Goal: Task Accomplishment & Management: Manage account settings

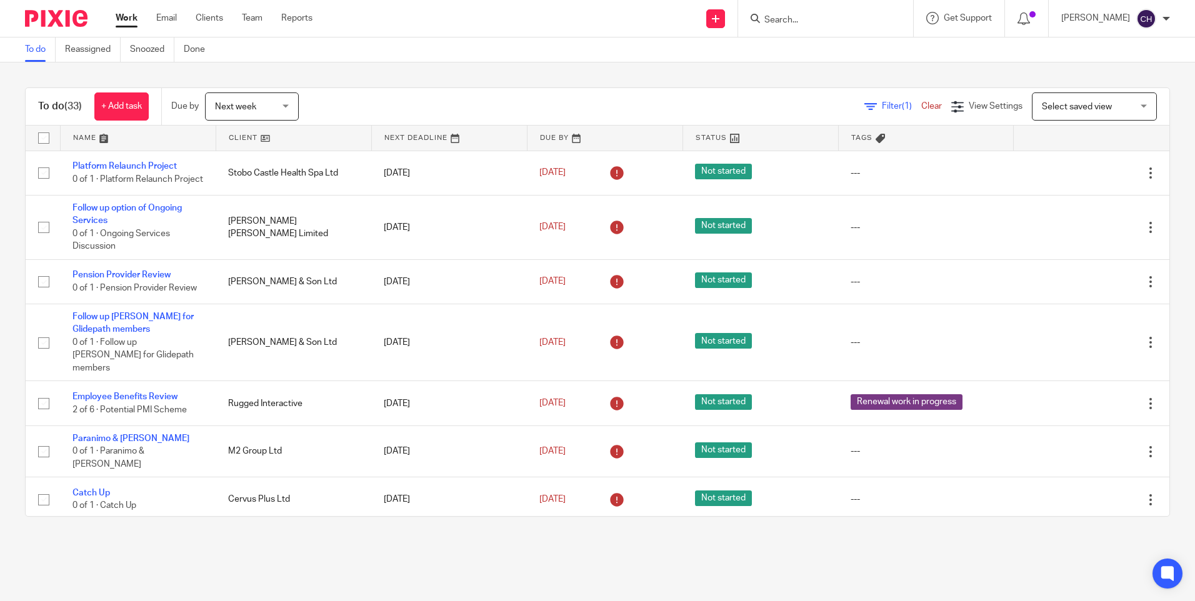
click at [275, 113] on span "Next week" at bounding box center [248, 106] width 66 height 26
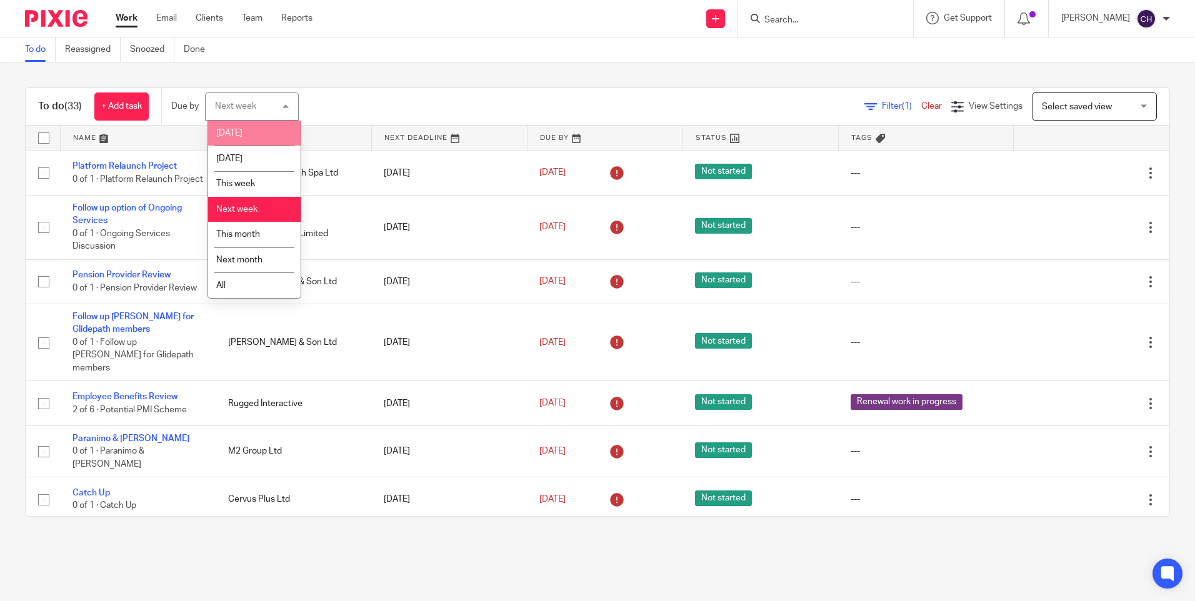
click at [244, 131] on li "Today" at bounding box center [254, 134] width 92 height 26
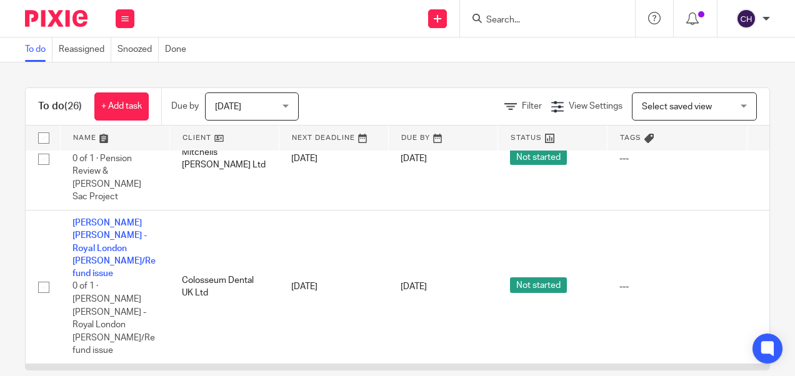
scroll to position [1473, 0]
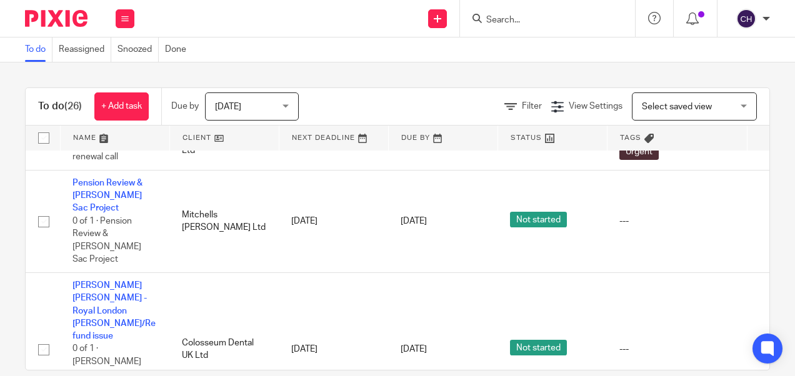
click at [499, 16] on input "Search" at bounding box center [541, 20] width 112 height 11
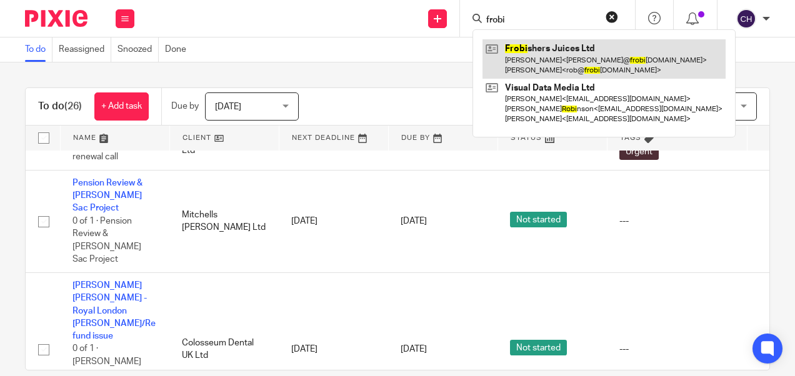
type input "frobi"
click at [513, 50] on link at bounding box center [603, 58] width 243 height 39
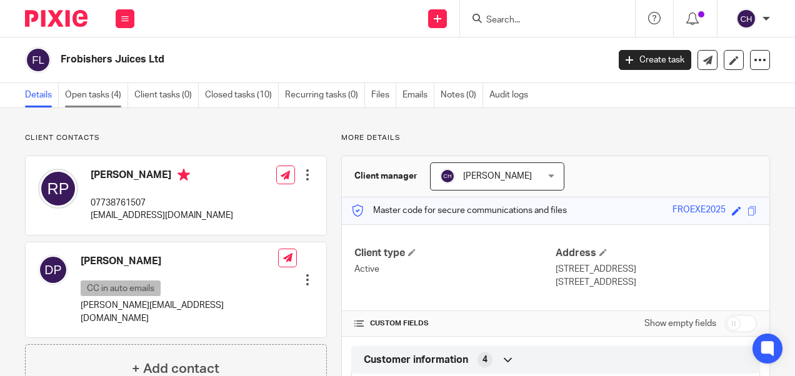
click at [96, 95] on link "Open tasks (4)" at bounding box center [96, 95] width 63 height 24
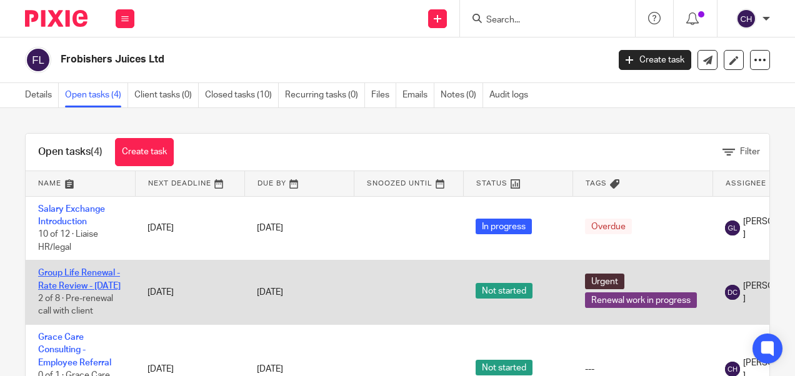
click at [52, 282] on link "Group Life Renewal - Rate Review - April 2025" at bounding box center [79, 279] width 82 height 21
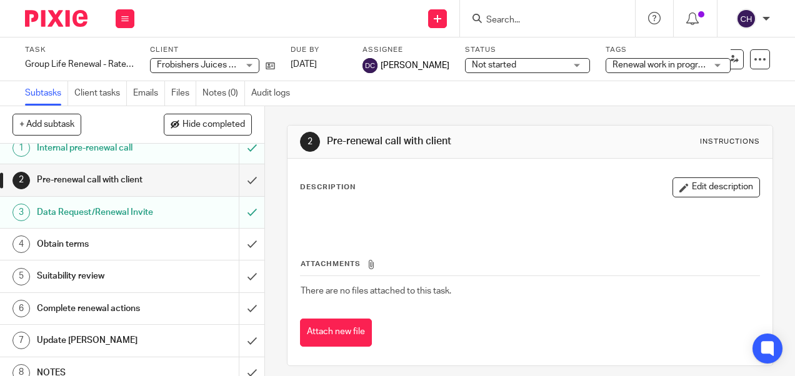
scroll to position [22, 0]
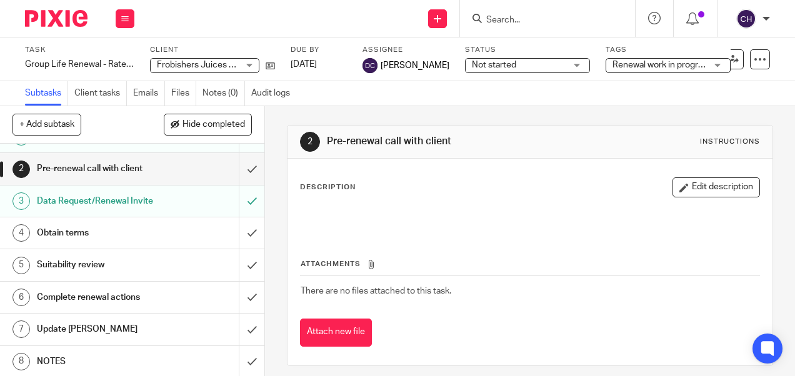
click at [50, 355] on h1 "NOTES" at bounding box center [100, 361] width 126 height 19
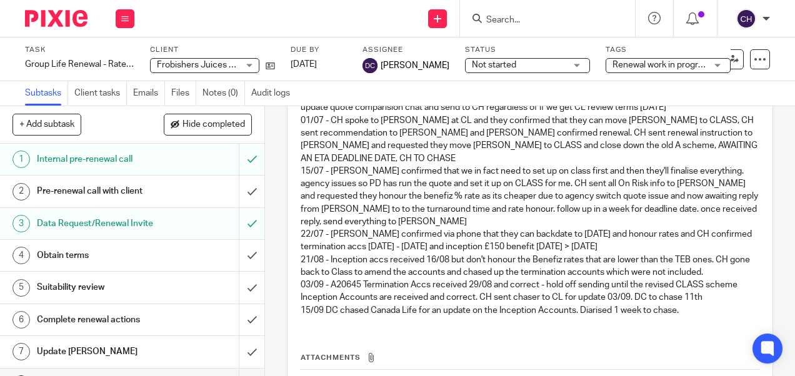
scroll to position [312, 0]
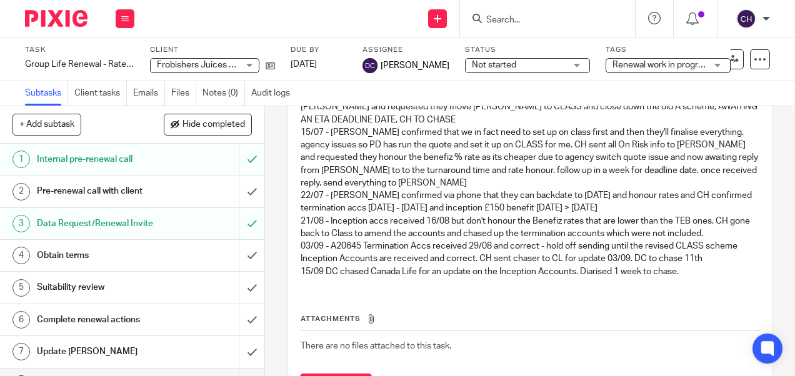
click at [49, 19] on img at bounding box center [56, 18] width 62 height 17
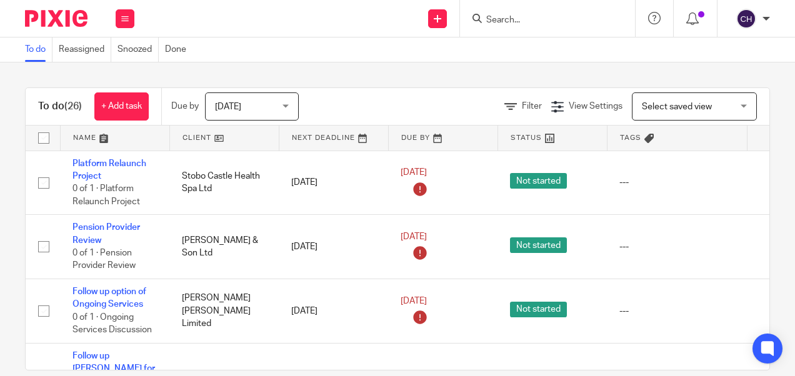
click at [530, 24] on input "Search" at bounding box center [541, 20] width 112 height 11
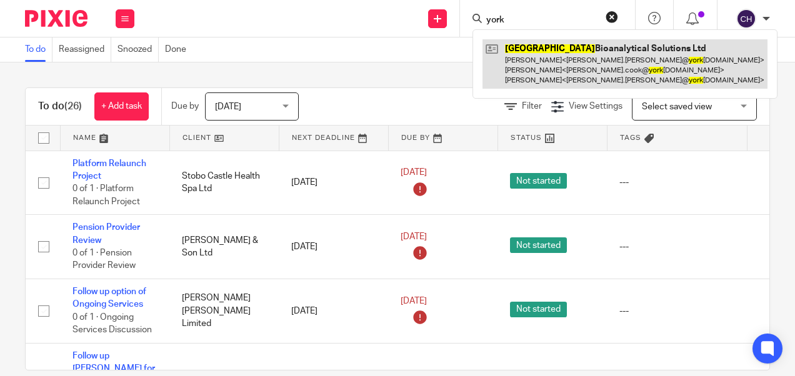
type input "york"
click at [541, 51] on link at bounding box center [624, 63] width 285 height 49
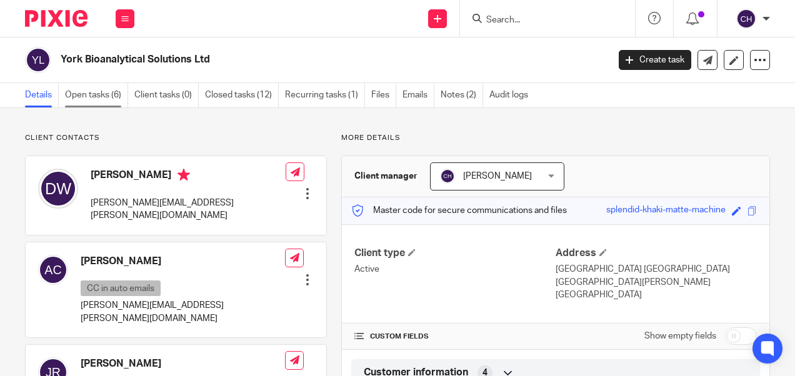
click at [82, 91] on link "Open tasks (6)" at bounding box center [96, 95] width 63 height 24
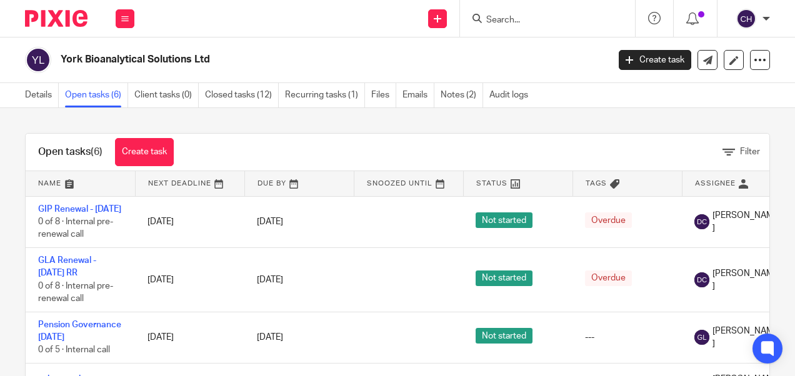
click at [53, 21] on img at bounding box center [56, 18] width 62 height 17
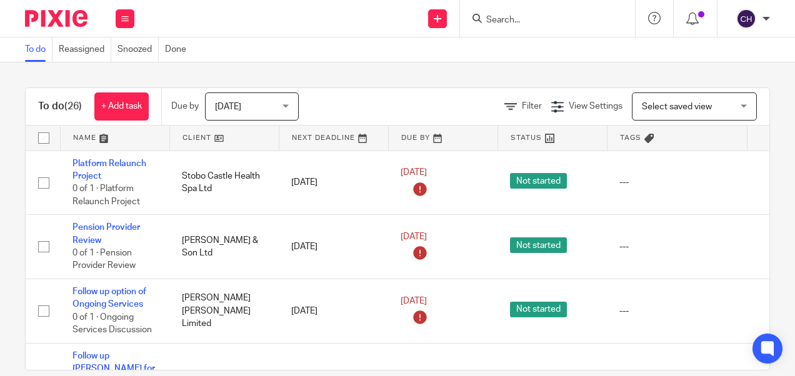
click at [549, 22] on input "Search" at bounding box center [541, 20] width 112 height 11
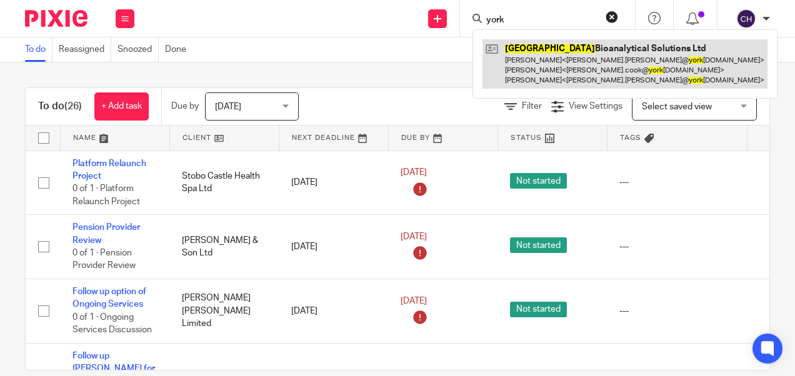
type input "york"
click at [524, 43] on link at bounding box center [624, 63] width 285 height 49
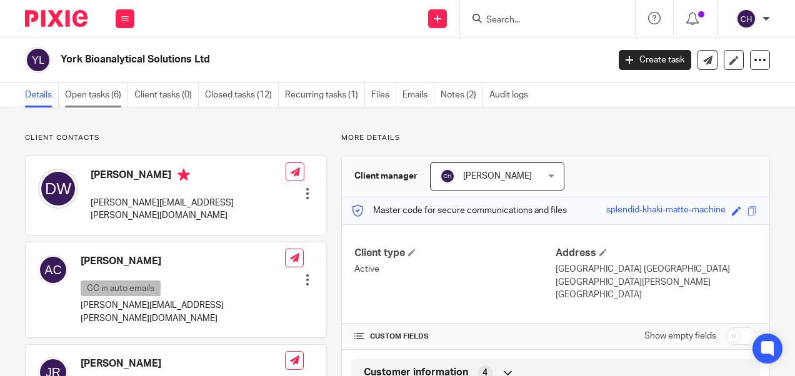
click at [82, 89] on link "Open tasks (6)" at bounding box center [96, 95] width 63 height 24
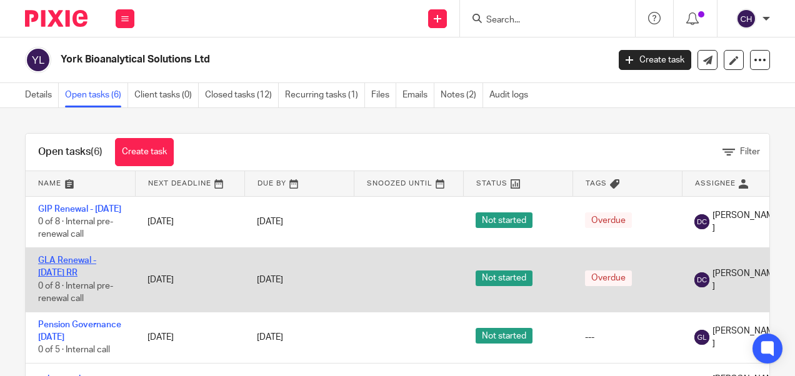
click at [62, 277] on link "GLA Renewal - 01/08/2025 RR" at bounding box center [67, 266] width 58 height 21
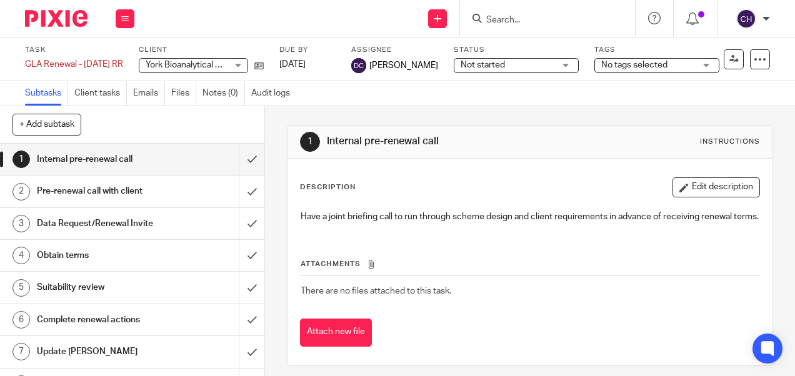
scroll to position [22, 0]
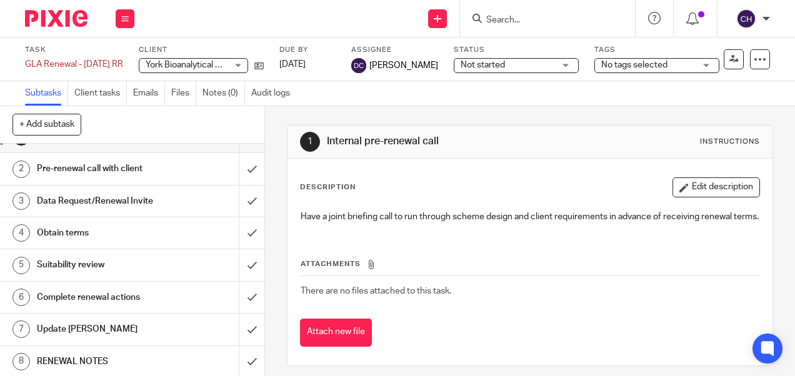
click at [58, 359] on h1 "RENEWAL NOTES" at bounding box center [100, 361] width 126 height 19
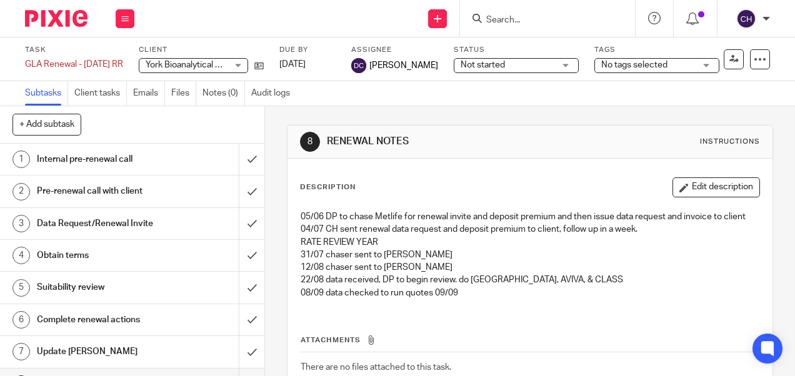
click at [55, 19] on img at bounding box center [56, 18] width 62 height 17
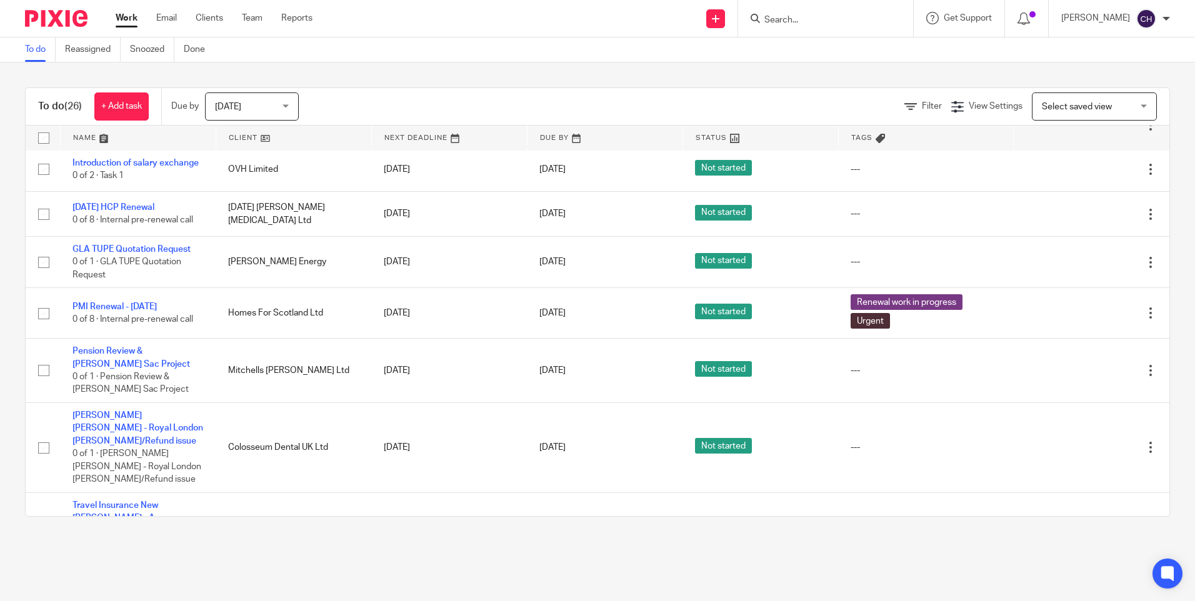
scroll to position [1056, 0]
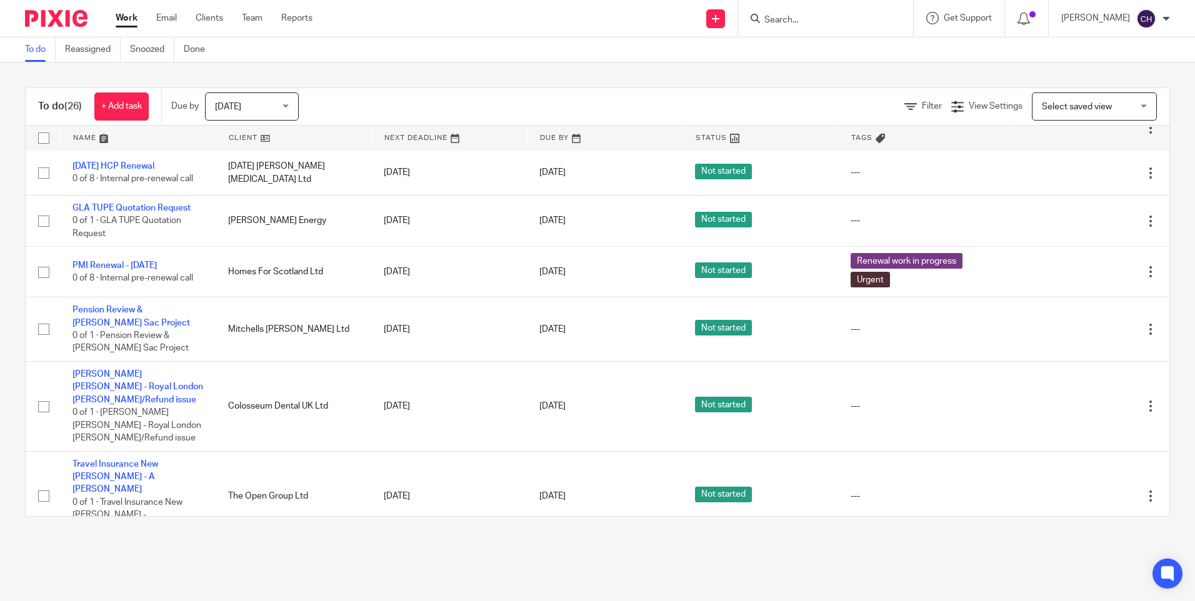
click at [794, 25] on input "Search" at bounding box center [819, 20] width 112 height 11
type input "the open group"
click button "submit" at bounding box center [0, 0] width 0 height 0
click at [794, 13] on form "the open group" at bounding box center [829, 19] width 133 height 16
click at [794, 22] on input "the open group" at bounding box center [819, 20] width 112 height 11
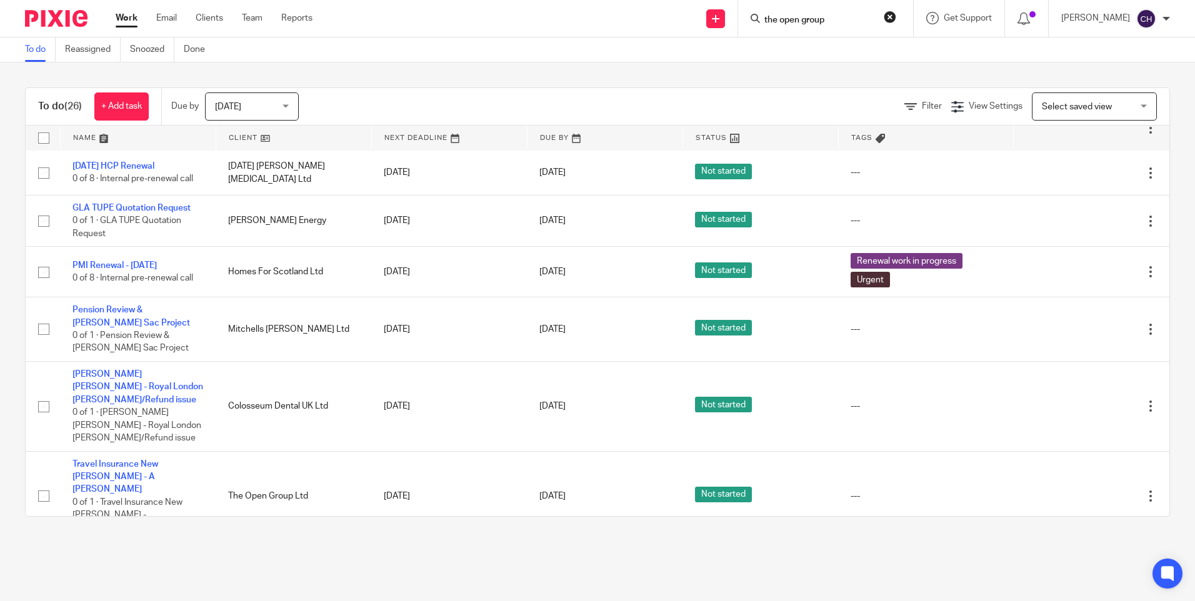
click at [794, 20] on button "reset" at bounding box center [889, 17] width 12 height 12
click at [794, 25] on input "Search" at bounding box center [819, 20] width 112 height 11
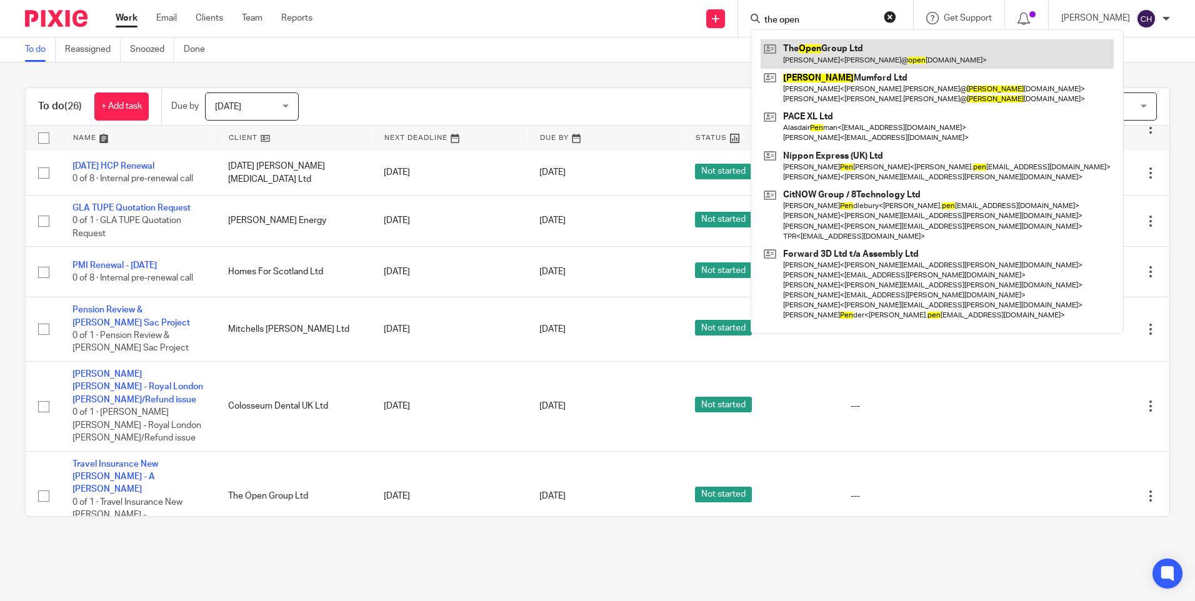
type input "the open"
click at [794, 52] on link at bounding box center [936, 53] width 353 height 29
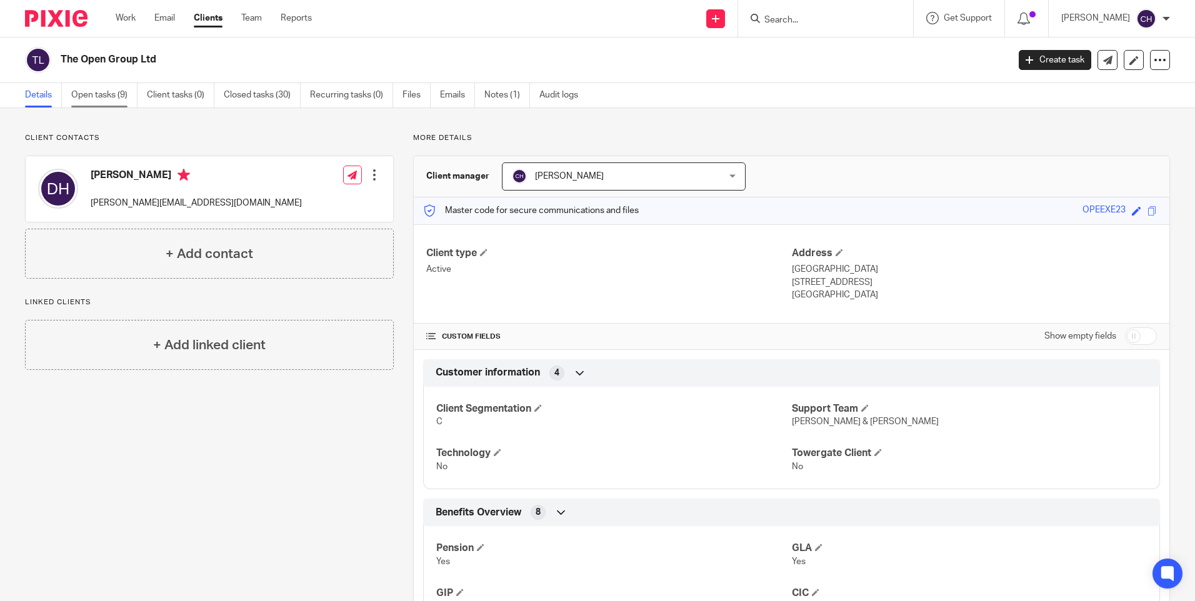
click at [117, 96] on link "Open tasks (9)" at bounding box center [104, 95] width 66 height 24
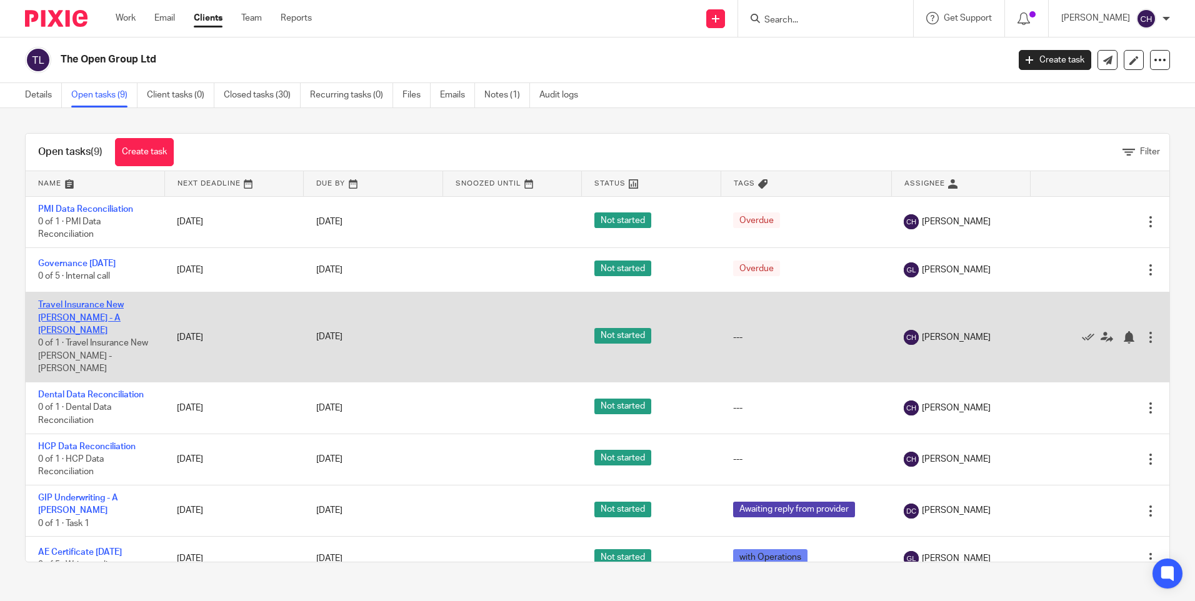
click at [77, 303] on link "Travel Insurance New [PERSON_NAME] - A [PERSON_NAME]" at bounding box center [81, 318] width 86 height 34
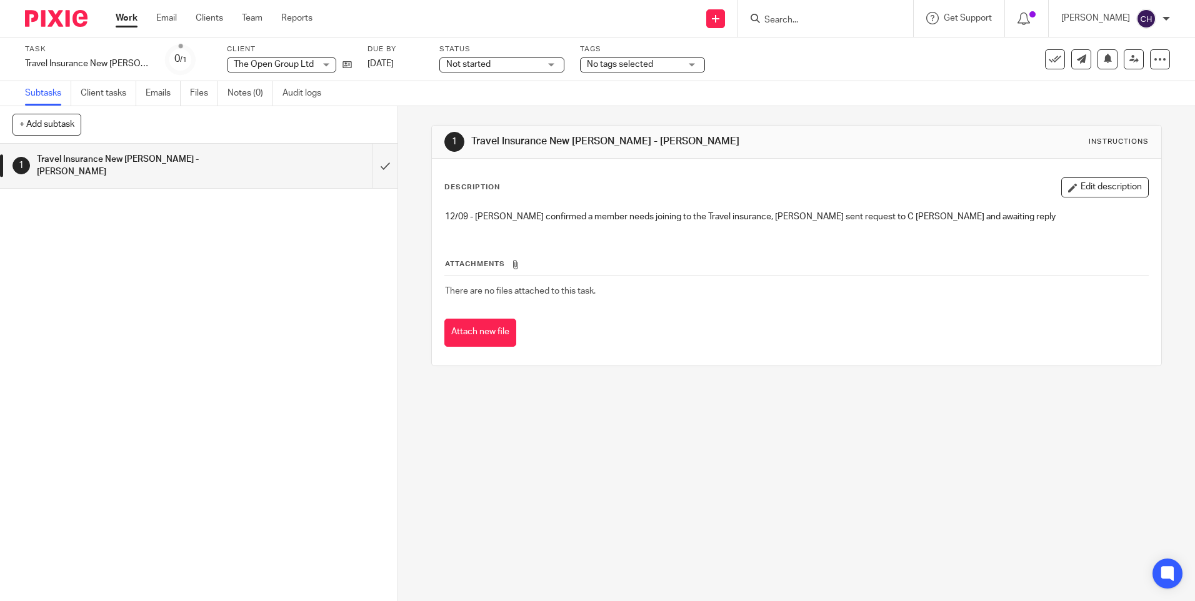
click at [86, 21] on img at bounding box center [56, 18] width 62 height 17
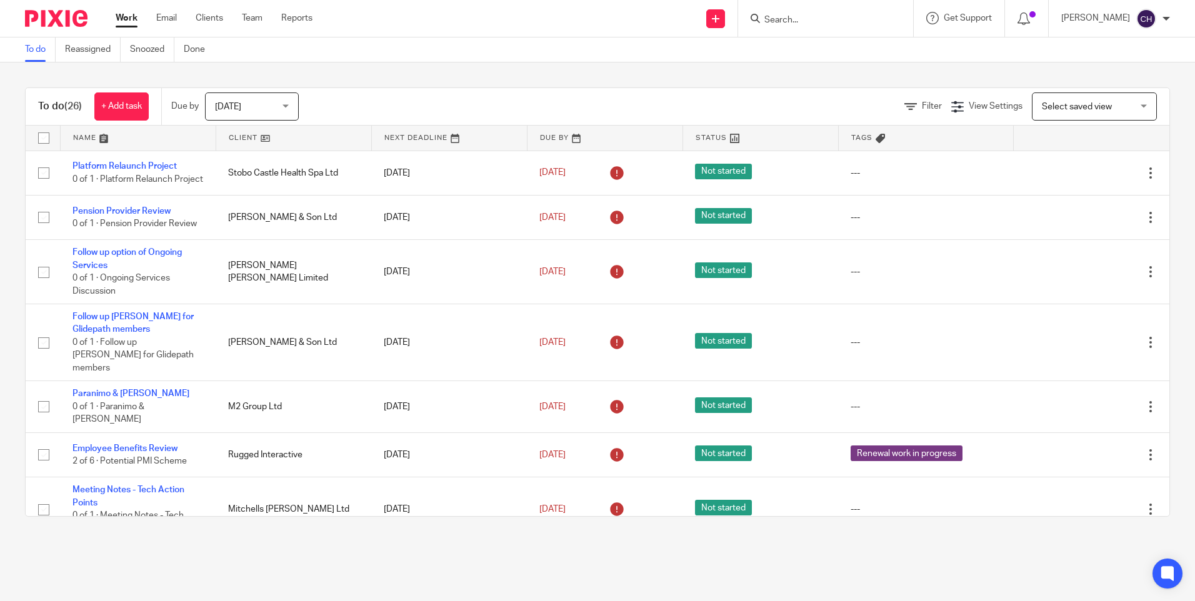
click at [785, 19] on input "Search" at bounding box center [819, 20] width 112 height 11
type input "the ope"
click at [828, 46] on link at bounding box center [872, 53] width 225 height 29
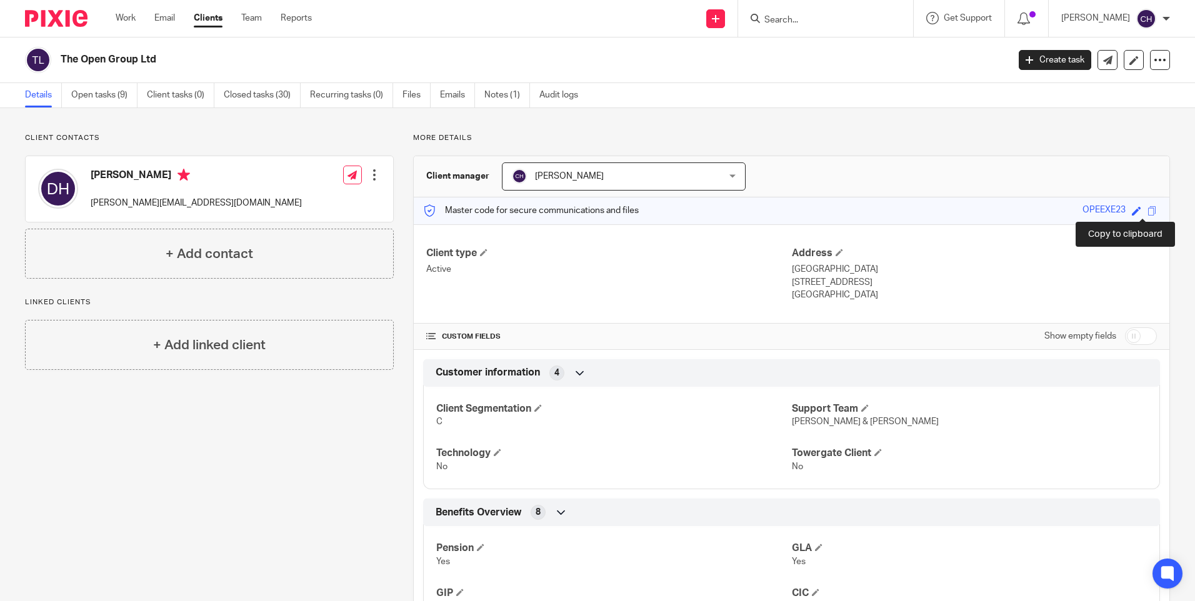
click at [1147, 212] on span at bounding box center [1151, 210] width 9 height 9
click at [114, 92] on link "Open tasks (9)" at bounding box center [104, 95] width 66 height 24
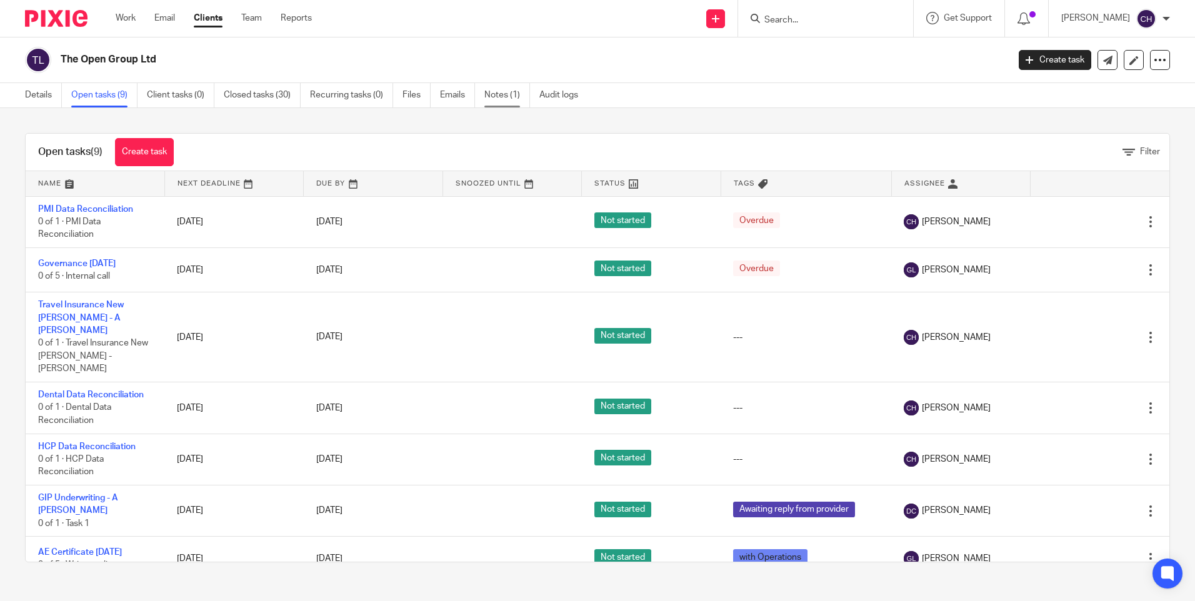
click at [500, 96] on link "Notes (1)" at bounding box center [507, 95] width 46 height 24
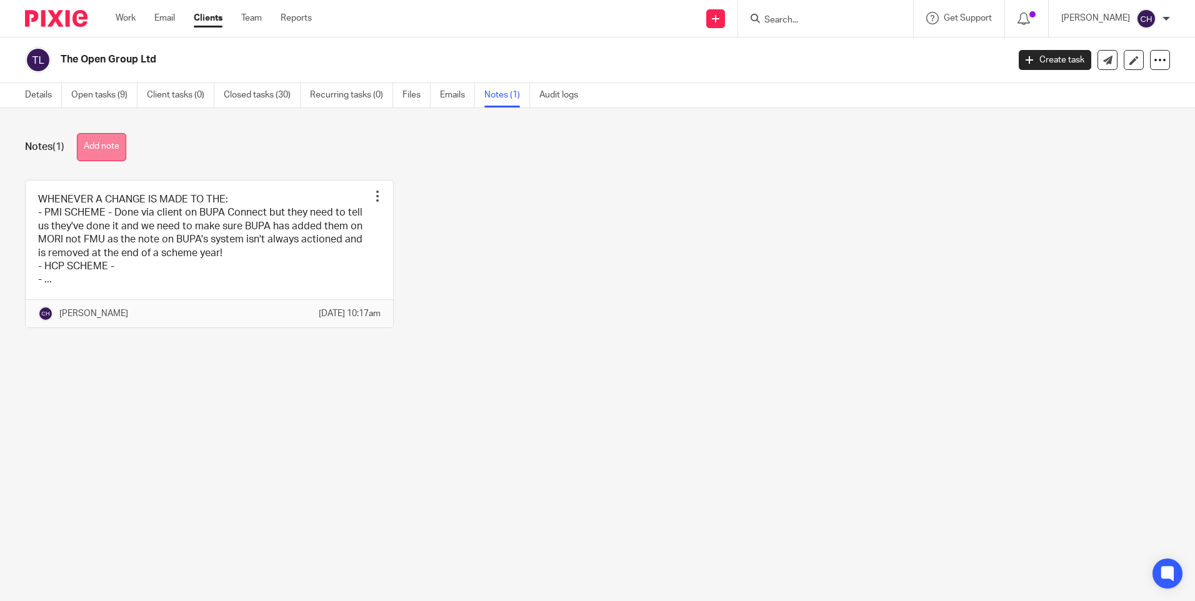
click at [103, 144] on button "Add note" at bounding box center [101, 147] width 49 height 28
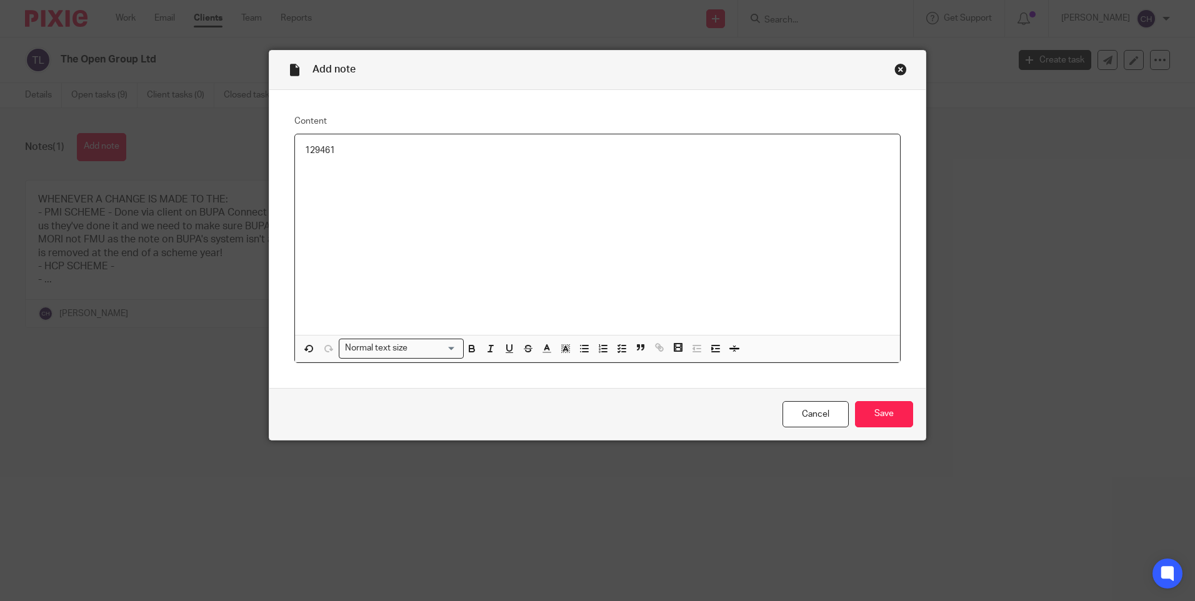
click at [305, 149] on p "129461" at bounding box center [597, 150] width 585 height 12
click at [891, 419] on input "Save" at bounding box center [884, 414] width 58 height 27
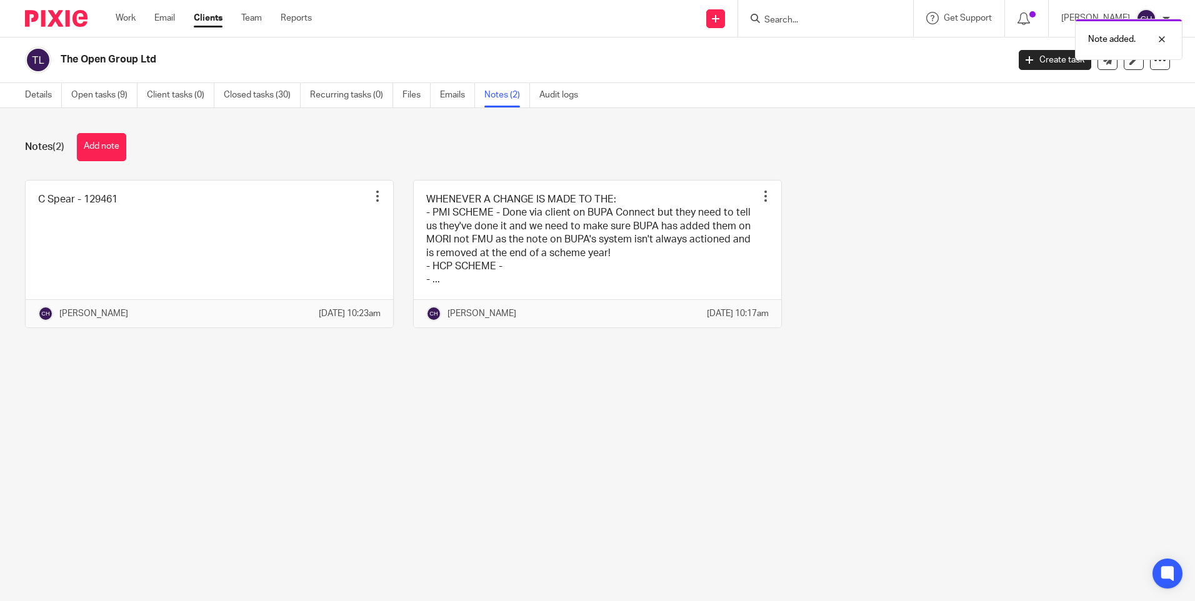
click at [56, 14] on img at bounding box center [56, 18] width 62 height 17
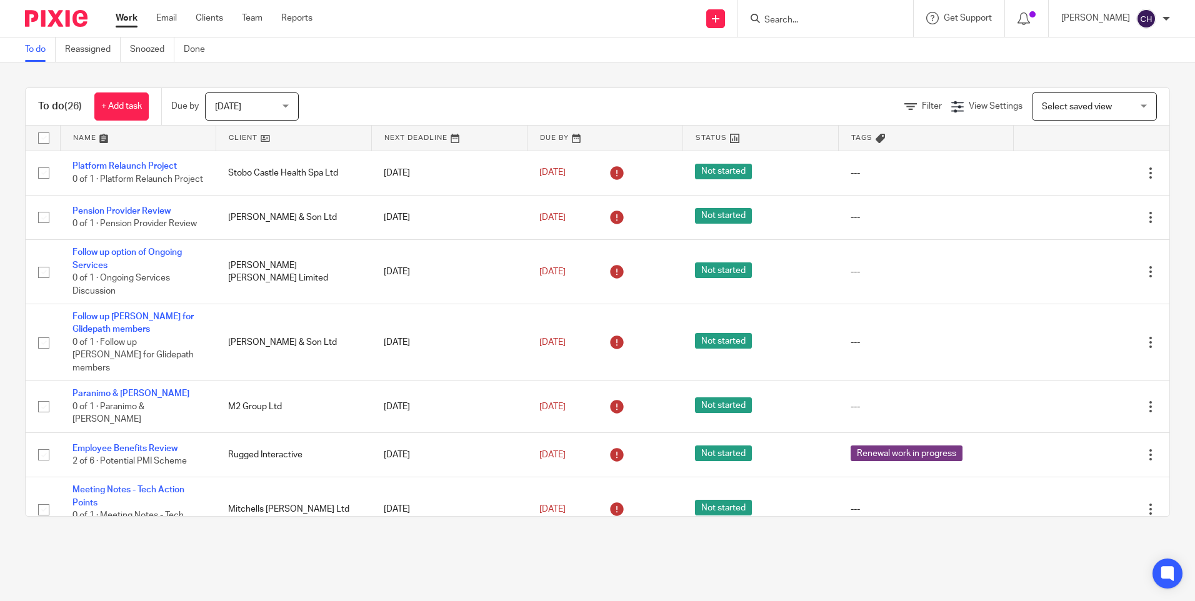
click at [795, 15] on input "Search" at bounding box center [819, 20] width 112 height 11
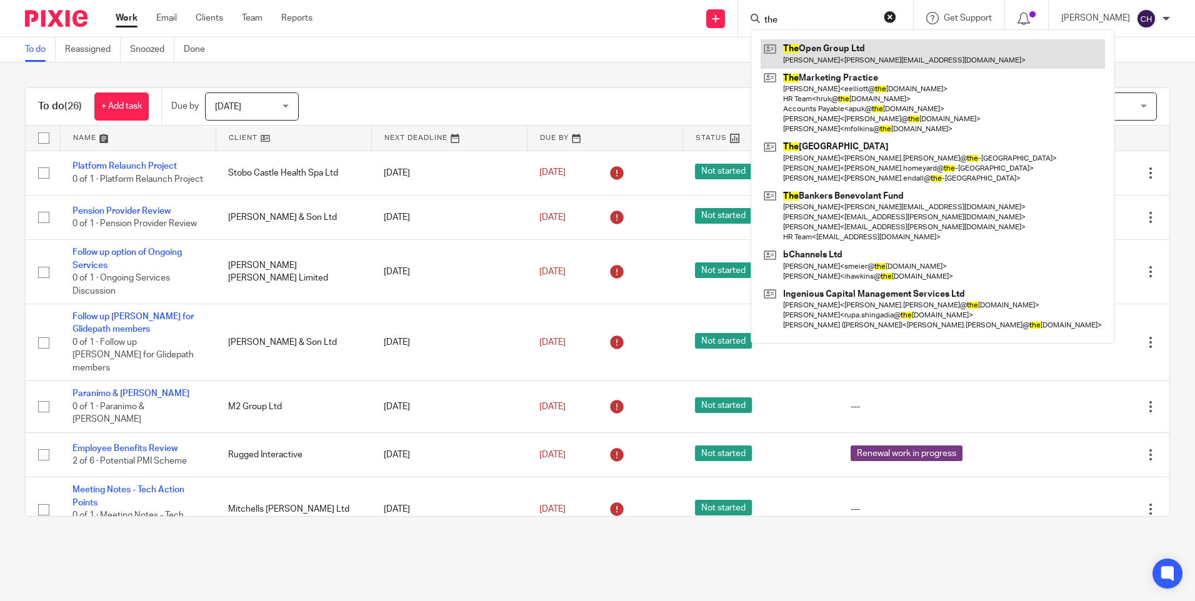
type input "the"
click at [804, 45] on link at bounding box center [932, 53] width 344 height 29
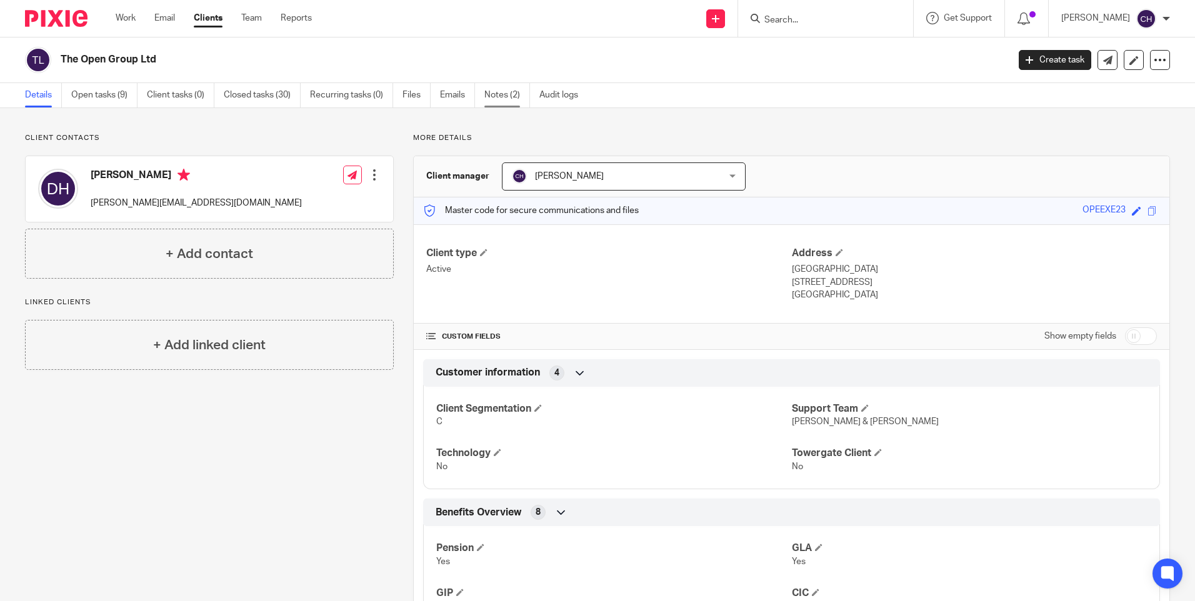
click at [497, 96] on link "Notes (2)" at bounding box center [507, 95] width 46 height 24
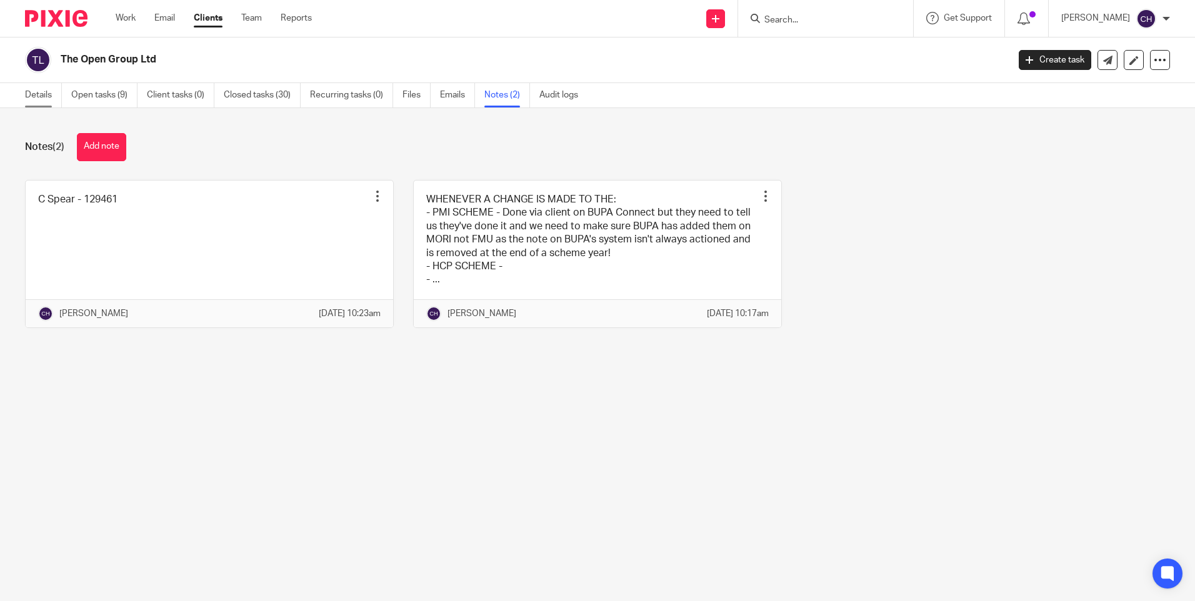
click at [42, 96] on link "Details" at bounding box center [43, 95] width 37 height 24
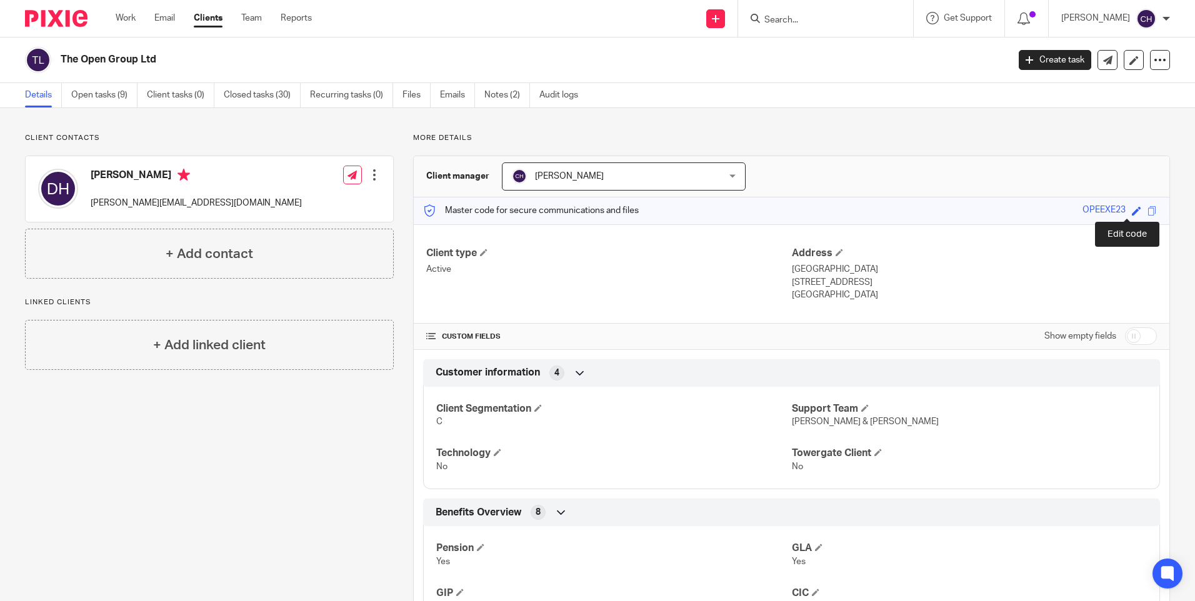
click at [1131, 211] on span at bounding box center [1135, 210] width 9 height 9
click at [1002, 213] on input "OPEEXE23" at bounding box center [1050, 211] width 187 height 14
type input "OPEEXE25"
click at [1104, 209] on link "Save" at bounding box center [1113, 210] width 19 height 12
type input "OPEEXE25"
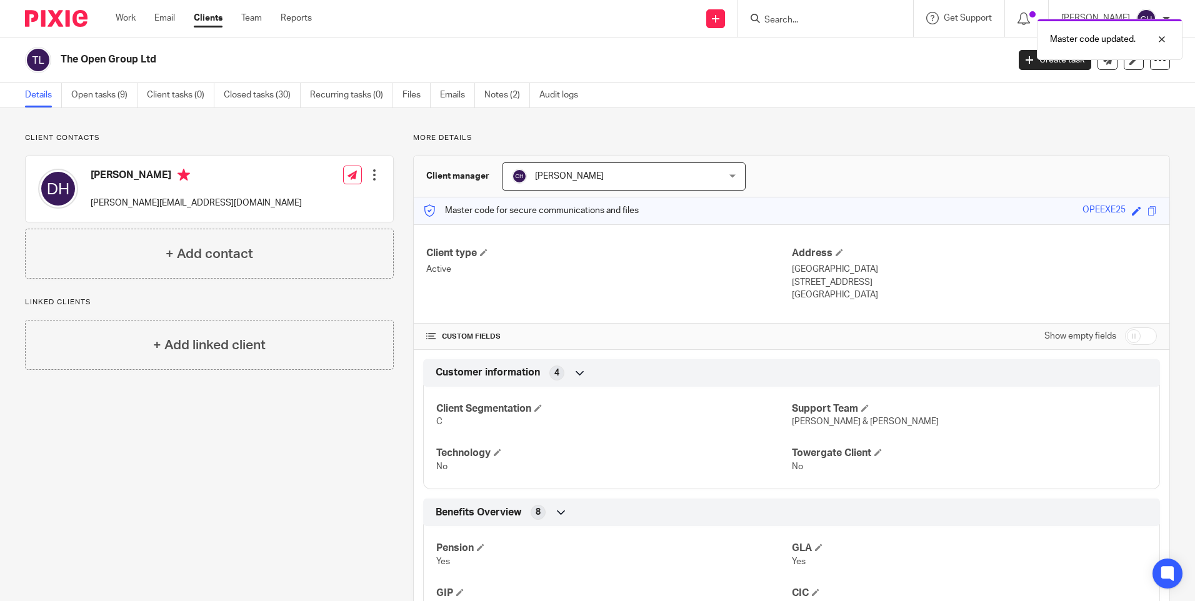
click at [55, 19] on img at bounding box center [56, 18] width 62 height 17
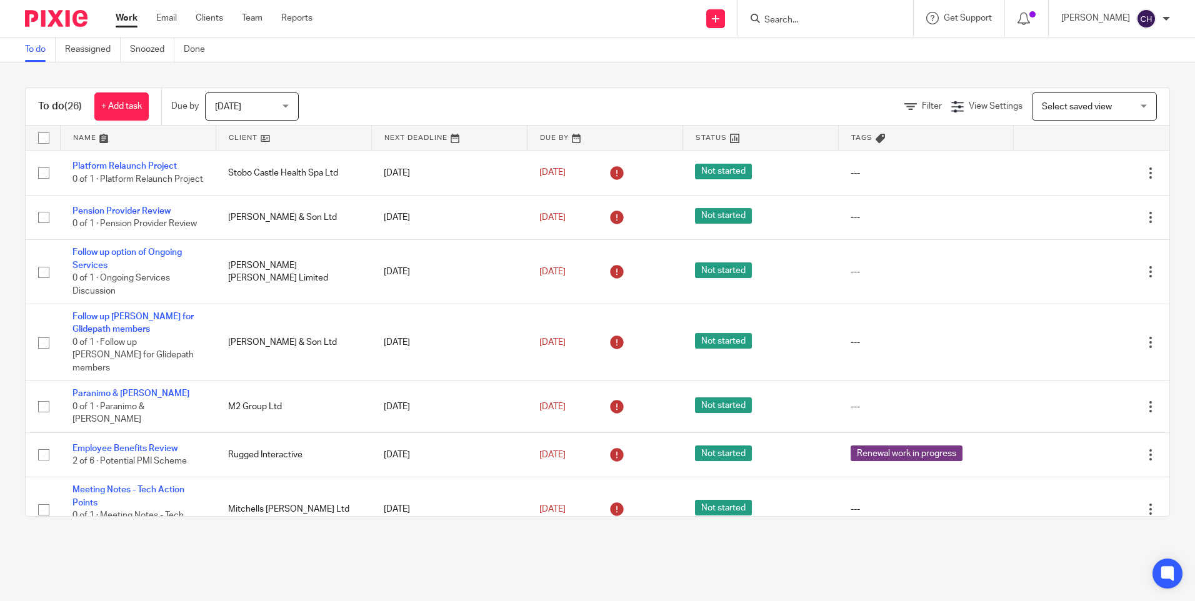
click at [788, 19] on input "Search" at bounding box center [819, 20] width 112 height 11
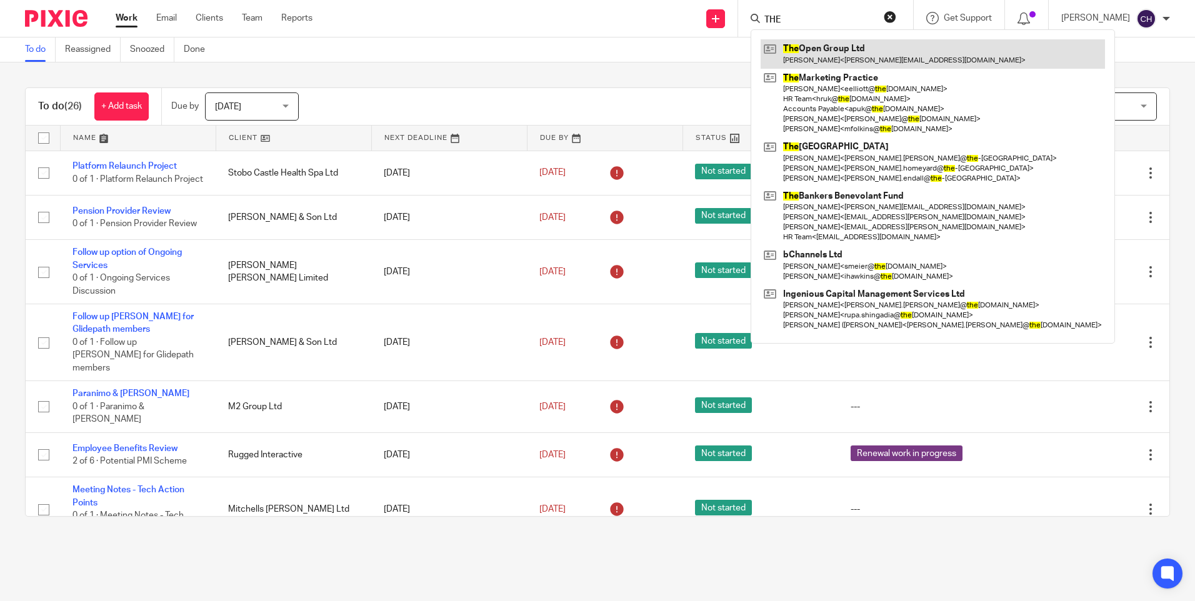
type input "THE"
click at [821, 46] on link at bounding box center [932, 53] width 344 height 29
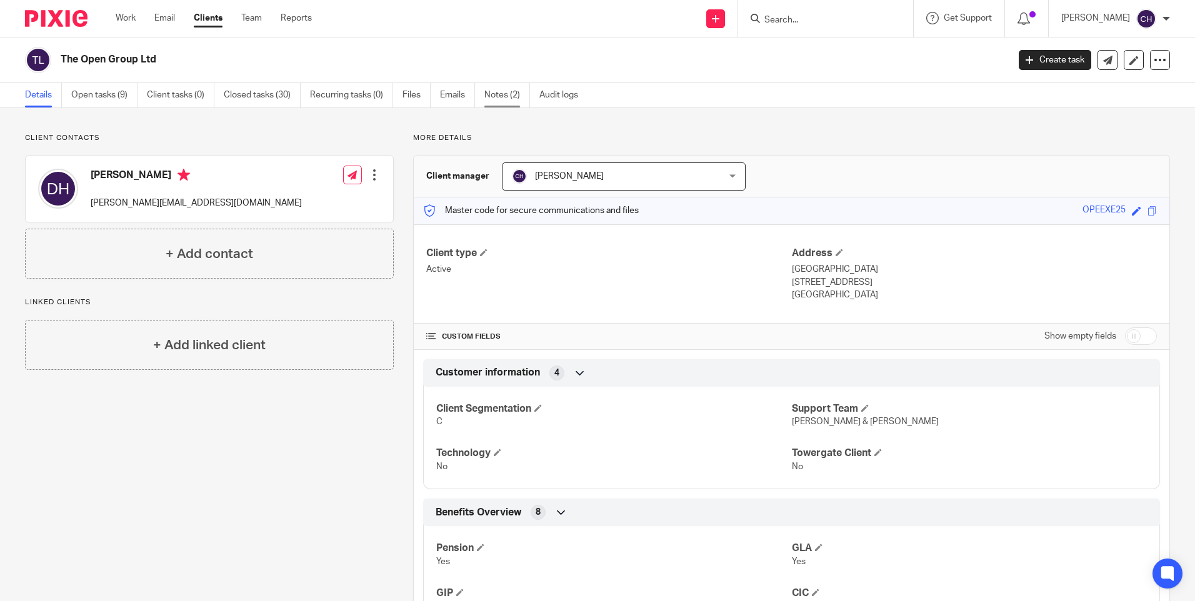
click at [503, 96] on link "Notes (2)" at bounding box center [507, 95] width 46 height 24
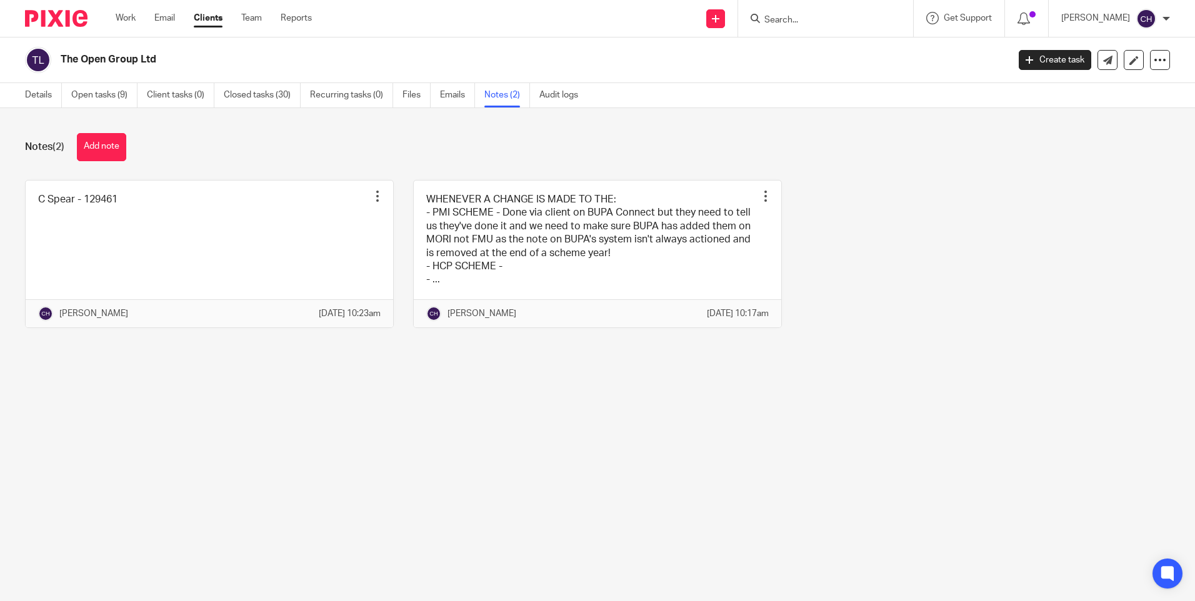
click at [56, 10] on img at bounding box center [56, 18] width 62 height 17
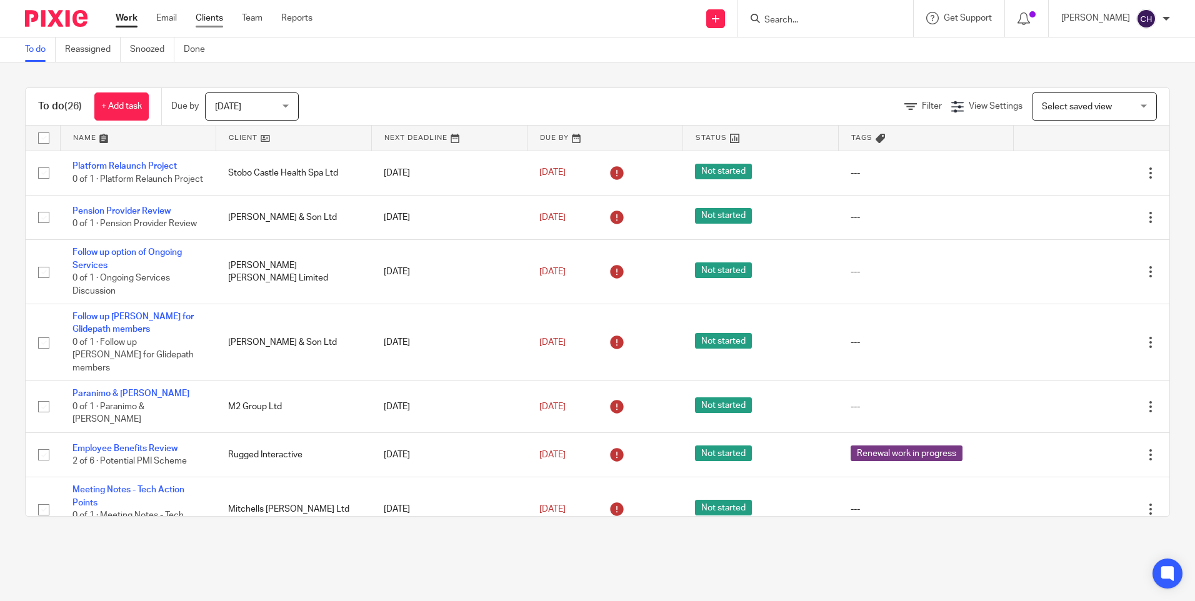
click at [208, 20] on link "Clients" at bounding box center [209, 18] width 27 height 12
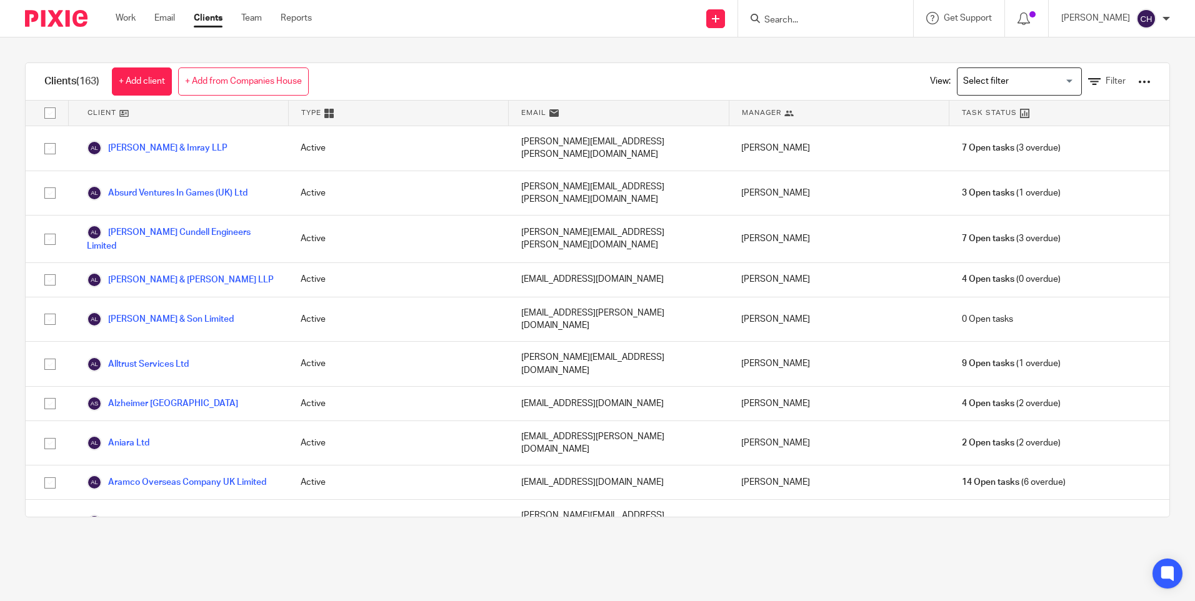
click at [251, 18] on link "Team" at bounding box center [251, 18] width 21 height 12
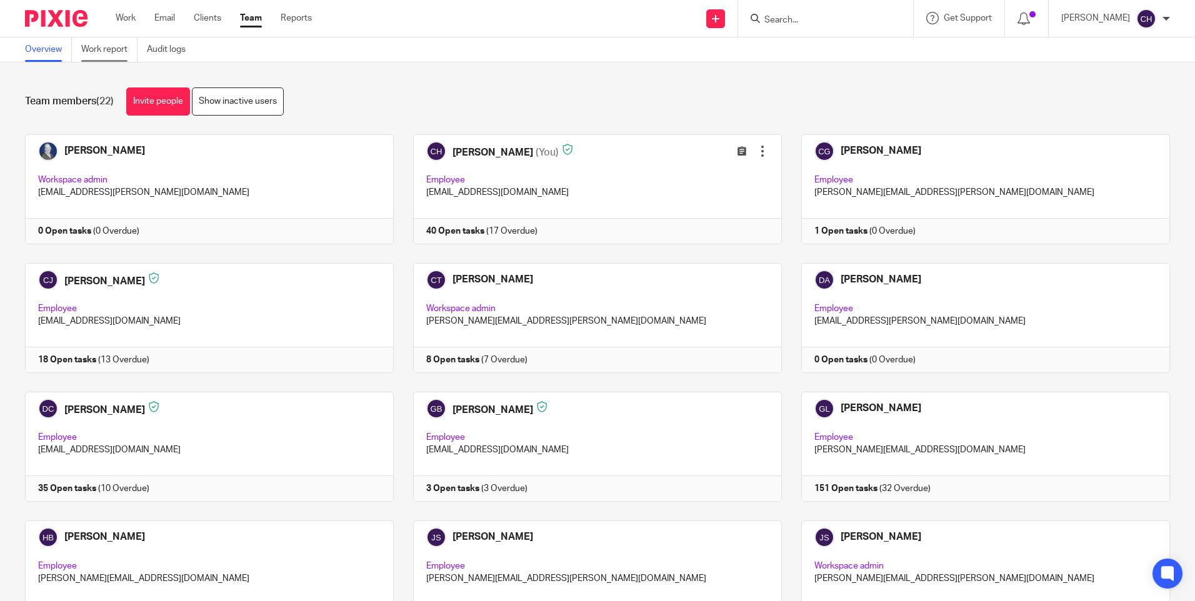
click at [114, 48] on link "Work report" at bounding box center [109, 49] width 56 height 24
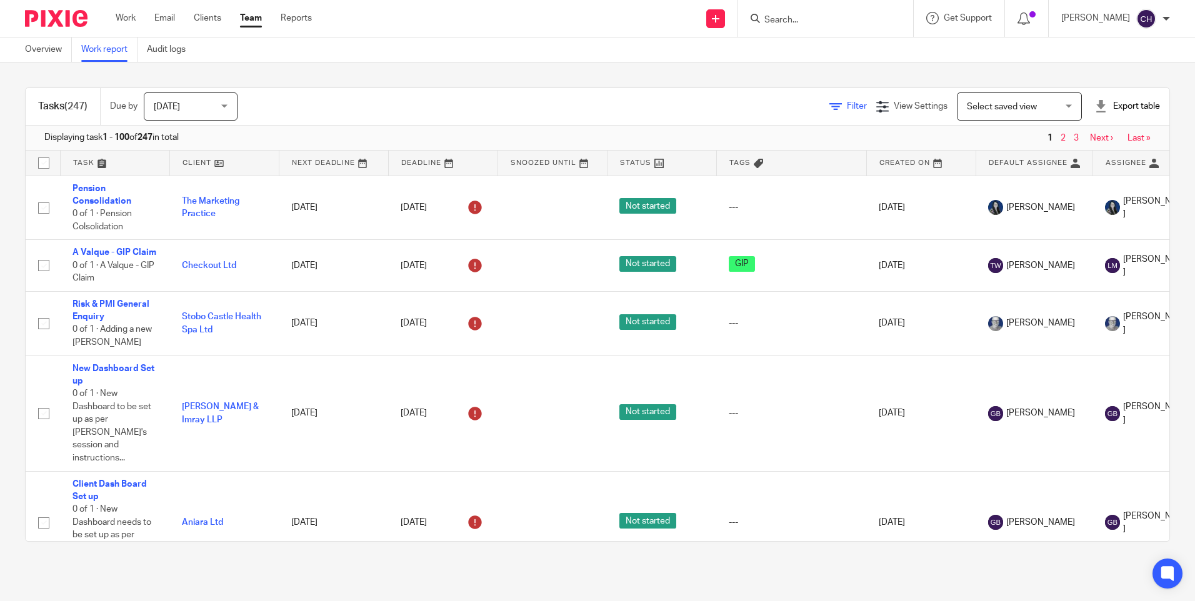
click at [829, 102] on icon at bounding box center [835, 107] width 12 height 12
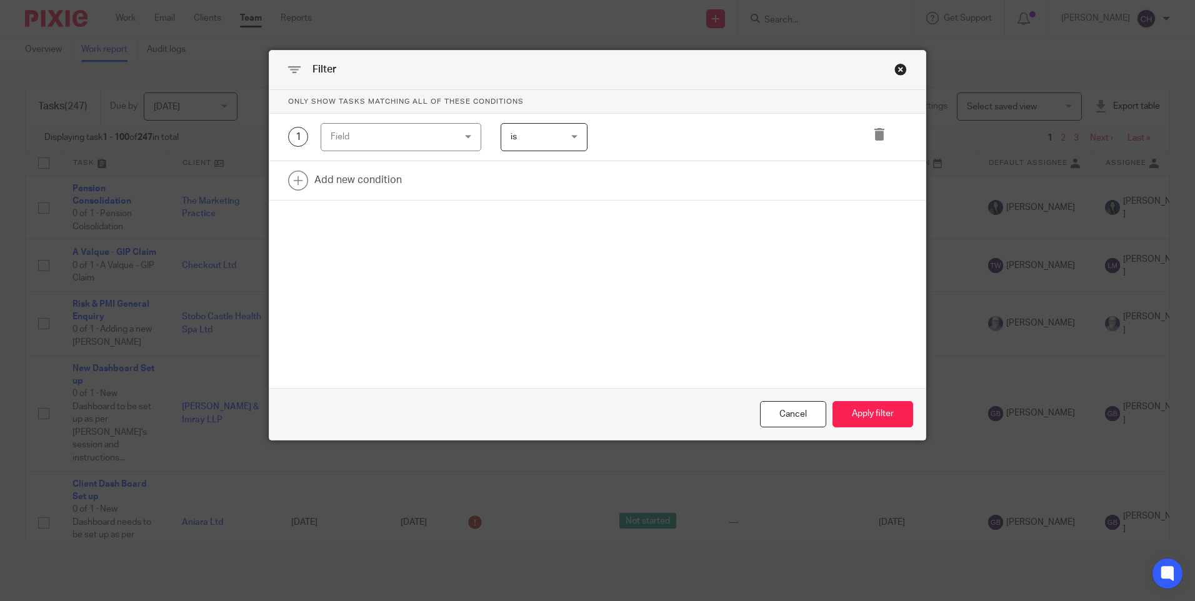
click at [367, 137] on div "Field" at bounding box center [391, 137] width 120 height 26
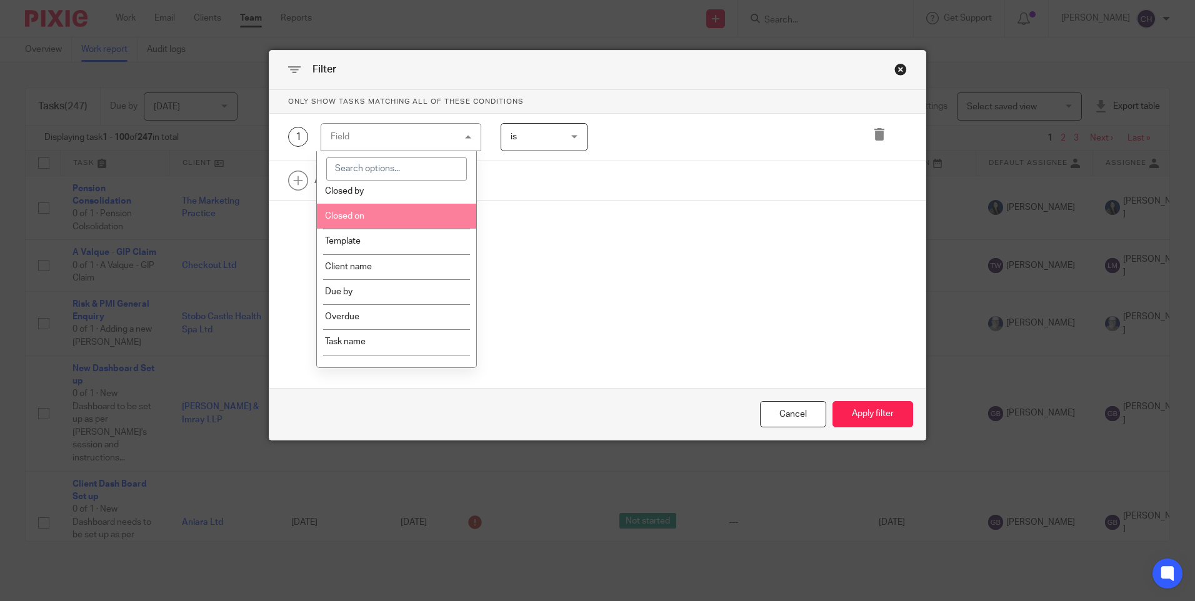
scroll to position [125, 0]
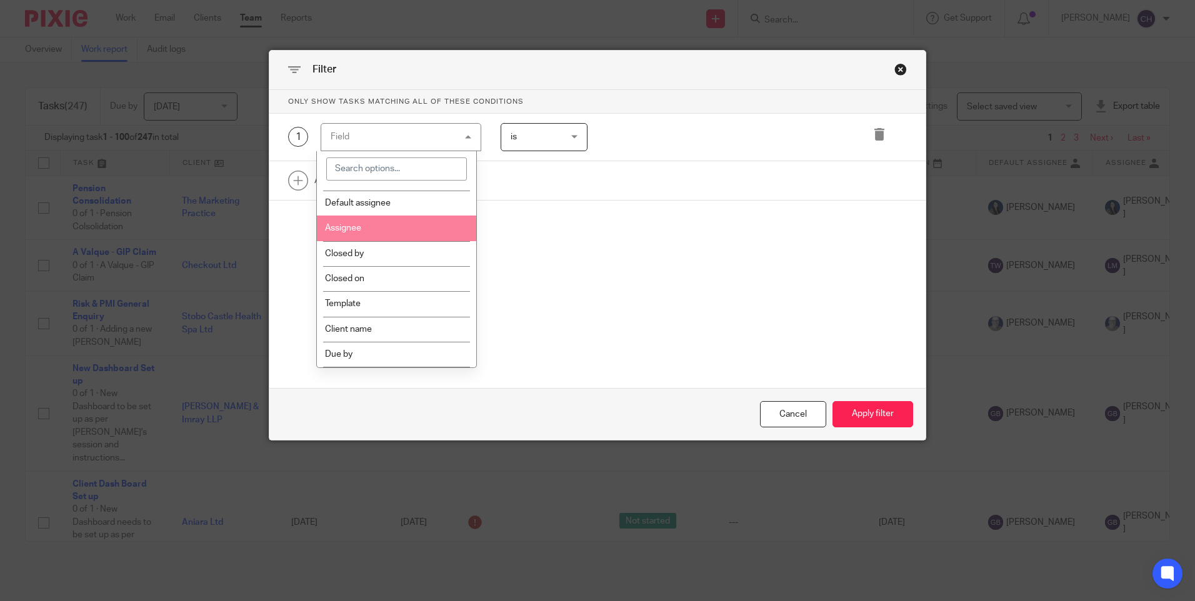
click at [368, 224] on li "Assignee" at bounding box center [396, 228] width 159 height 25
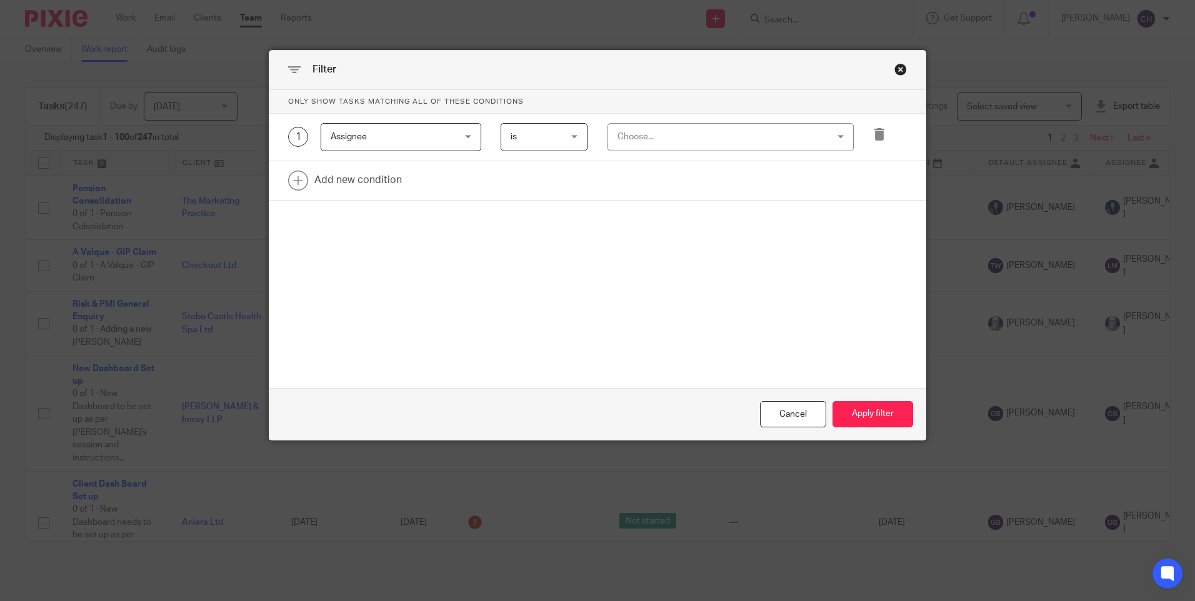
click at [654, 132] on div "Choose..." at bounding box center [711, 137] width 189 height 26
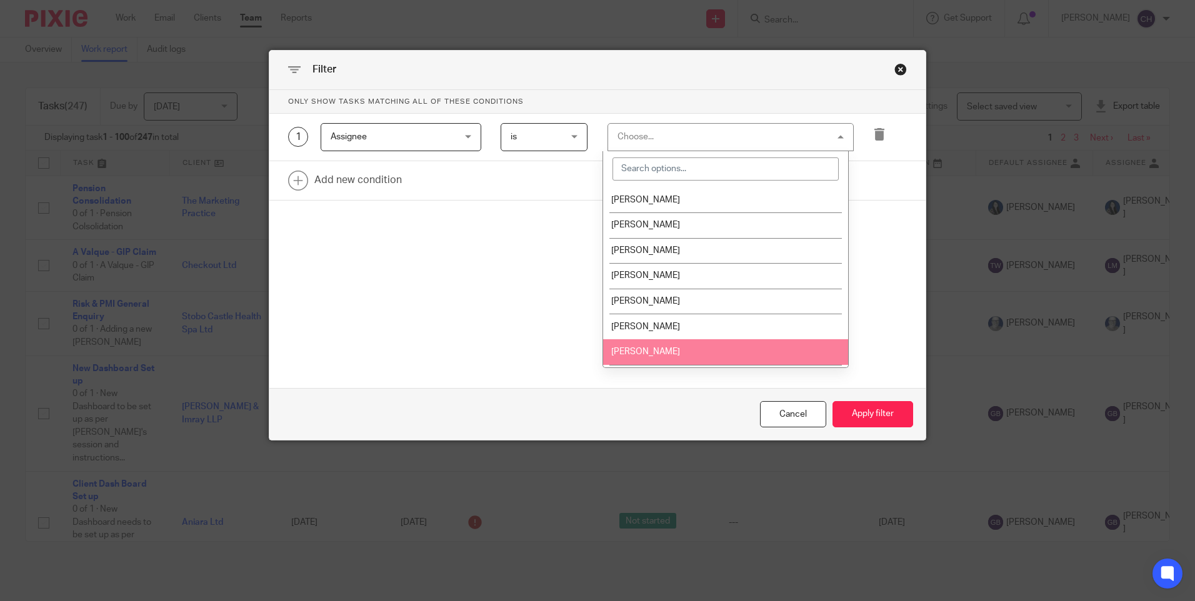
click at [644, 356] on li "[PERSON_NAME]" at bounding box center [725, 352] width 245 height 26
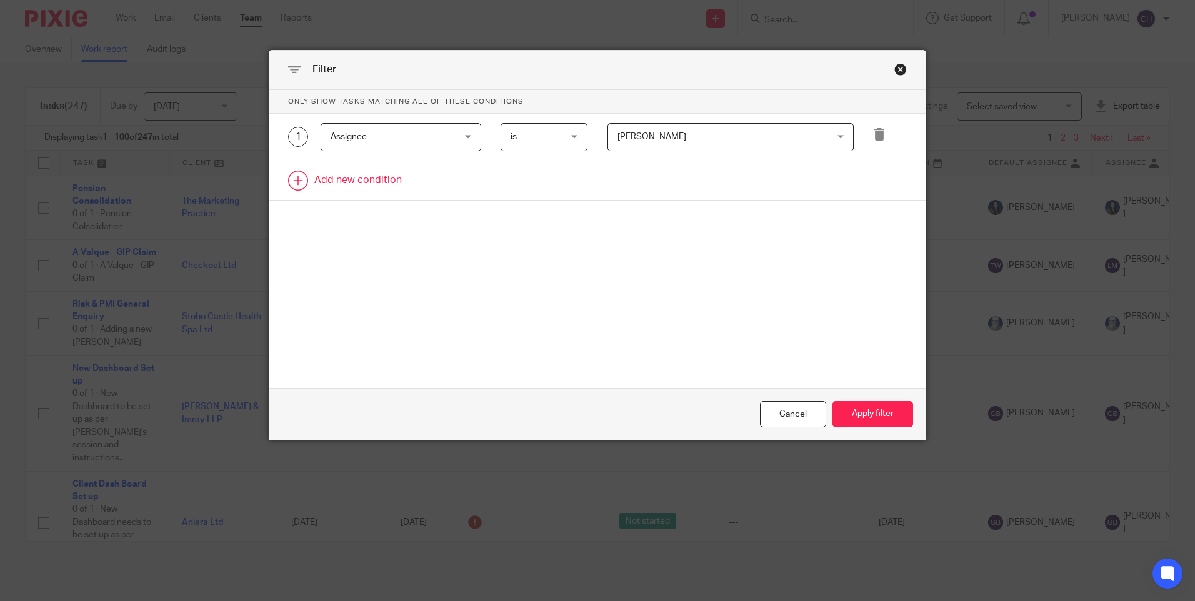
click at [319, 172] on link at bounding box center [597, 180] width 656 height 39
click at [407, 168] on div "2 Field Task fields Due by date Status Tags Created on Default assignee Assigne…" at bounding box center [597, 184] width 656 height 47
click at [400, 188] on div "Field" at bounding box center [391, 184] width 120 height 26
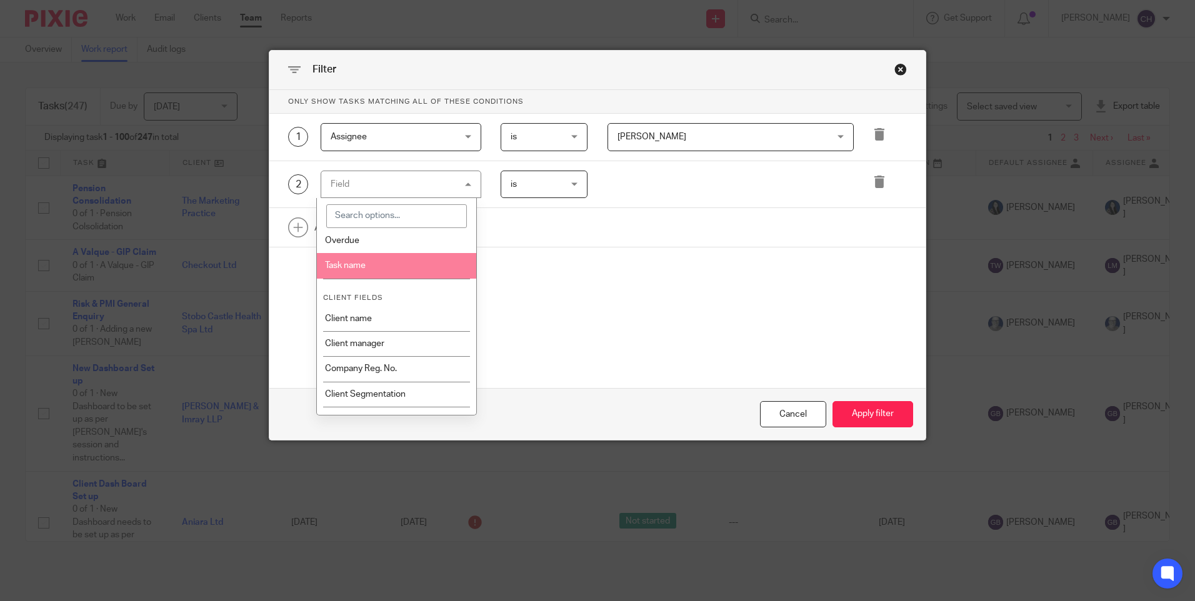
scroll to position [312, 0]
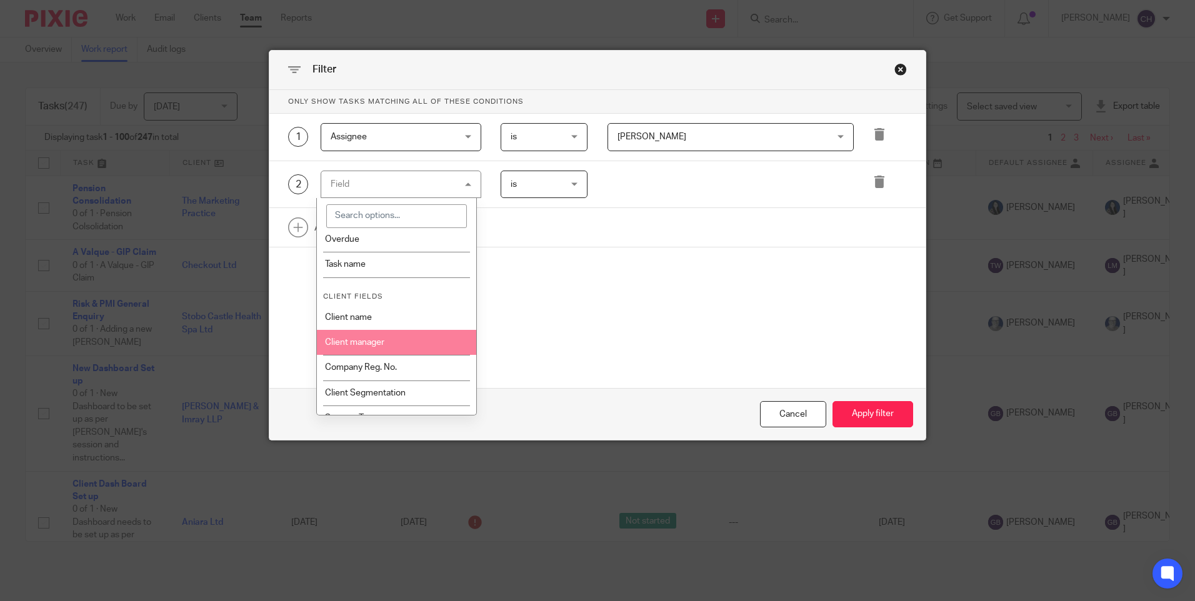
click at [354, 337] on li "Client manager" at bounding box center [396, 342] width 159 height 25
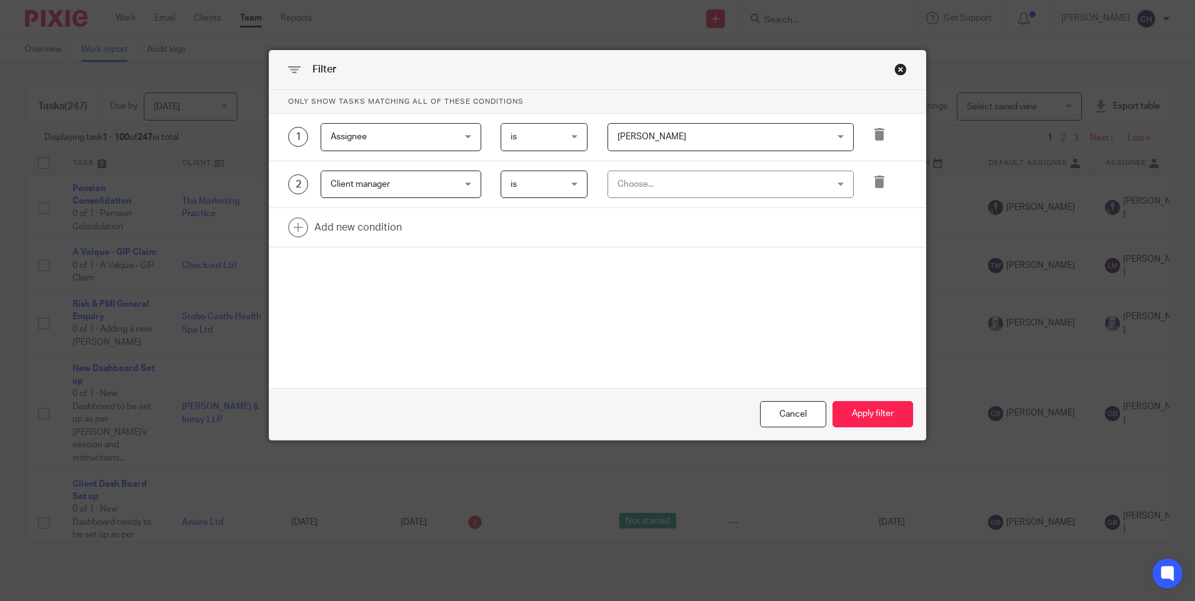
click at [640, 181] on div "Choose..." at bounding box center [711, 184] width 189 height 26
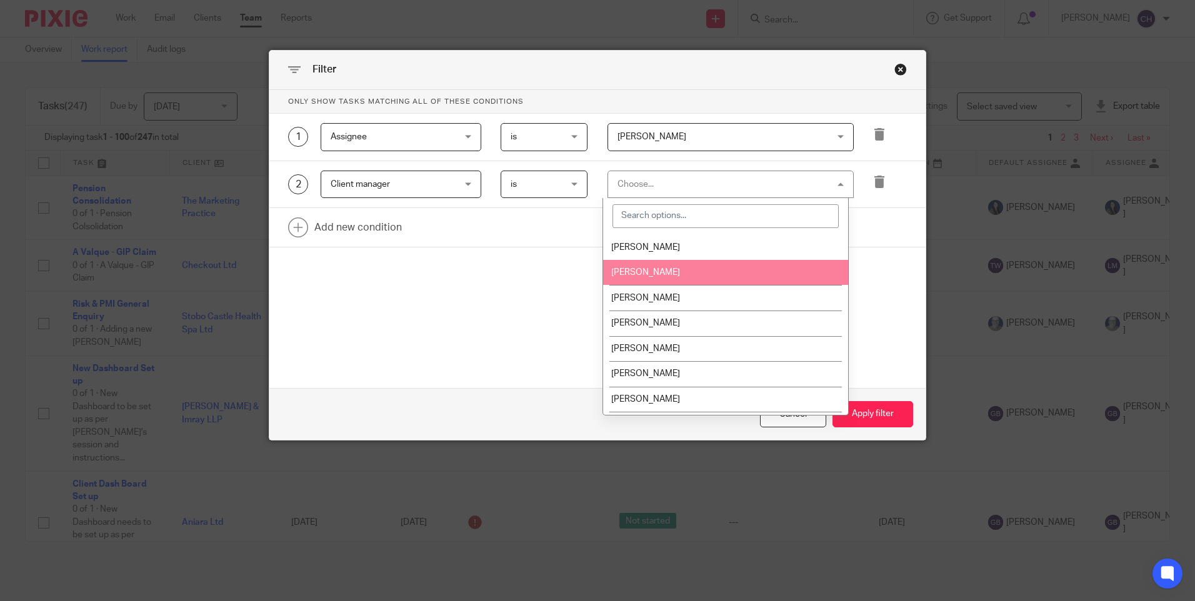
click at [641, 272] on span "[PERSON_NAME]" at bounding box center [645, 272] width 69 height 9
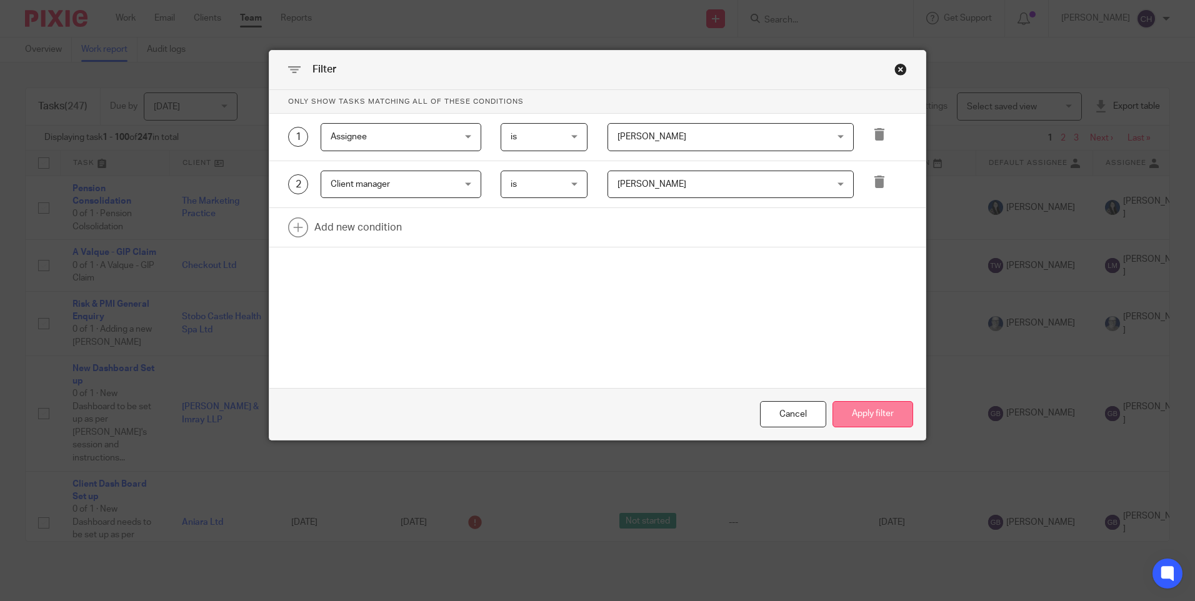
click at [858, 414] on button "Apply filter" at bounding box center [872, 414] width 81 height 27
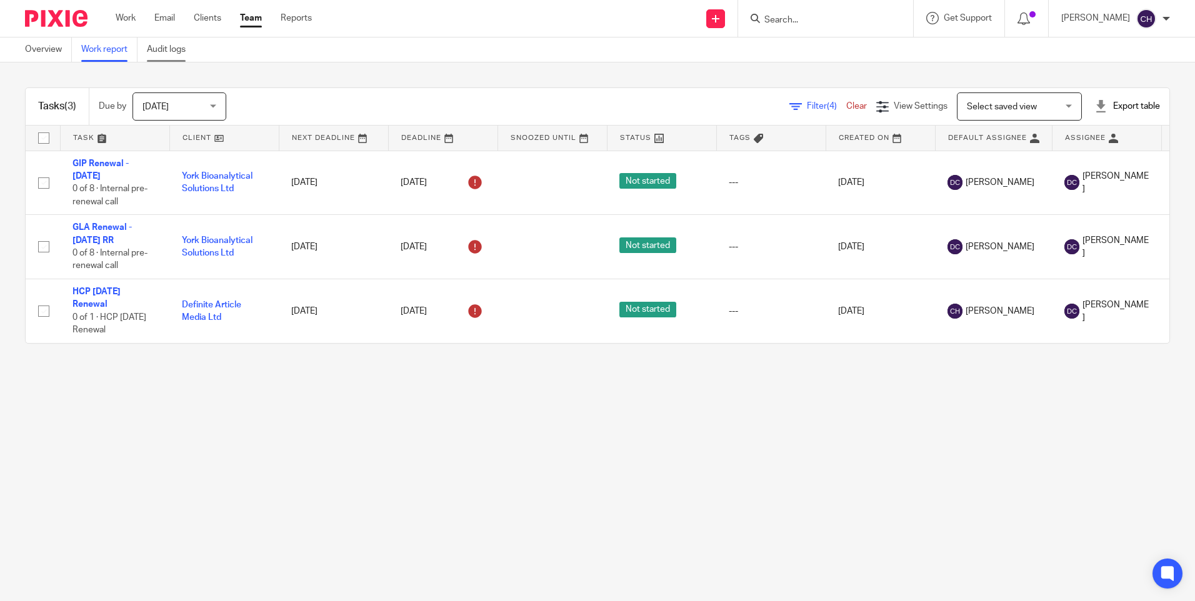
click at [157, 46] on link "Audit logs" at bounding box center [171, 49] width 48 height 24
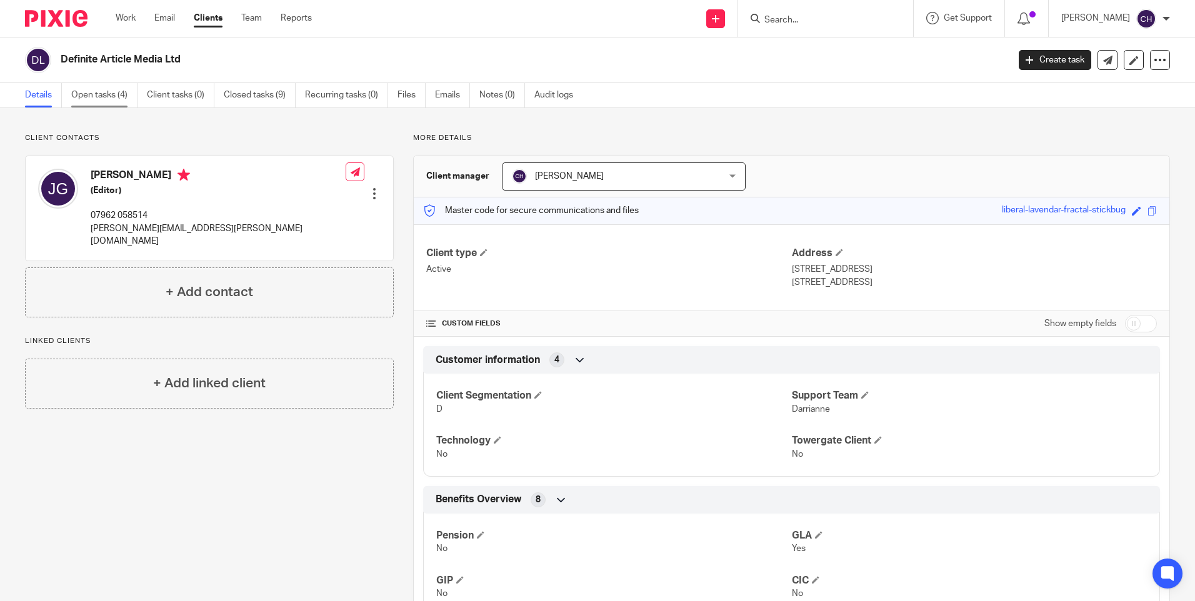
click at [92, 101] on link "Open tasks (4)" at bounding box center [104, 95] width 66 height 24
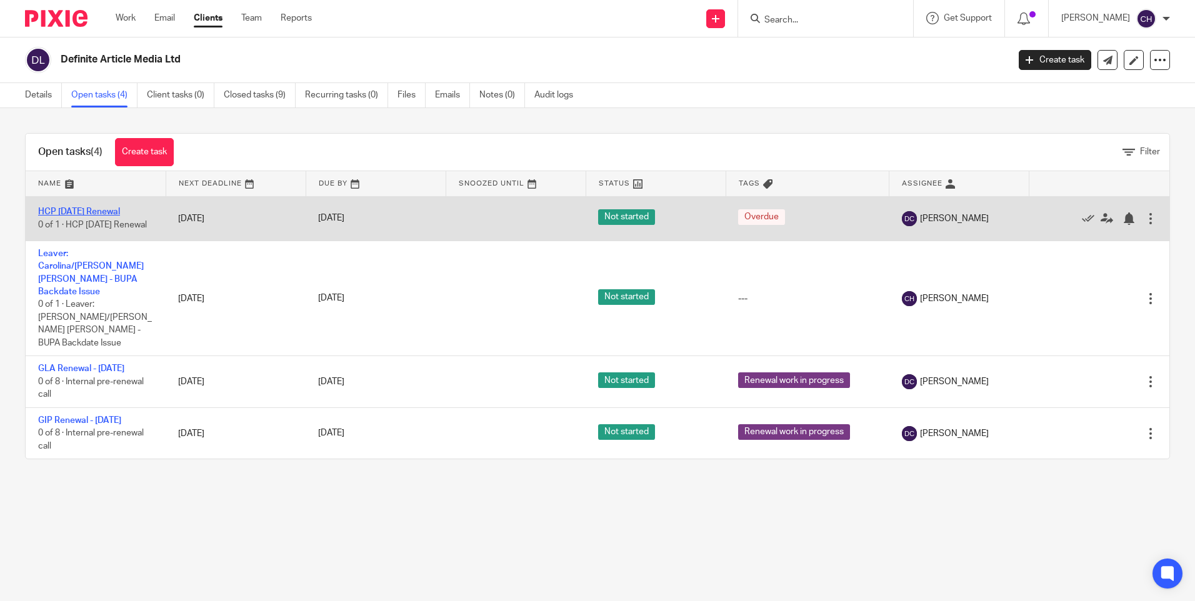
click at [54, 211] on link "HCP 1st September Renewal" at bounding box center [79, 211] width 82 height 9
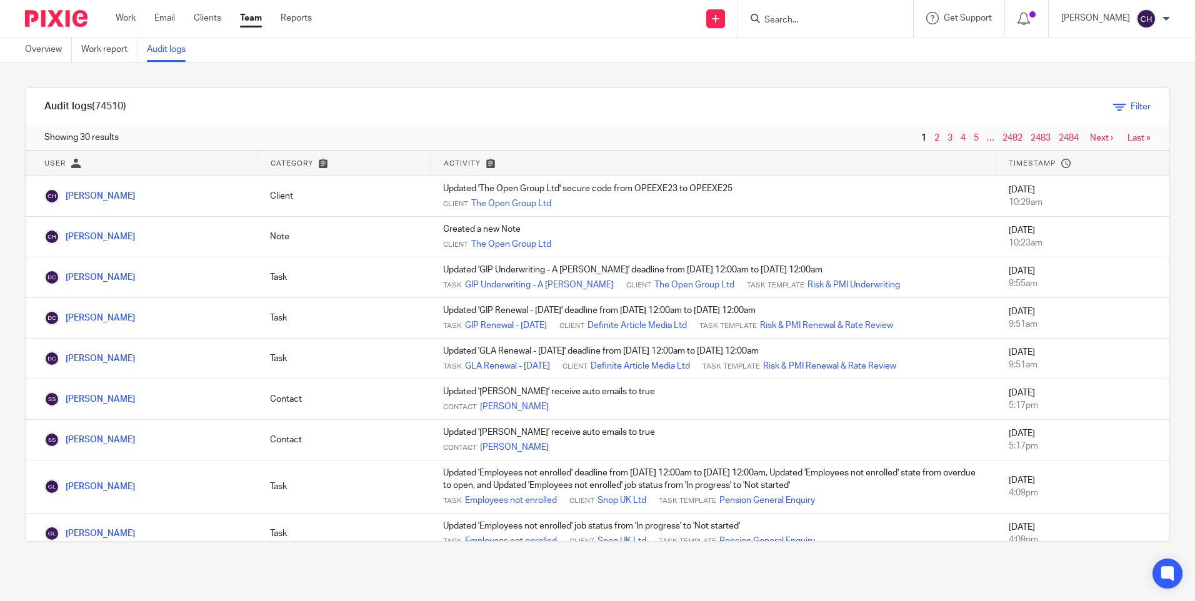
click at [1130, 108] on span "Filter" at bounding box center [1140, 106] width 20 height 9
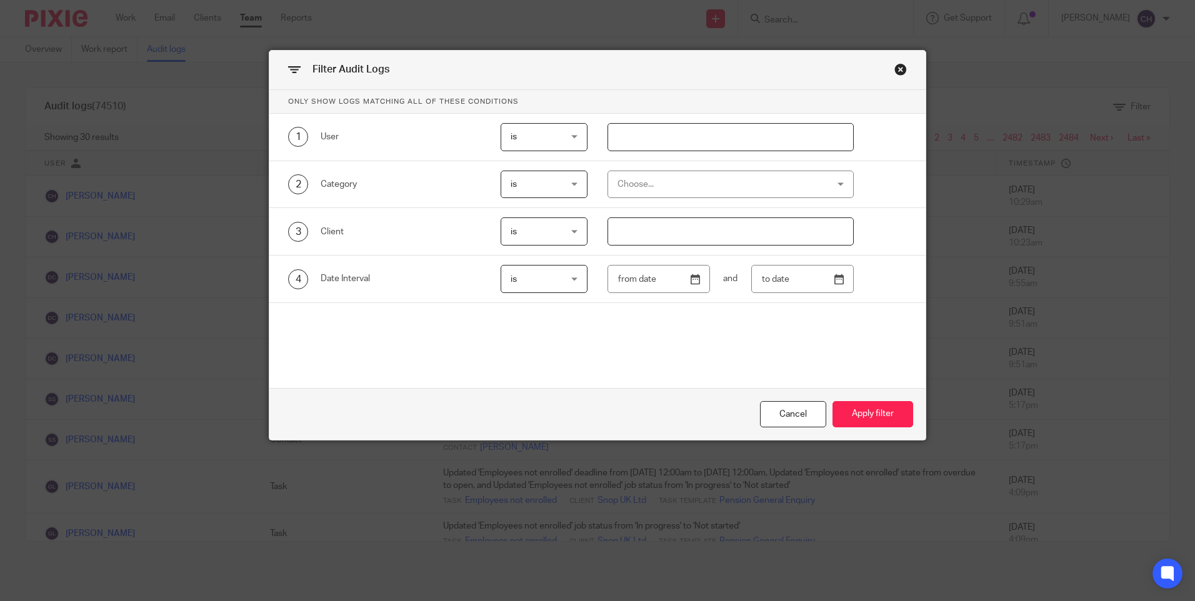
click at [654, 141] on input "text" at bounding box center [730, 137] width 246 height 28
type input "DARRIANNE"
click at [861, 416] on button "Apply filter" at bounding box center [872, 414] width 81 height 27
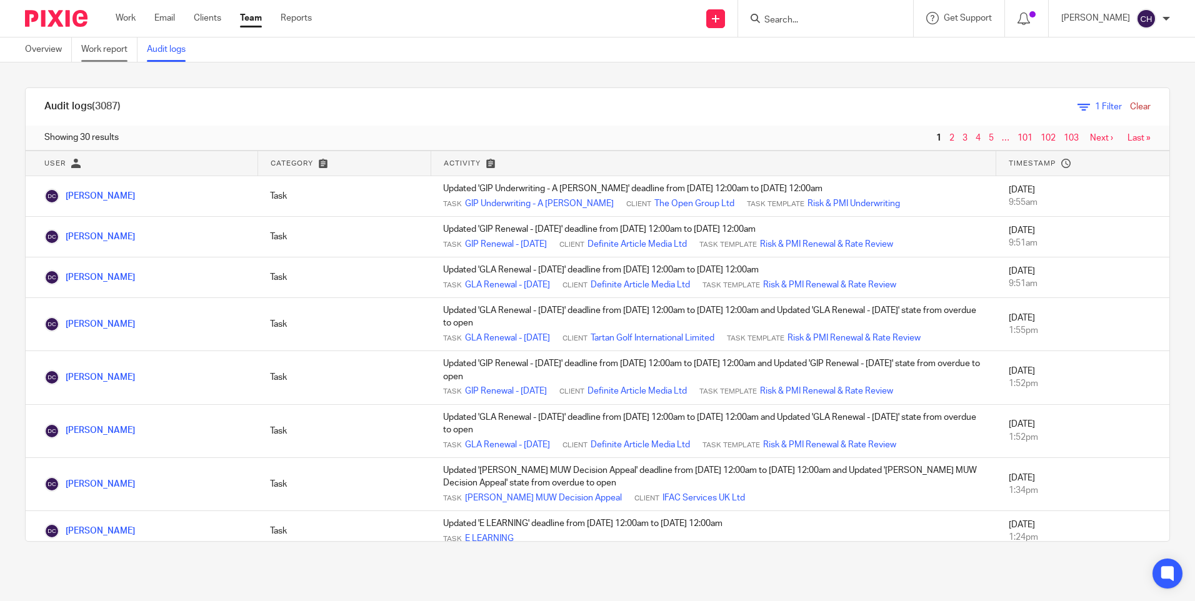
click at [114, 50] on link "Work report" at bounding box center [109, 49] width 56 height 24
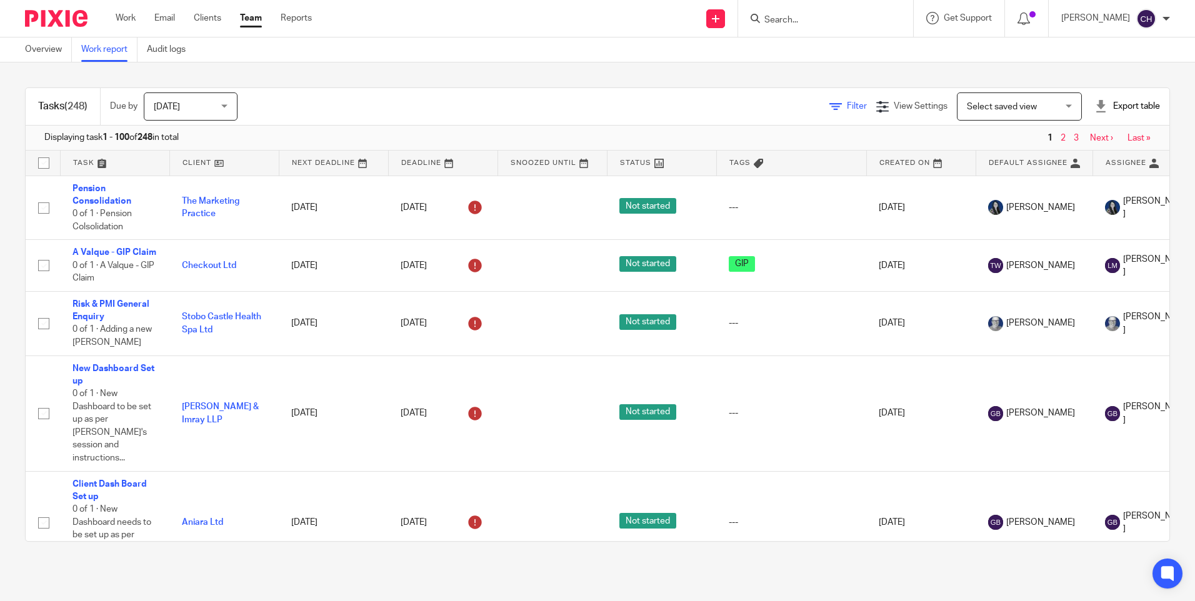
click at [847, 105] on span "Filter" at bounding box center [857, 106] width 20 height 9
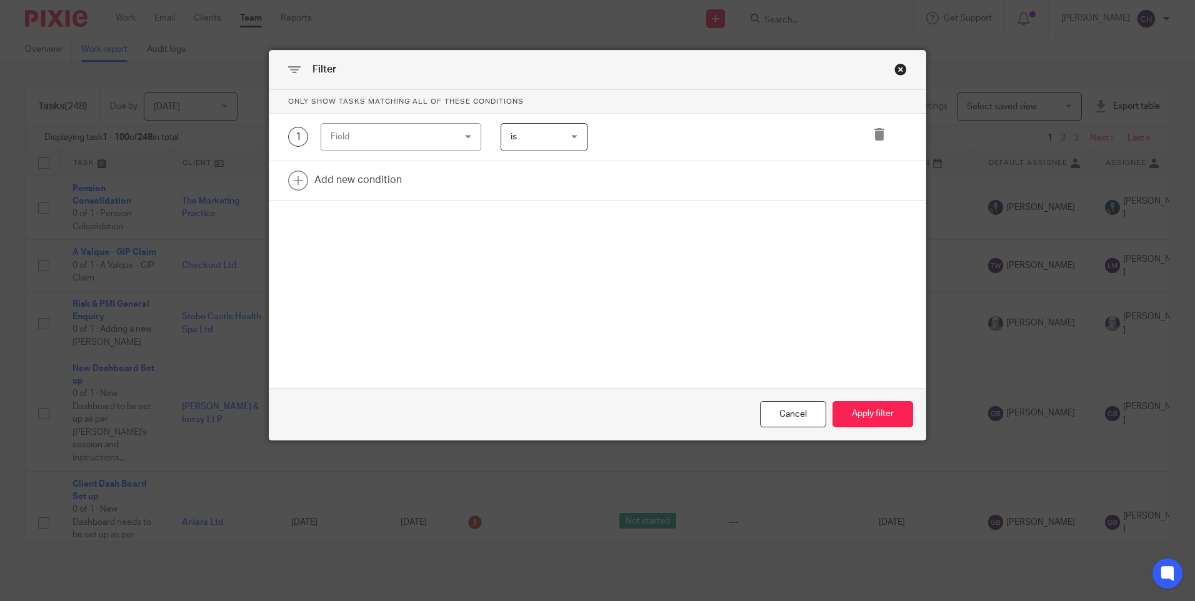
click at [387, 140] on div "Field" at bounding box center [391, 137] width 120 height 26
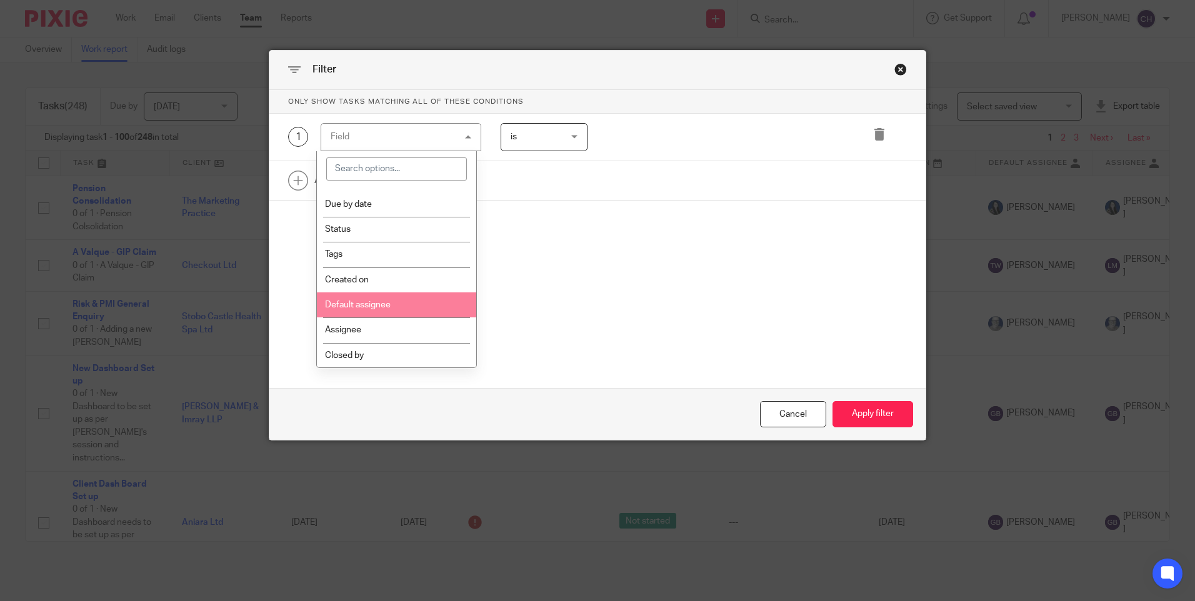
scroll to position [62, 0]
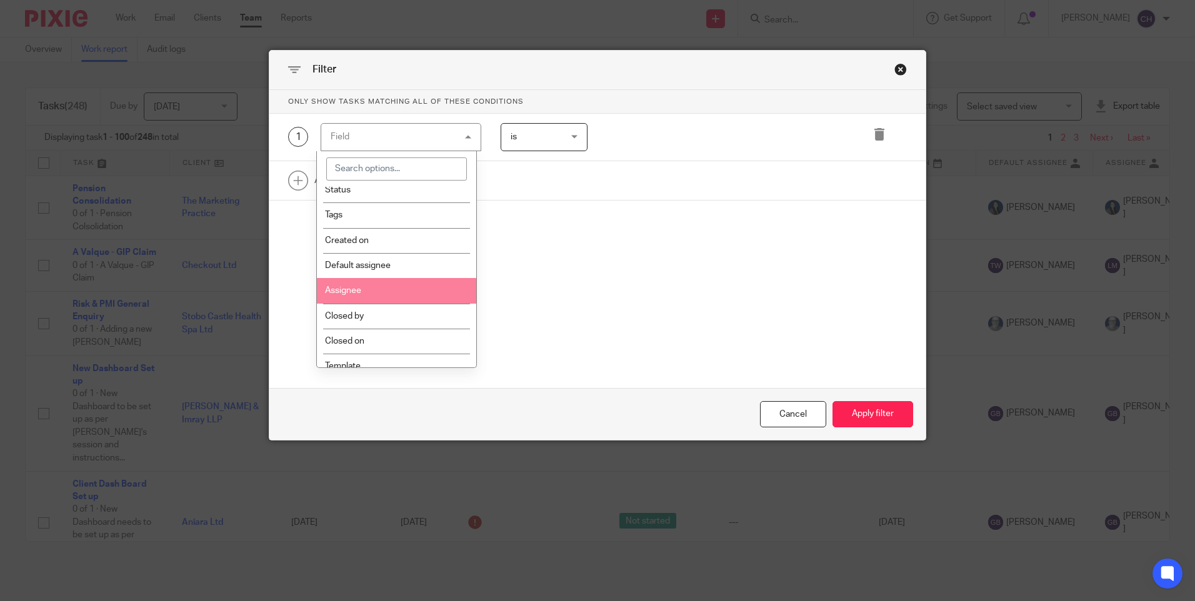
click at [377, 288] on li "Assignee" at bounding box center [396, 290] width 159 height 25
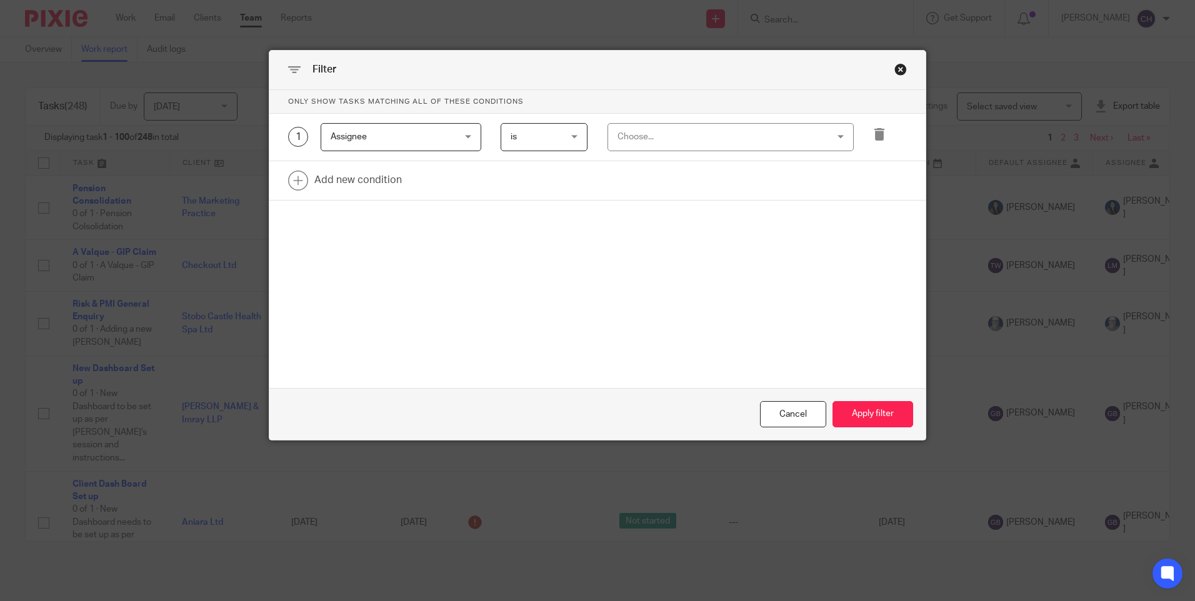
click at [647, 138] on div "Choose..." at bounding box center [711, 137] width 189 height 26
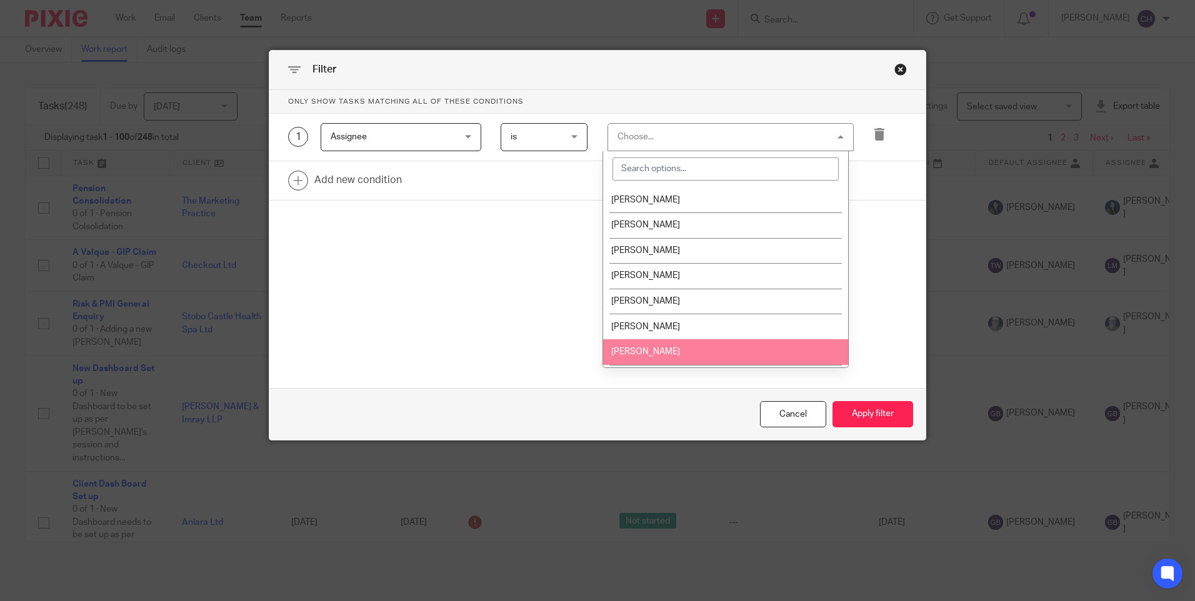
click at [645, 345] on li "[PERSON_NAME]" at bounding box center [725, 352] width 245 height 26
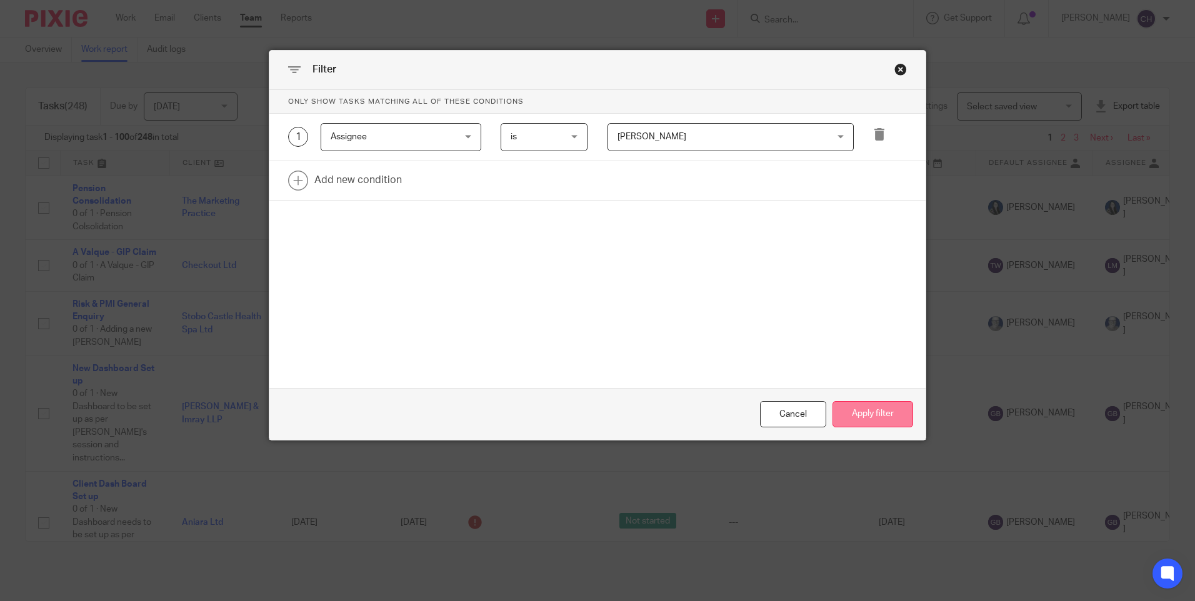
click at [868, 407] on button "Apply filter" at bounding box center [872, 414] width 81 height 27
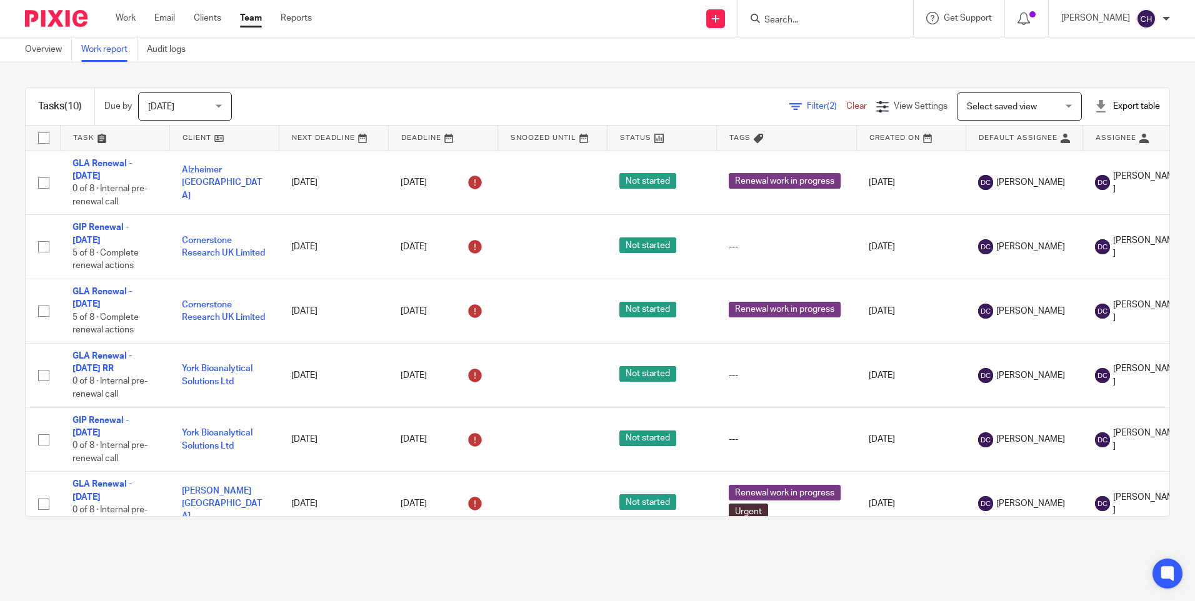
click at [807, 104] on span "Filter (2)" at bounding box center [826, 106] width 39 height 9
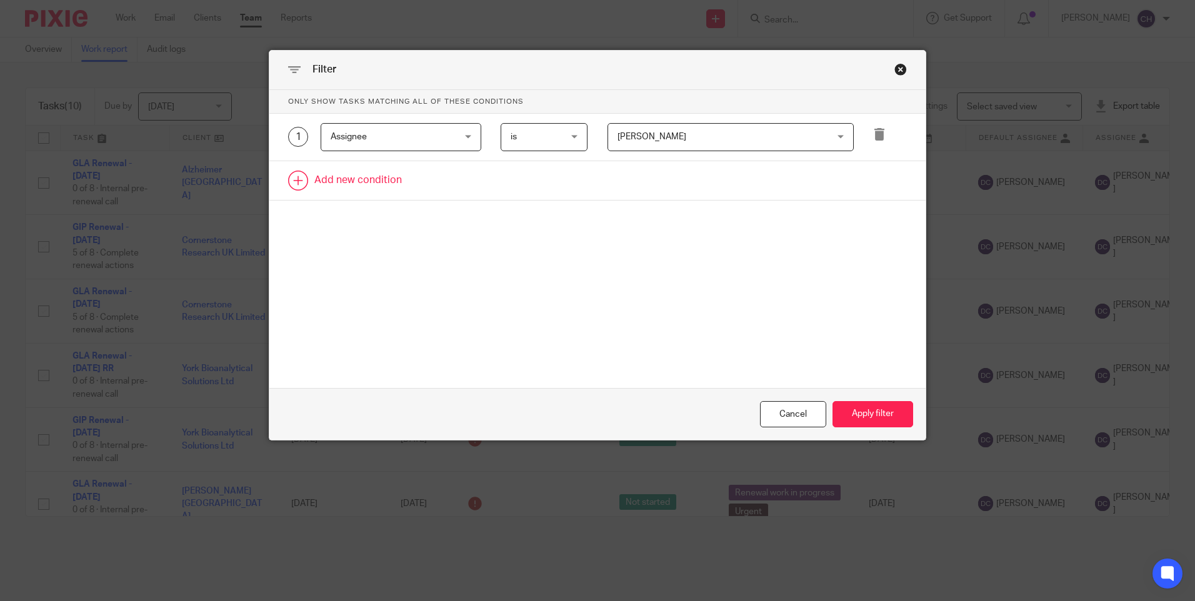
click at [374, 175] on link at bounding box center [597, 180] width 656 height 39
click at [412, 192] on div "Field" at bounding box center [391, 184] width 120 height 26
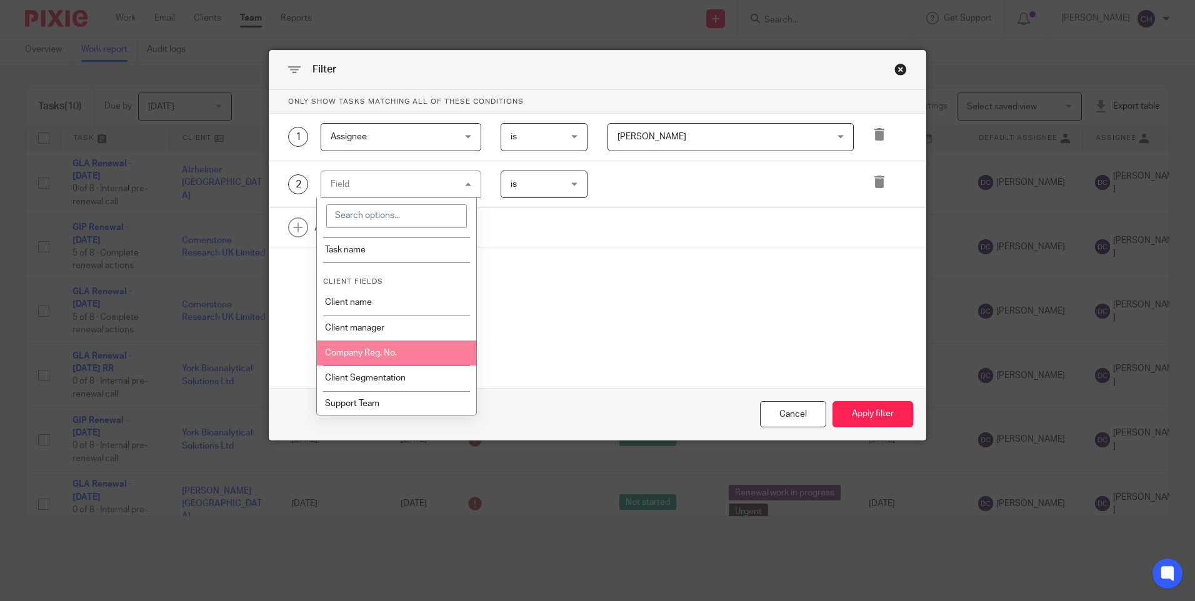
scroll to position [312, 0]
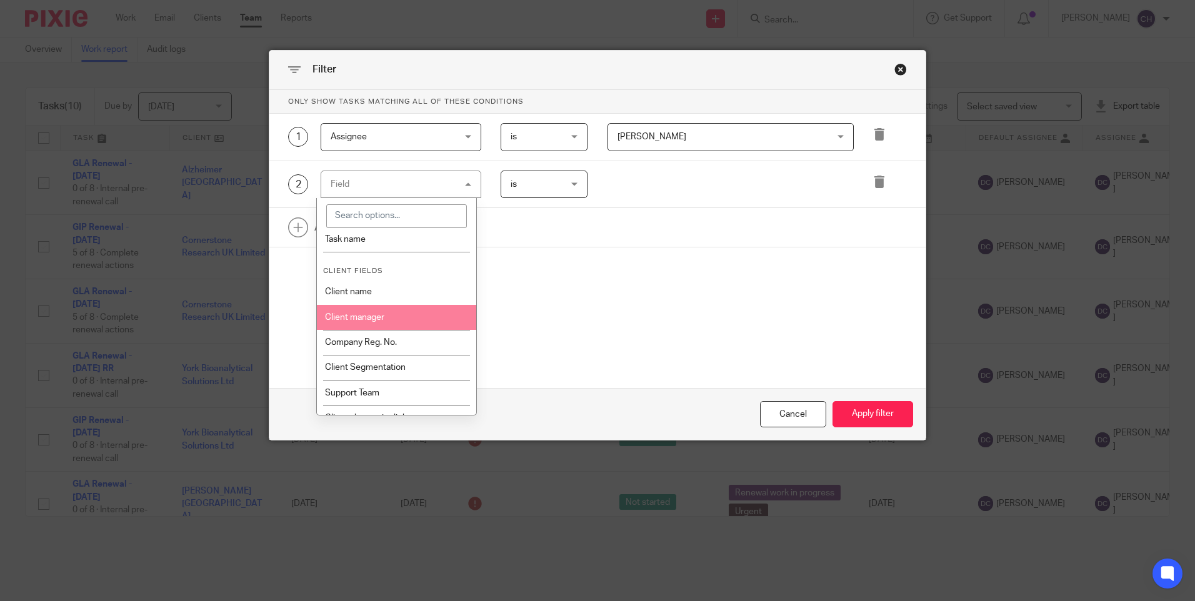
click at [397, 324] on li "Client manager" at bounding box center [396, 317] width 159 height 25
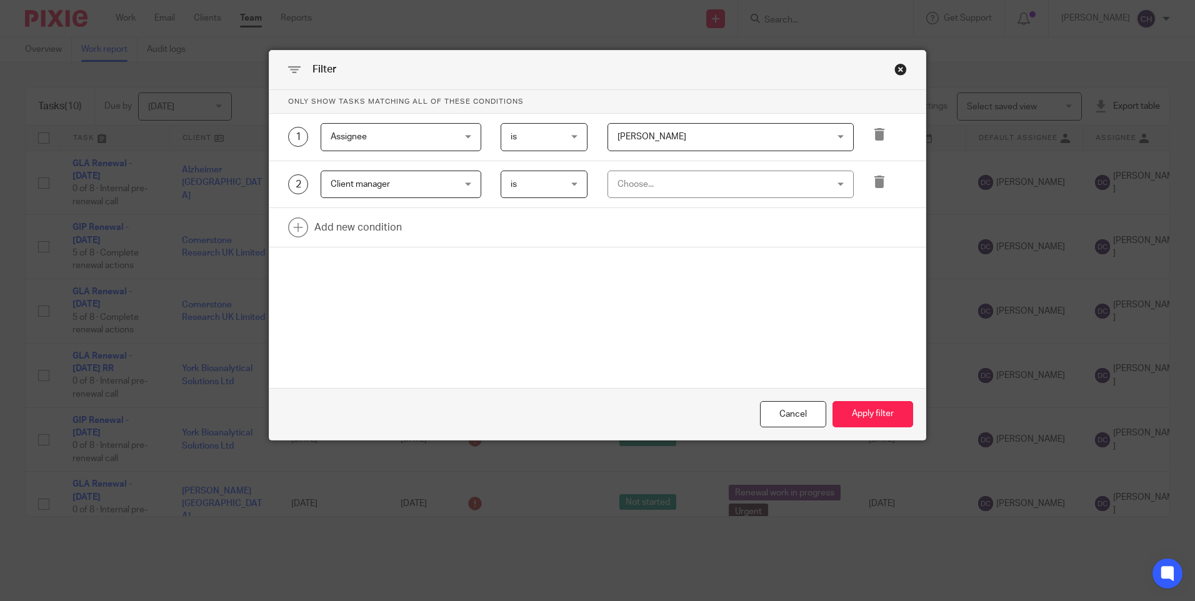
click at [642, 189] on div "Choose..." at bounding box center [711, 184] width 189 height 26
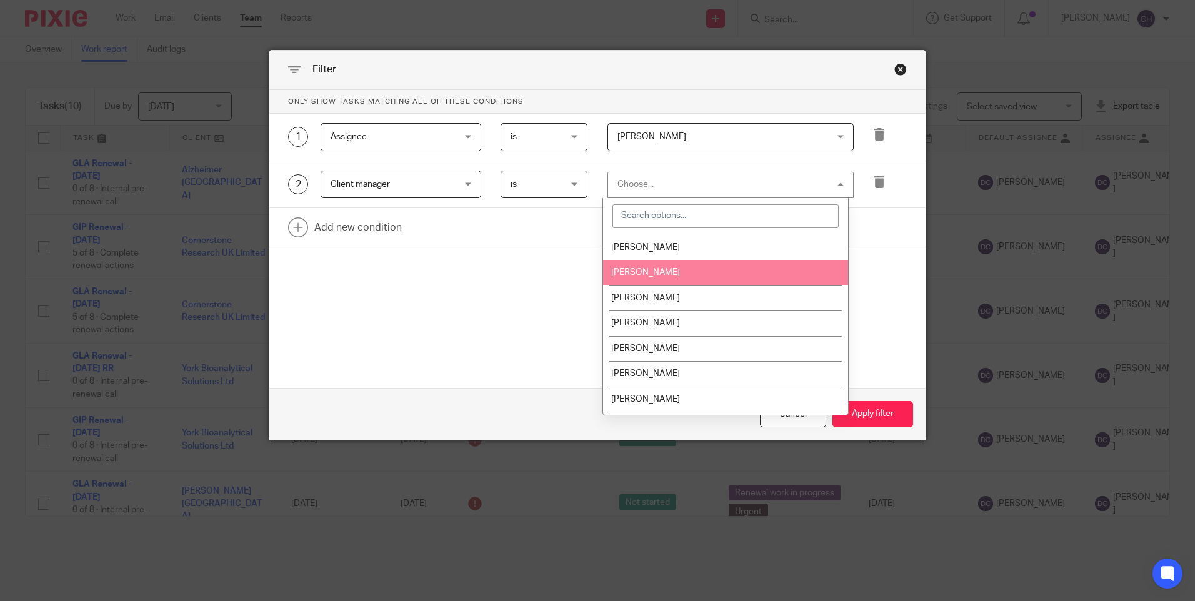
click at [641, 266] on li "[PERSON_NAME]" at bounding box center [725, 273] width 245 height 26
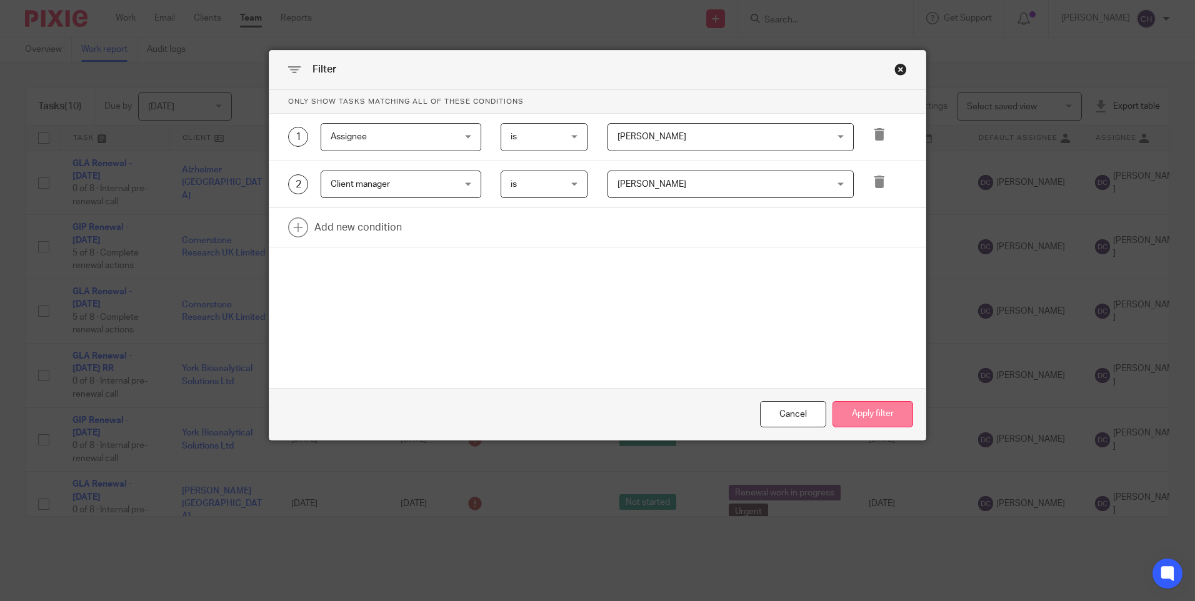
click at [863, 409] on button "Apply filter" at bounding box center [872, 414] width 81 height 27
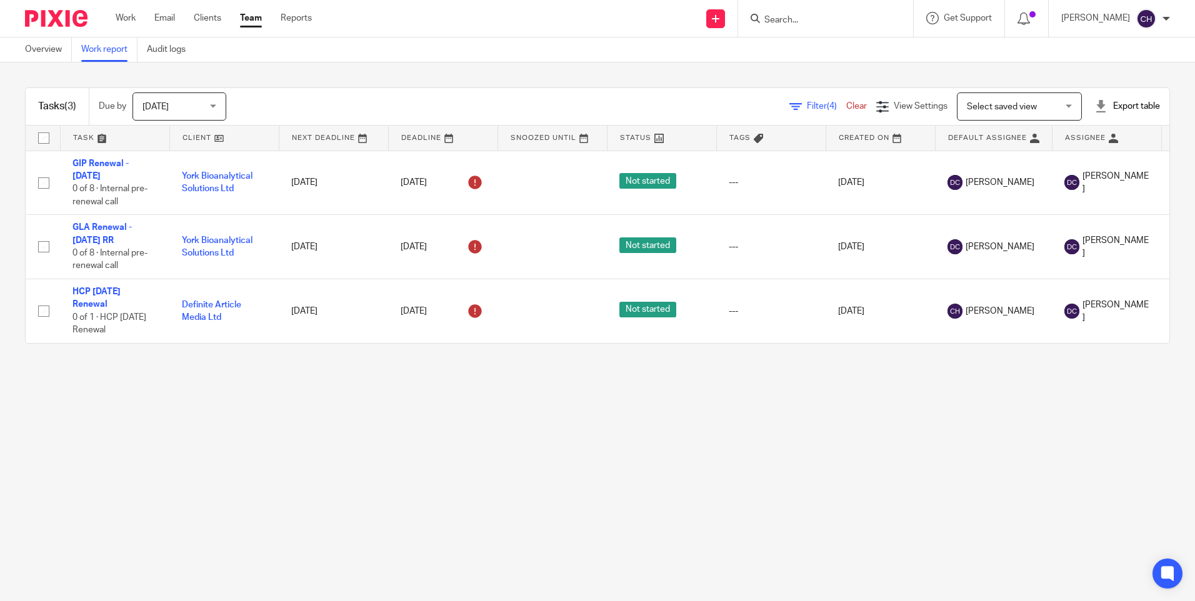
click at [223, 106] on div "Today Today" at bounding box center [179, 106] width 94 height 28
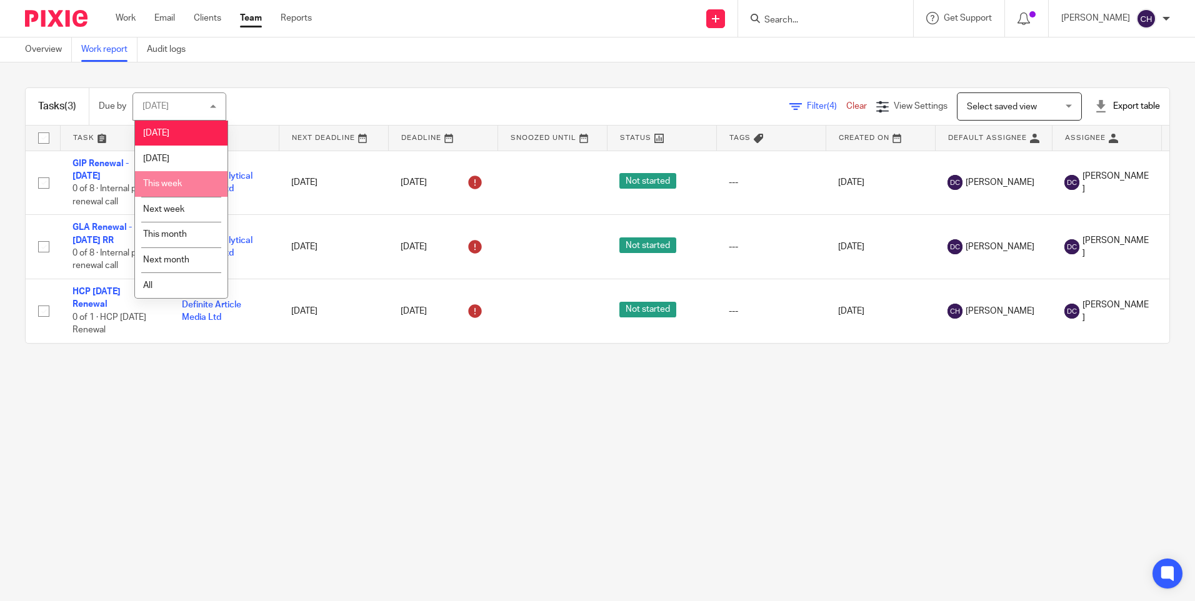
click at [191, 186] on li "This week" at bounding box center [181, 184] width 92 height 26
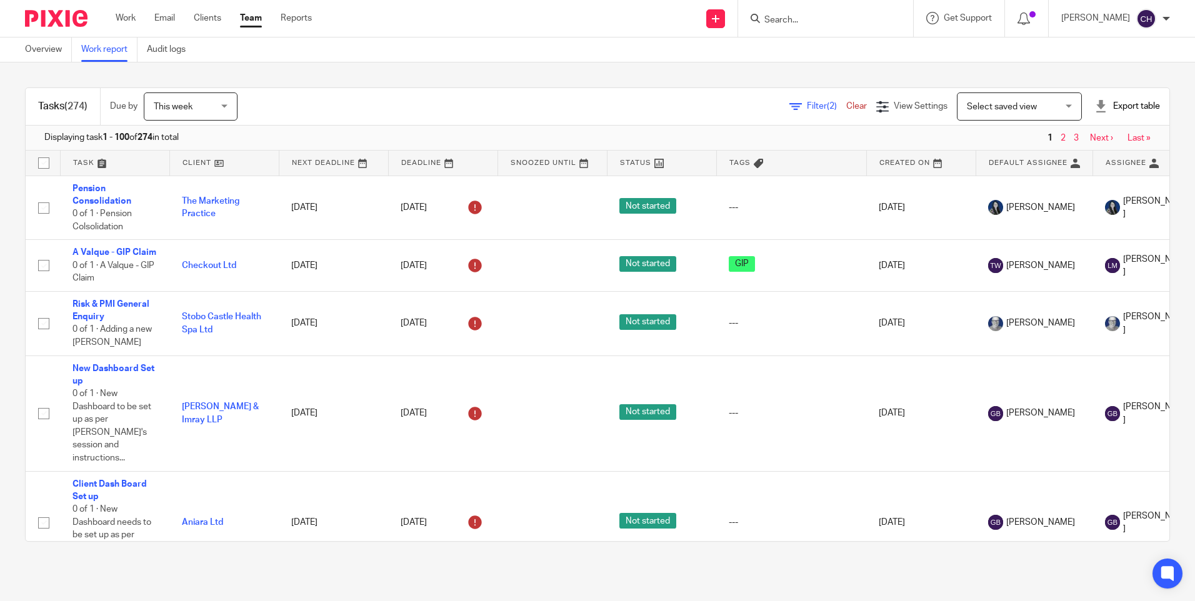
click at [807, 110] on span "Filter (2)" at bounding box center [826, 106] width 39 height 9
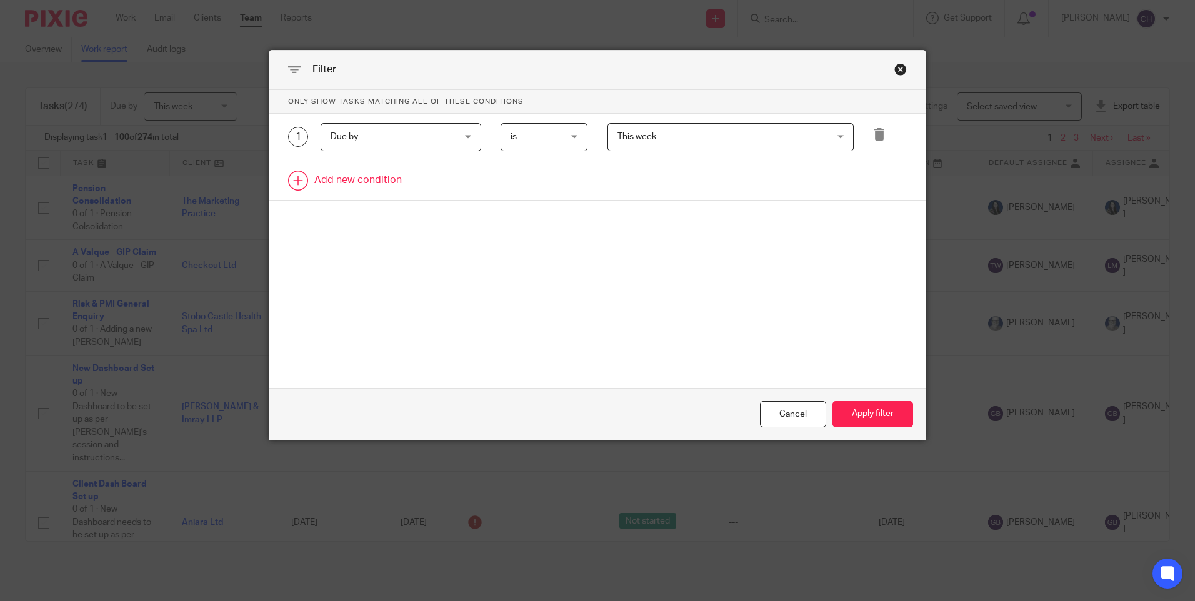
click at [327, 182] on link at bounding box center [597, 180] width 656 height 39
click at [387, 194] on div "Field" at bounding box center [391, 184] width 120 height 26
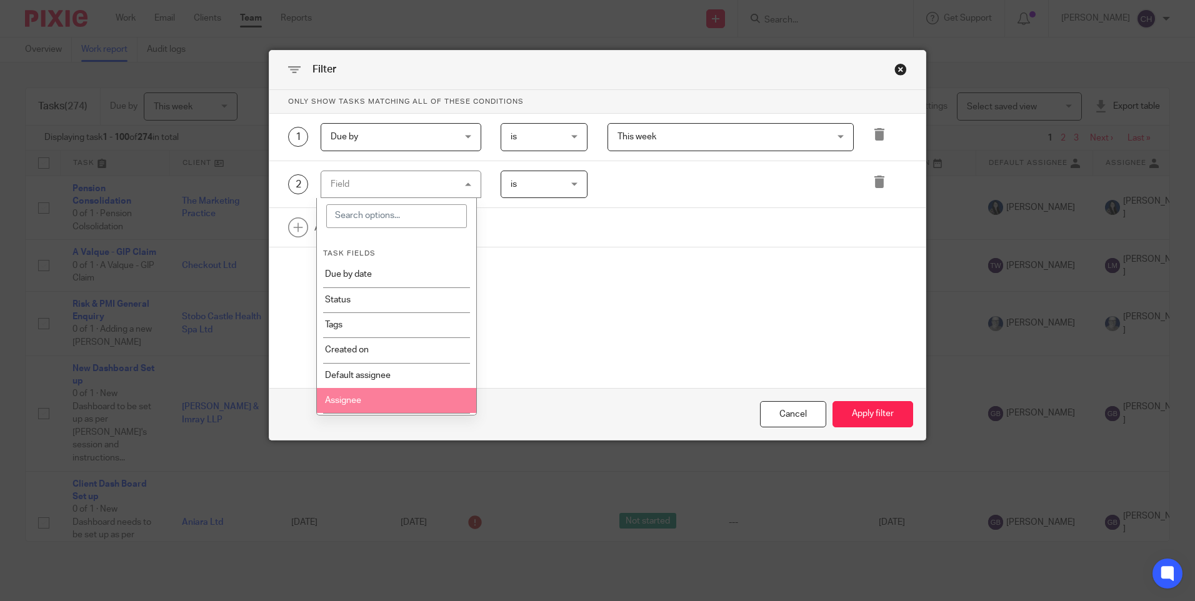
click at [367, 391] on li "Assignee" at bounding box center [396, 400] width 159 height 25
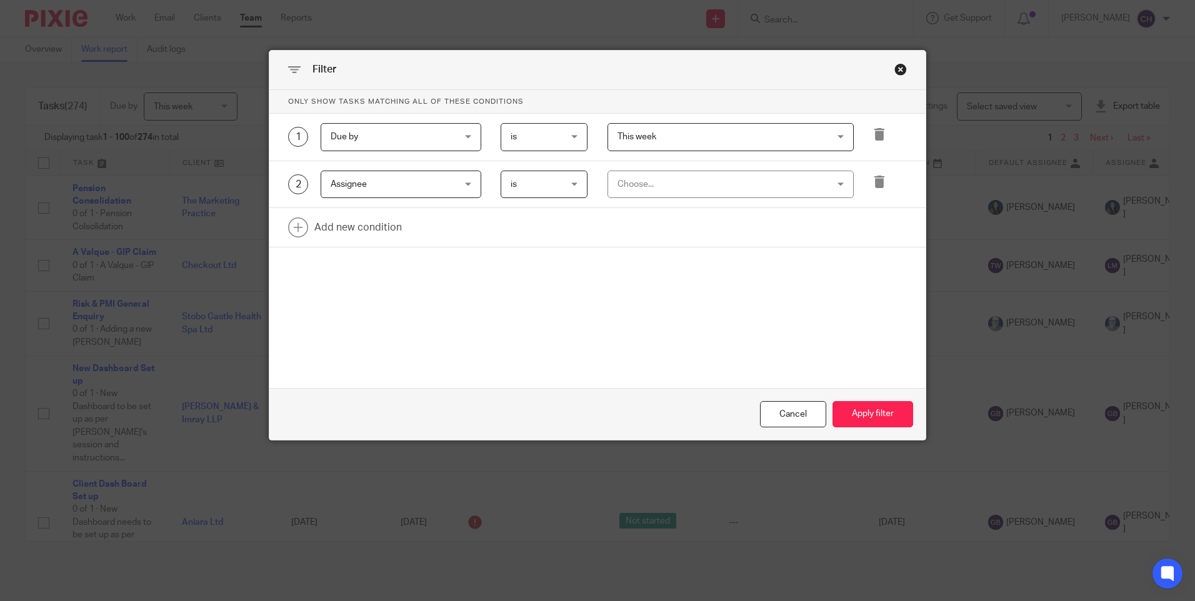
click at [634, 192] on div "Choose..." at bounding box center [711, 184] width 189 height 26
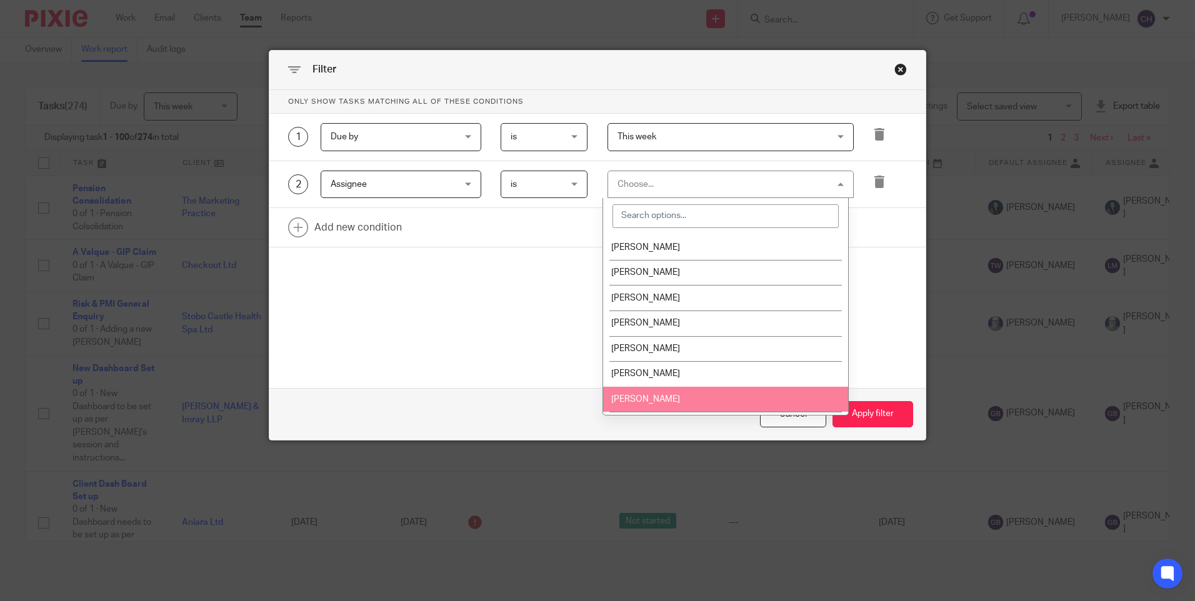
click at [624, 393] on li "[PERSON_NAME]" at bounding box center [725, 400] width 245 height 26
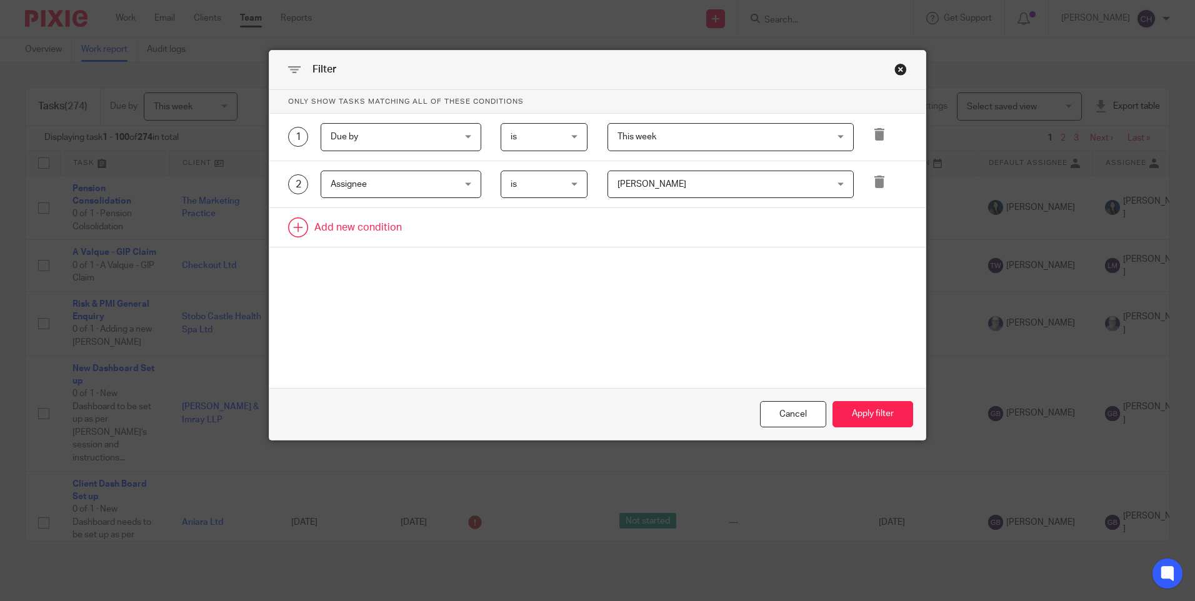
click at [295, 222] on link at bounding box center [597, 227] width 656 height 39
click at [399, 232] on div "Field" at bounding box center [391, 231] width 120 height 26
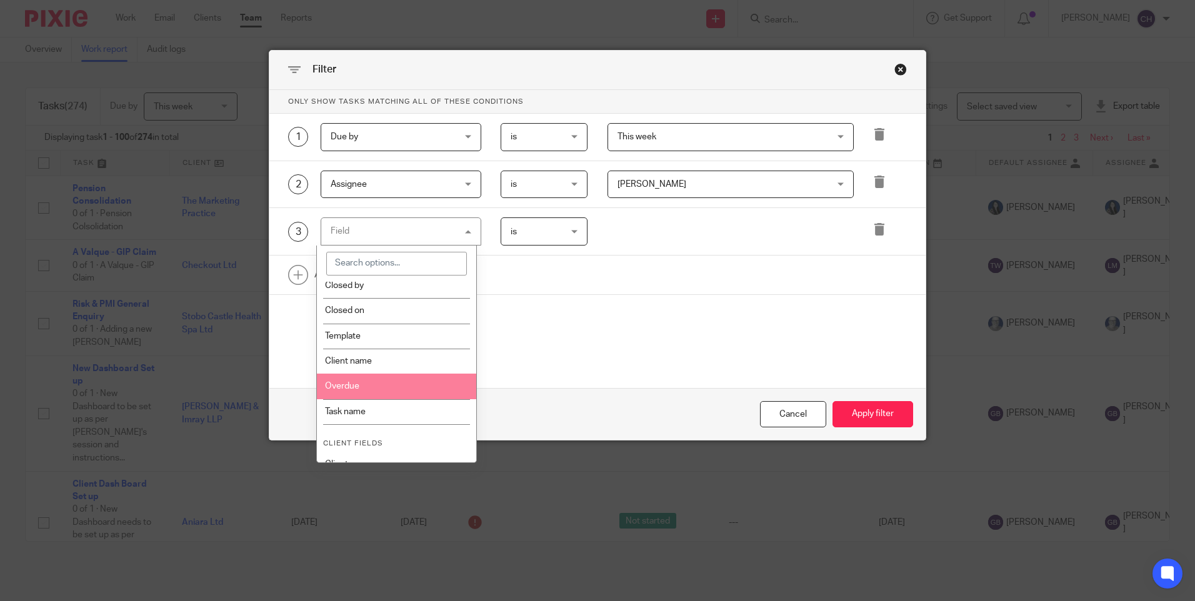
scroll to position [312, 0]
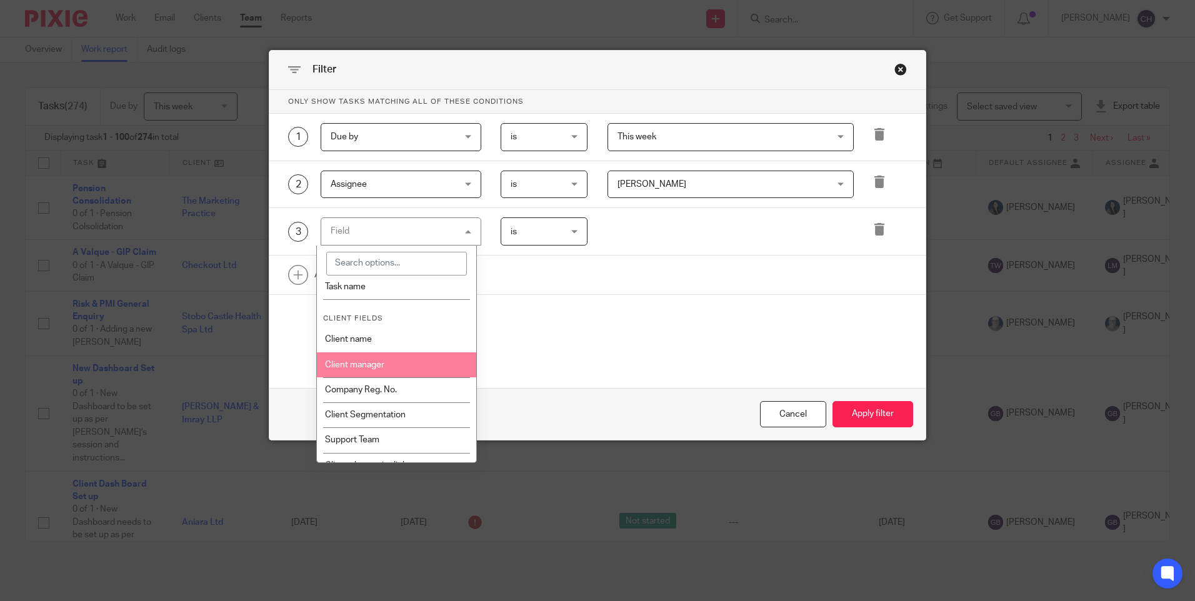
click at [394, 367] on li "Client manager" at bounding box center [396, 364] width 159 height 25
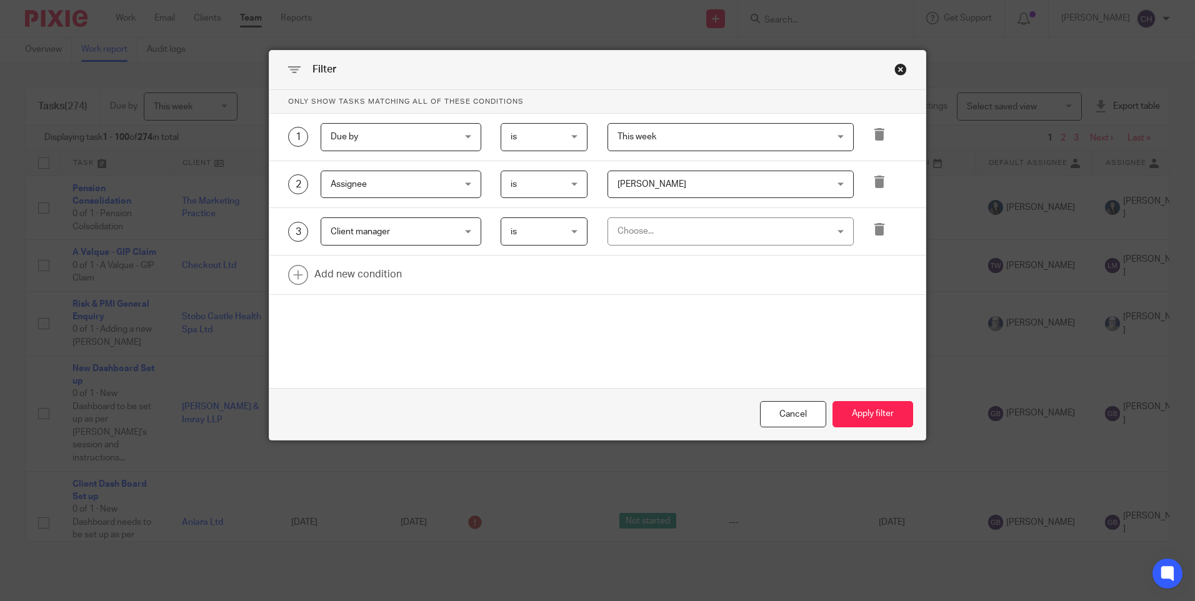
click at [660, 231] on div "Choose..." at bounding box center [711, 231] width 189 height 26
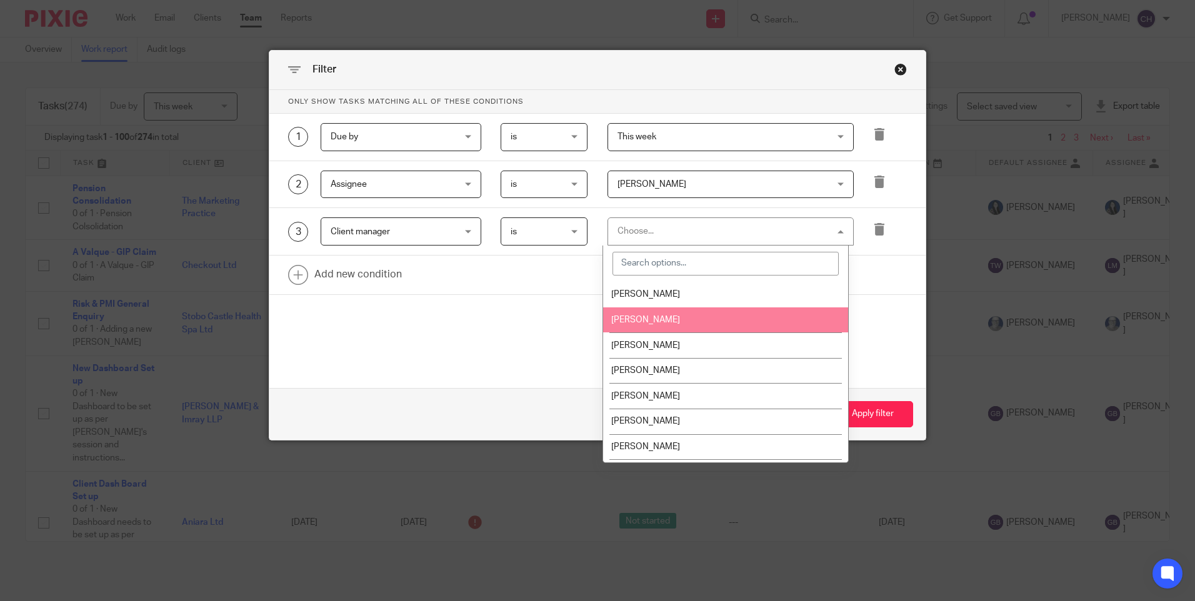
click at [646, 316] on span "[PERSON_NAME]" at bounding box center [645, 320] width 69 height 9
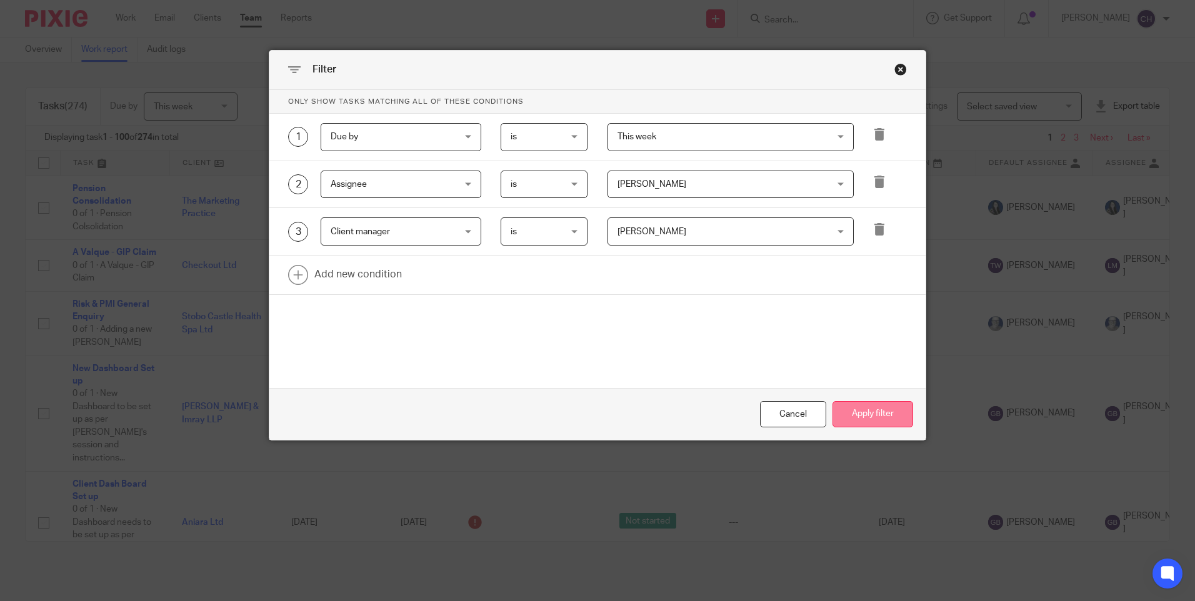
click at [877, 419] on button "Apply filter" at bounding box center [872, 414] width 81 height 27
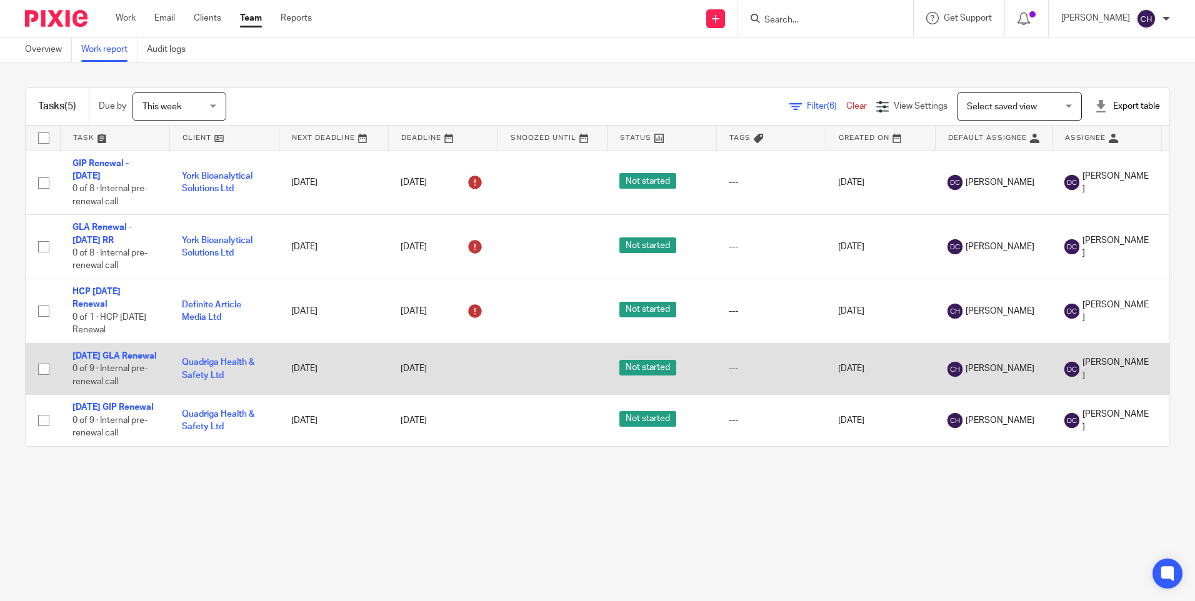
drag, startPoint x: 89, startPoint y: 357, endPoint x: 91, endPoint y: 350, distance: 7.1
click at [94, 349] on td "01/12/25 GLA Renewal 0 of 9 · Internal pre-renewal call" at bounding box center [114, 368] width 109 height 51
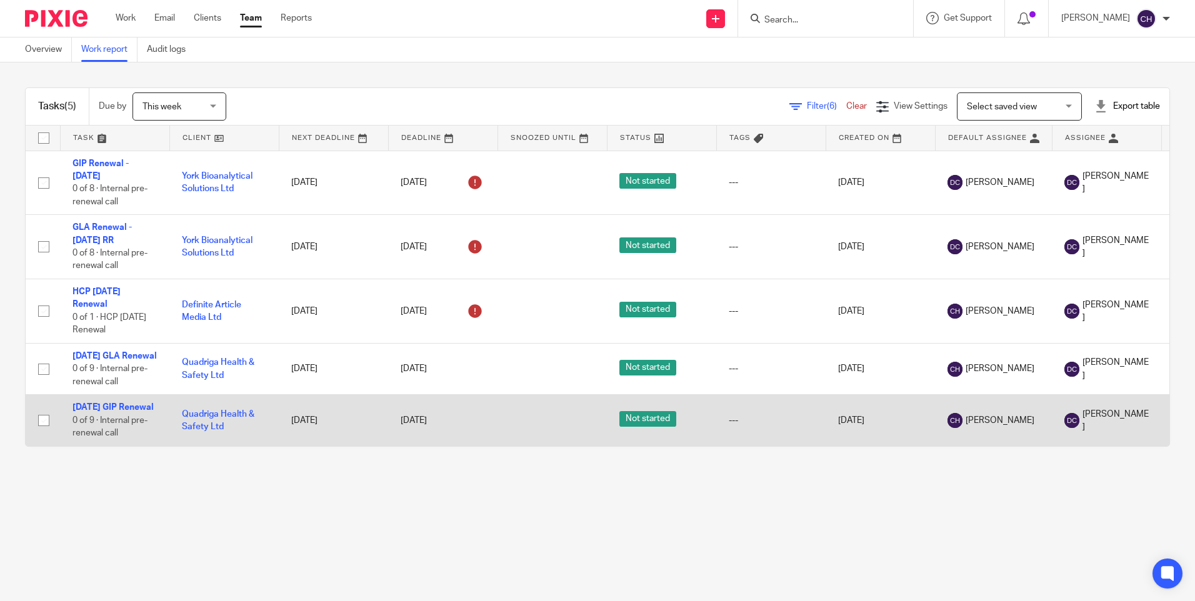
drag, startPoint x: 86, startPoint y: 353, endPoint x: 286, endPoint y: 452, distance: 223.2
click at [384, 511] on main "Overview Work report Audit logs Tasks (5) Due by This week This week Today Tomo…" at bounding box center [597, 300] width 1195 height 601
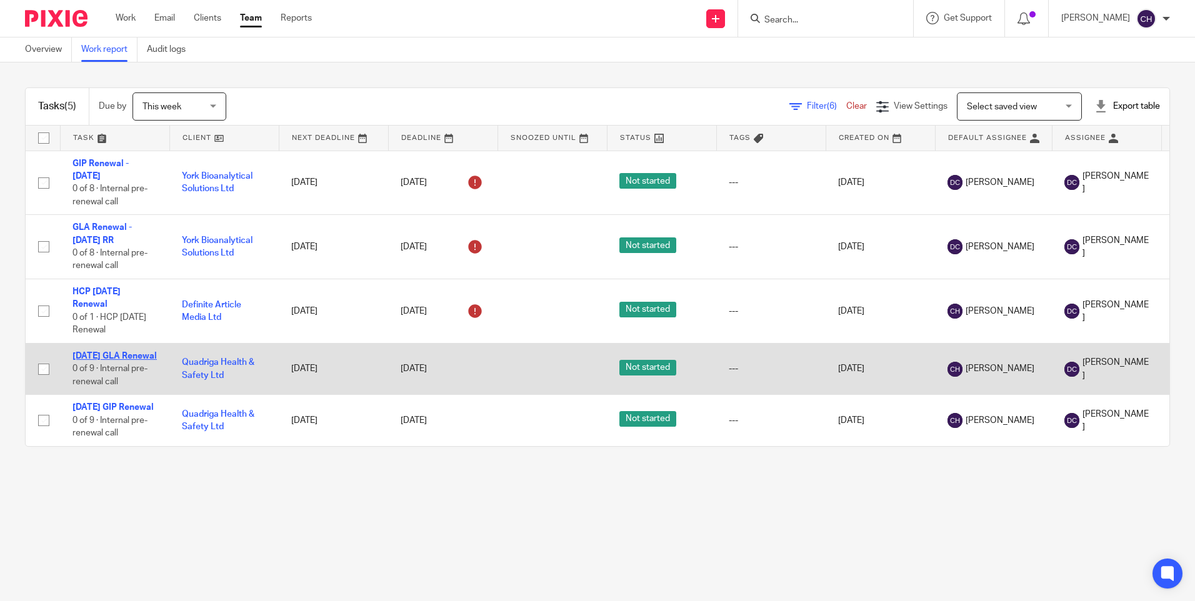
click at [107, 352] on link "[DATE] GLA Renewal" at bounding box center [114, 356] width 84 height 9
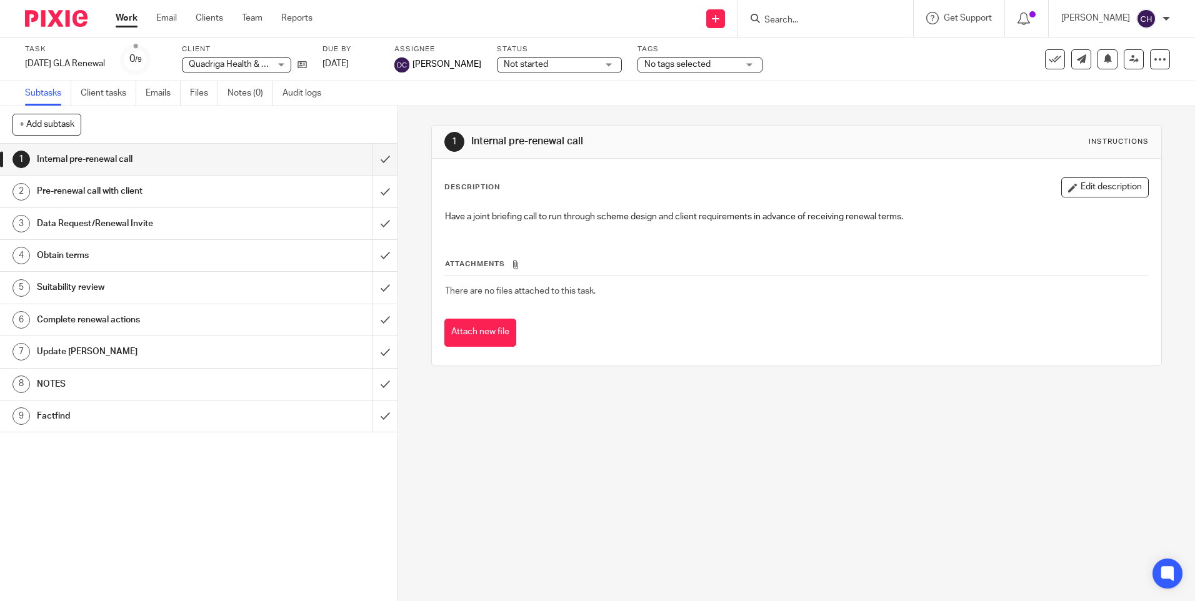
click at [79, 378] on h1 "NOTES" at bounding box center [144, 384] width 215 height 19
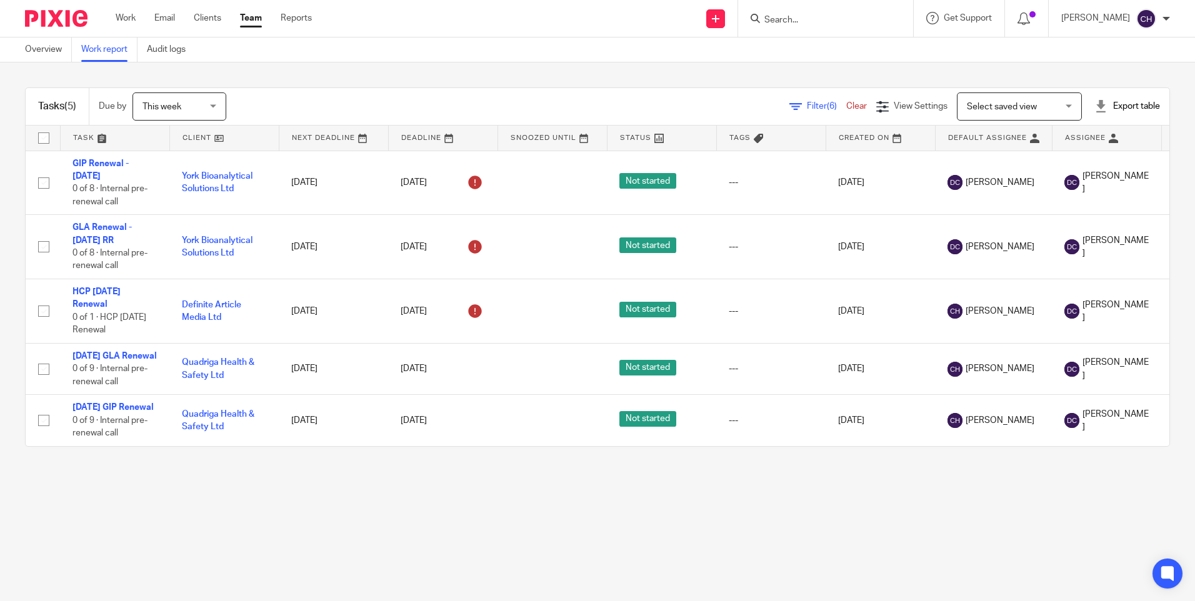
click at [69, 20] on img at bounding box center [56, 18] width 62 height 17
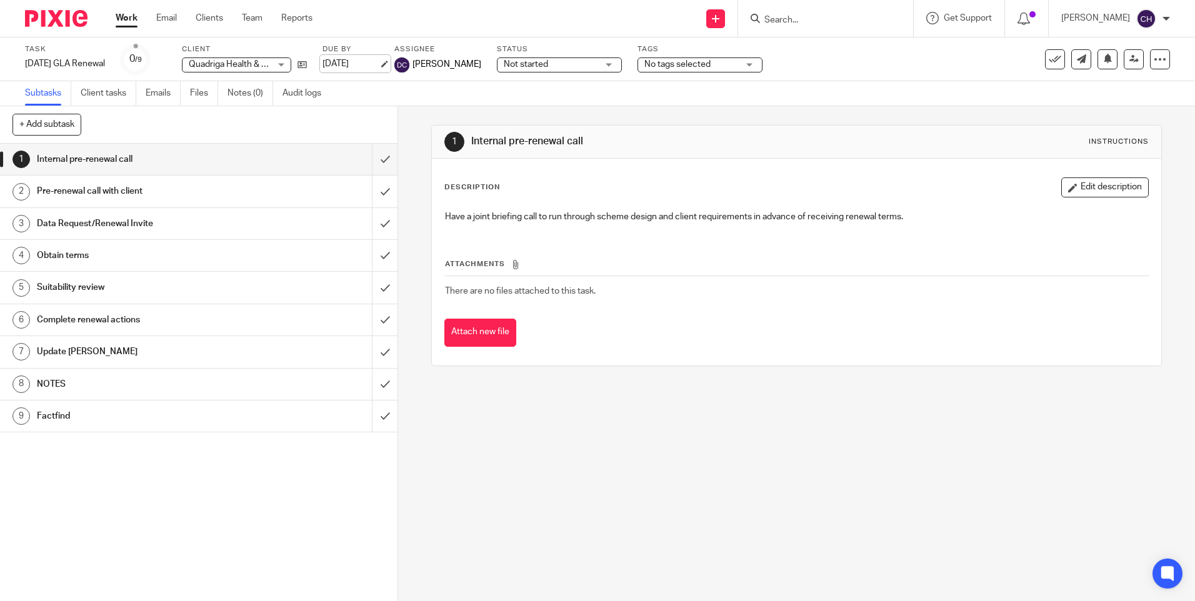
click at [346, 64] on link "[DATE]" at bounding box center [350, 63] width 56 height 13
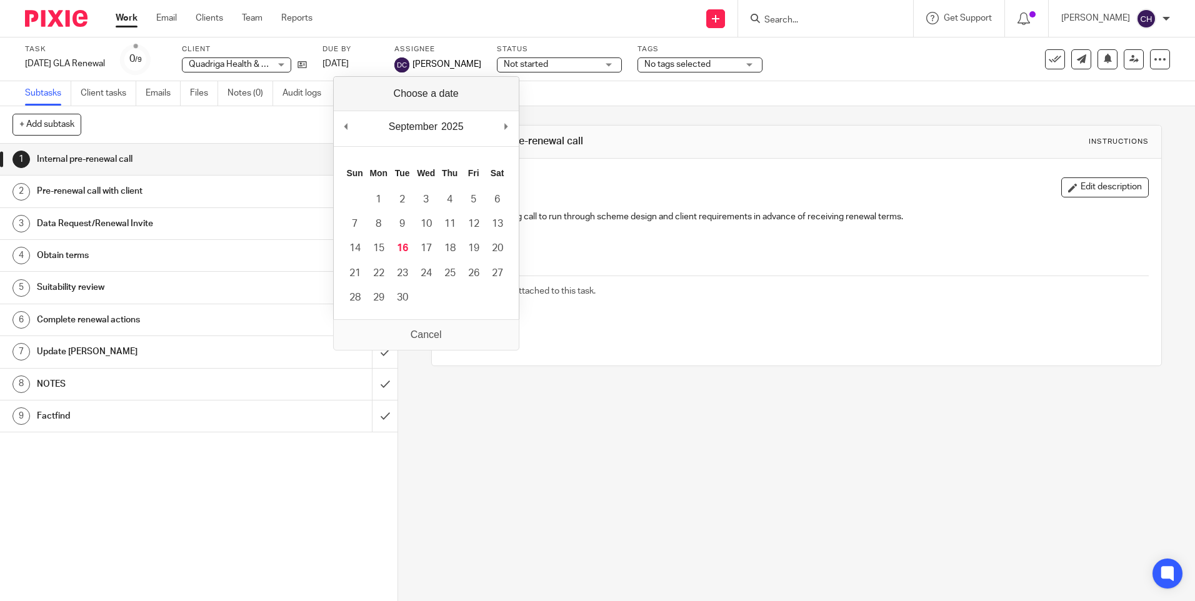
click at [81, 380] on h1 "NOTES" at bounding box center [144, 384] width 215 height 19
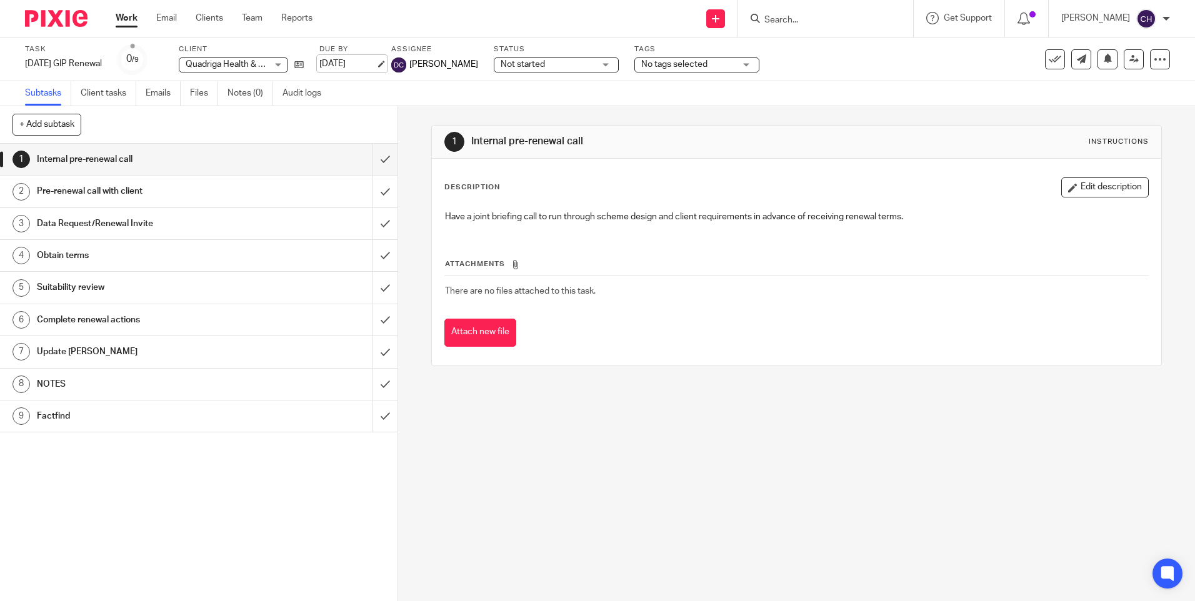
click at [351, 66] on link "[DATE]" at bounding box center [347, 63] width 56 height 13
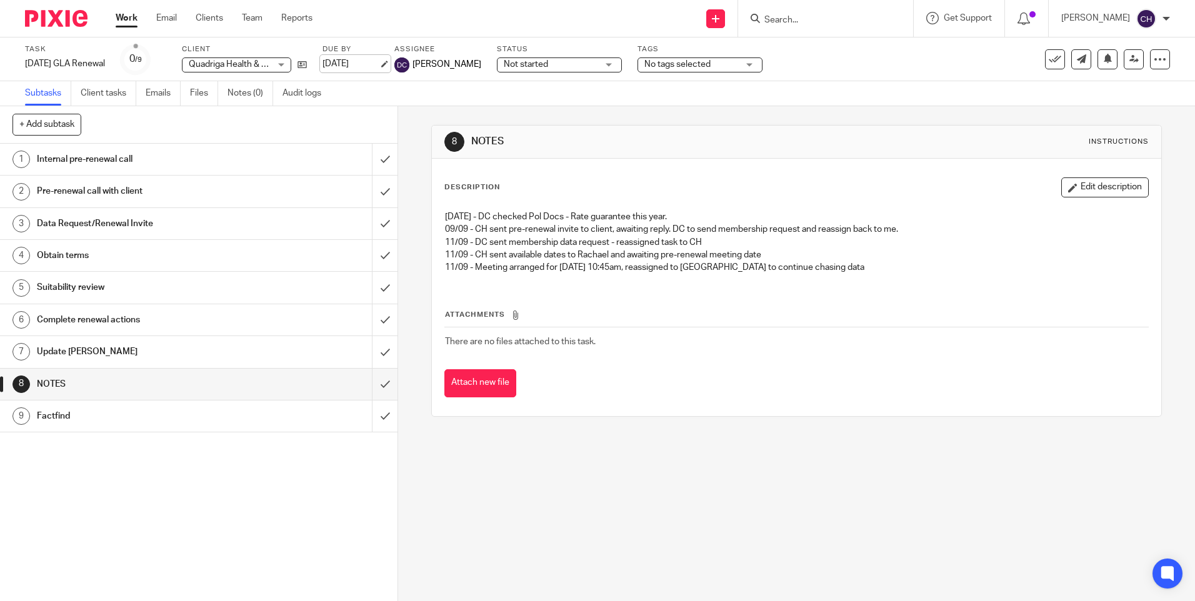
click at [350, 61] on link "[DATE]" at bounding box center [350, 63] width 56 height 13
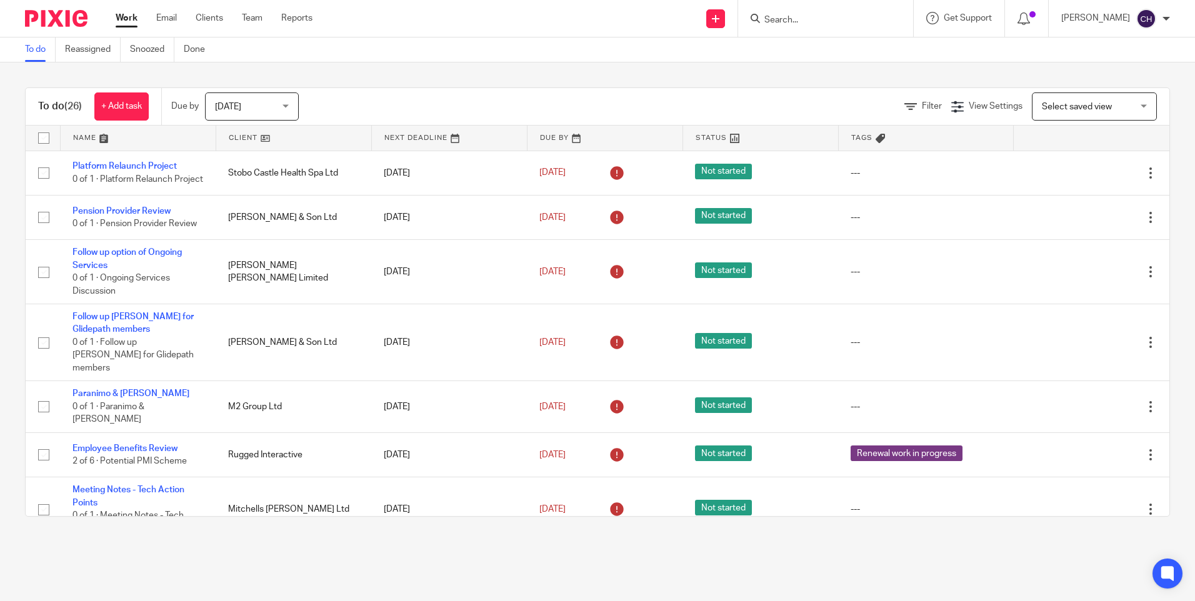
click at [50, 17] on img at bounding box center [56, 18] width 62 height 17
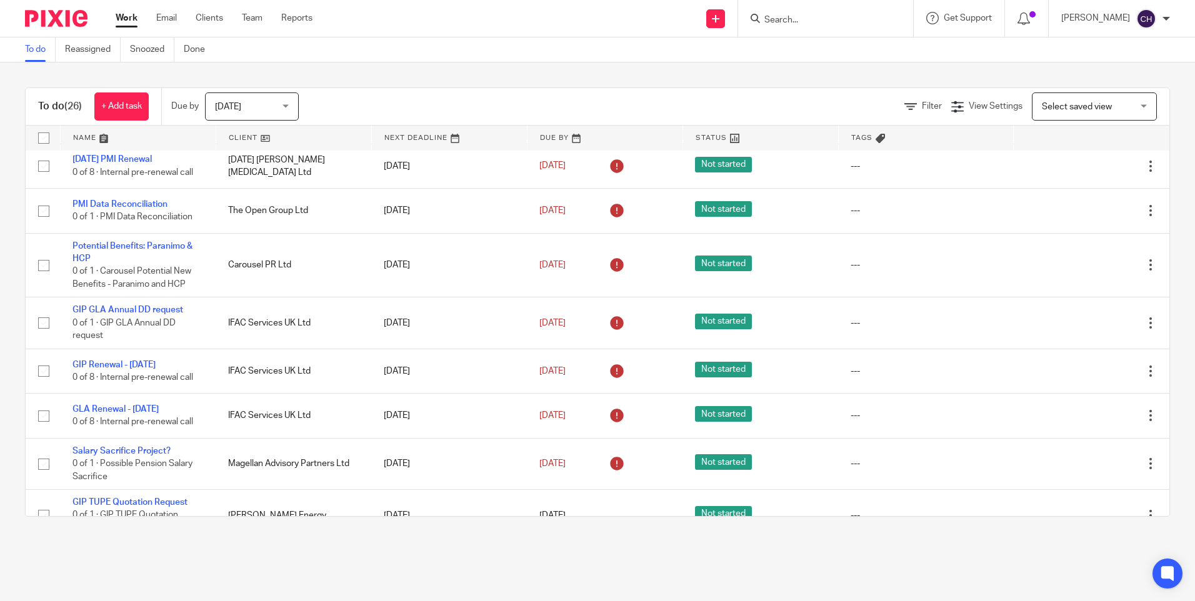
scroll to position [557, 0]
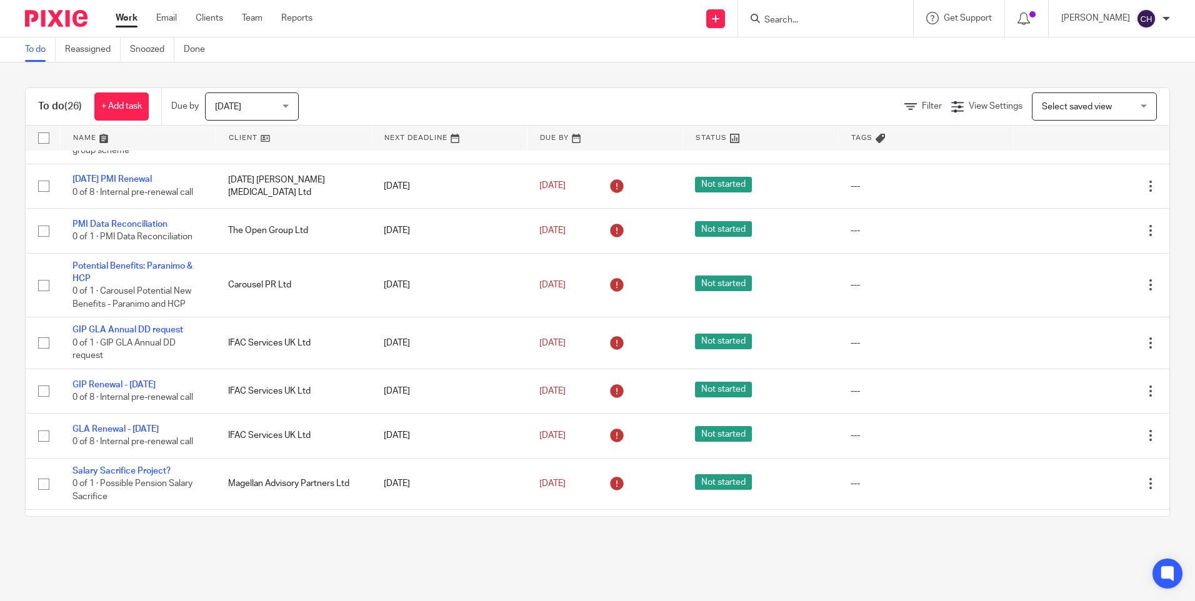
click at [7, 408] on div "To do (26) + Add task Due by Today Today Today Tomorrow This week Next week Thi…" at bounding box center [597, 301] width 1195 height 479
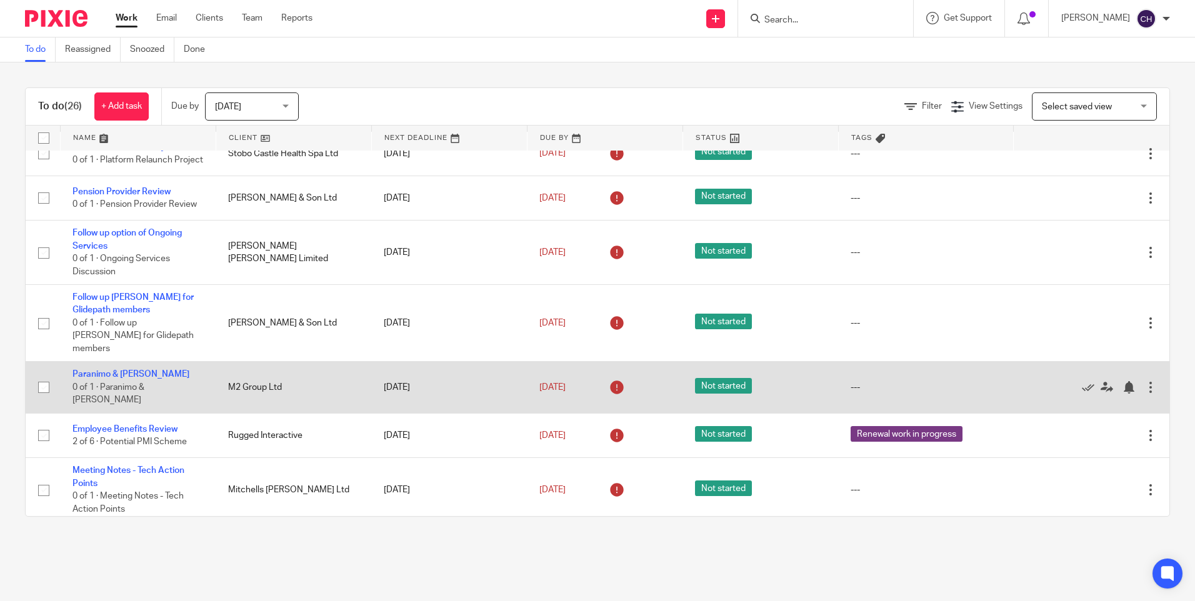
scroll to position [0, 0]
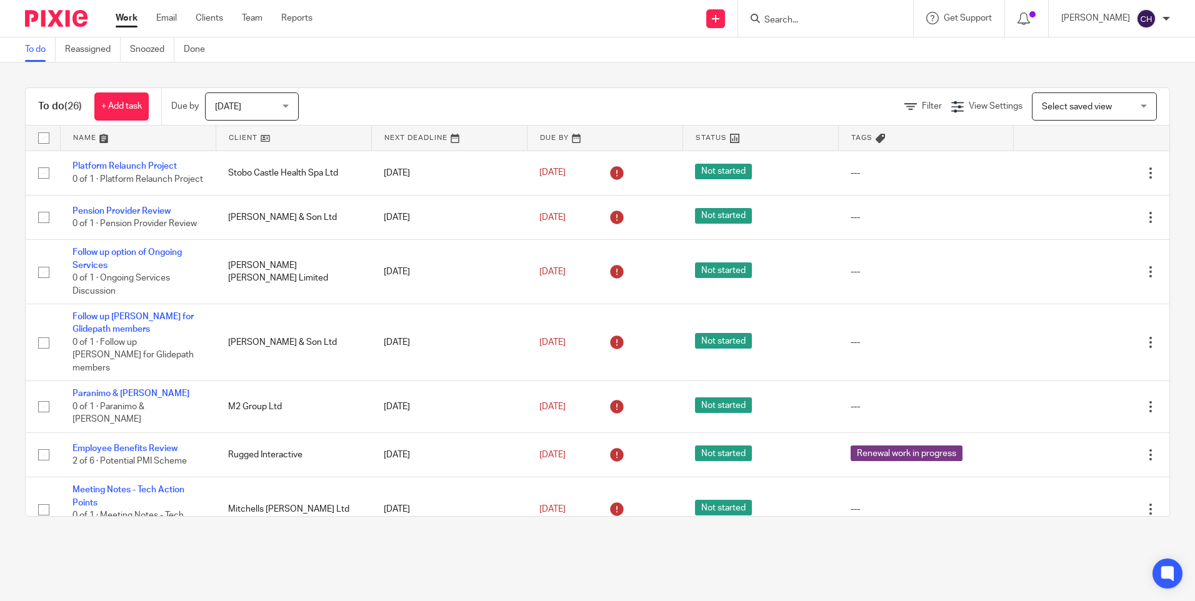
click at [797, 22] on input "Search" at bounding box center [819, 20] width 112 height 11
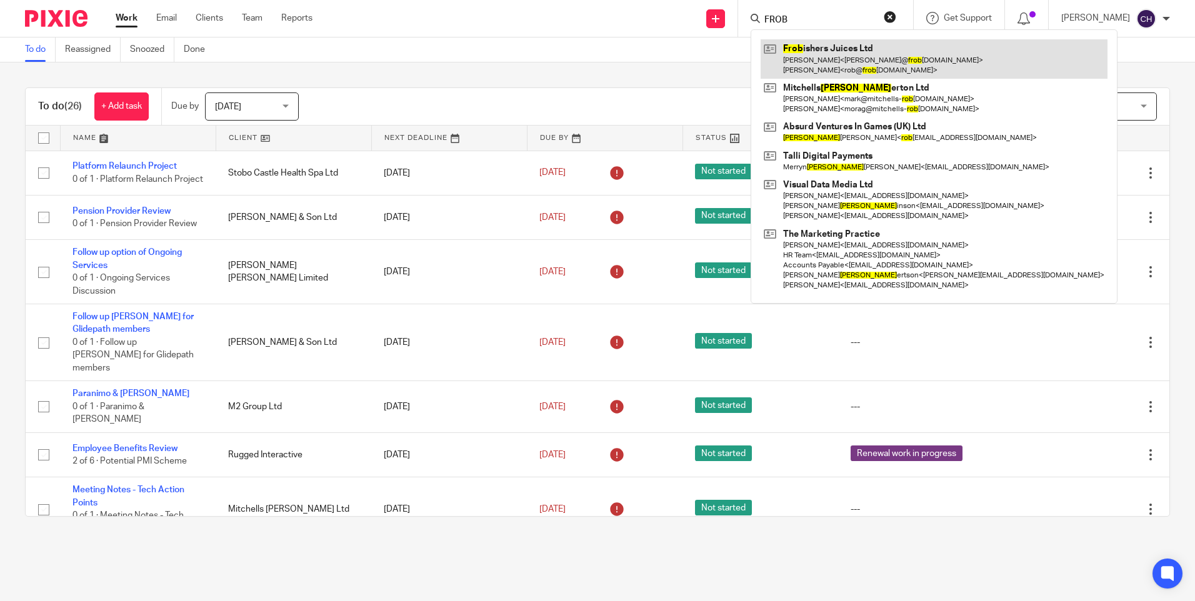
type input "FROB"
click at [797, 56] on link at bounding box center [933, 58] width 347 height 39
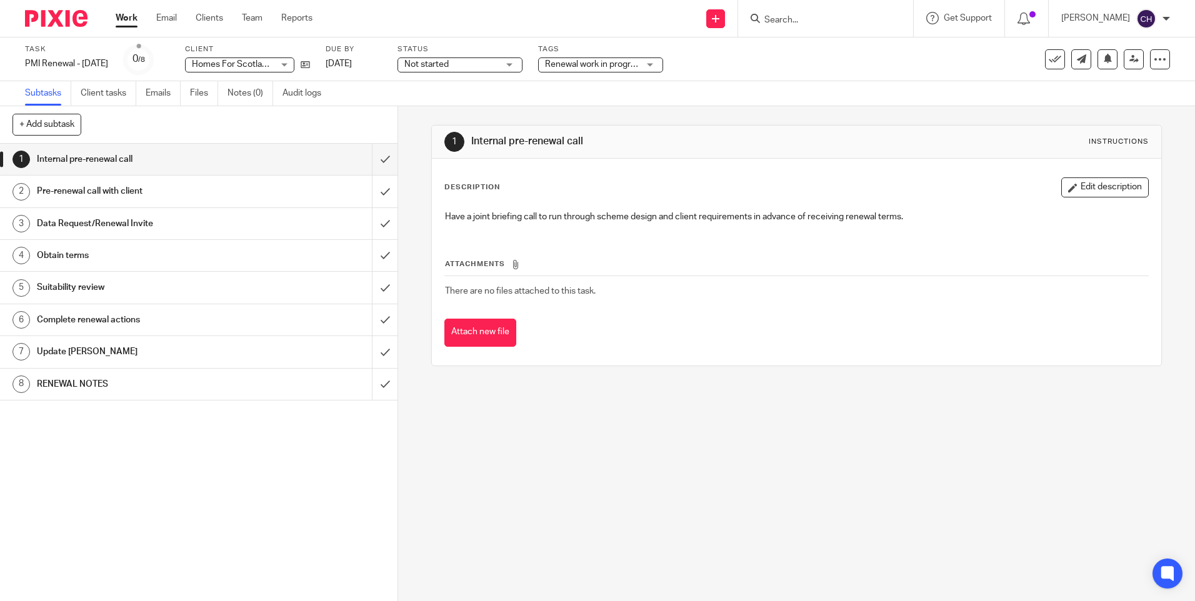
click at [103, 379] on h1 "RENEWAL NOTES" at bounding box center [144, 384] width 215 height 19
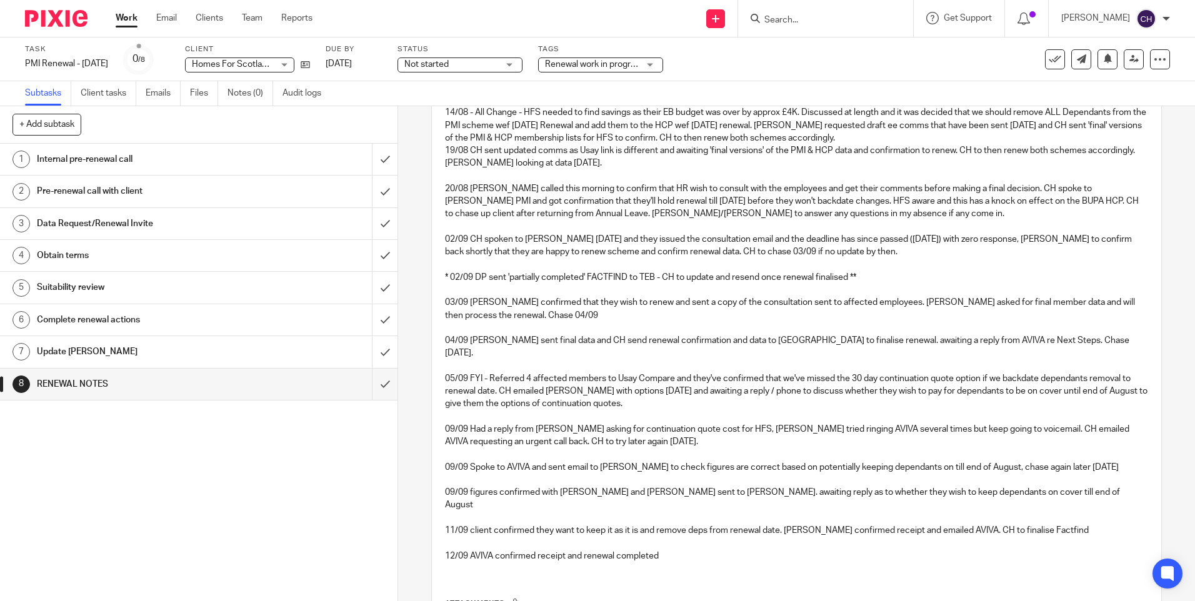
scroll to position [312, 0]
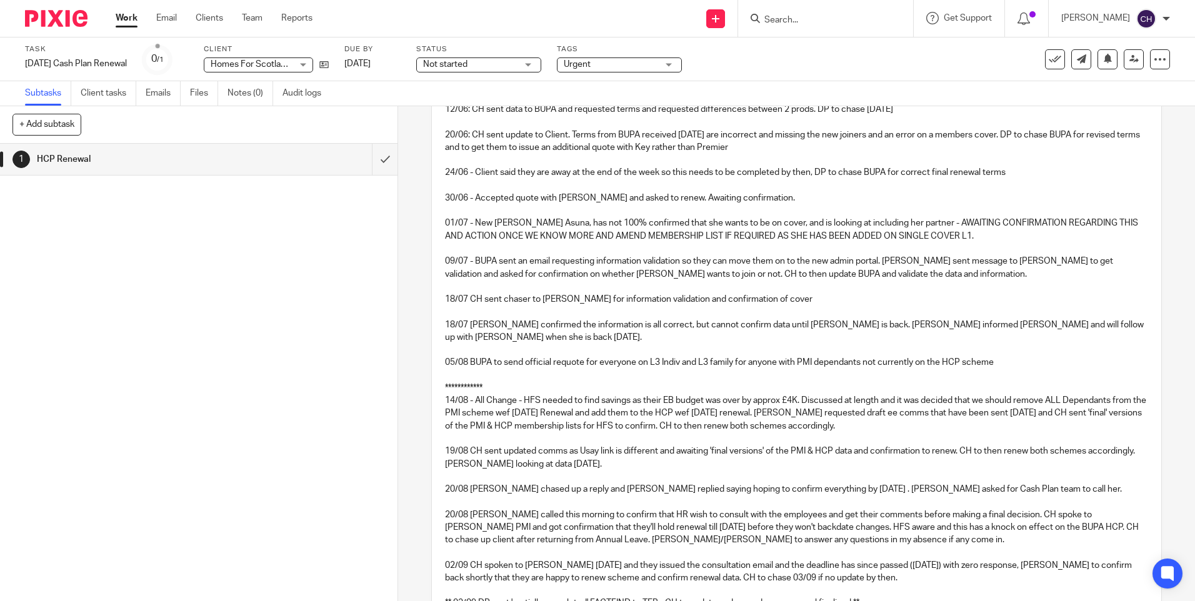
scroll to position [375, 0]
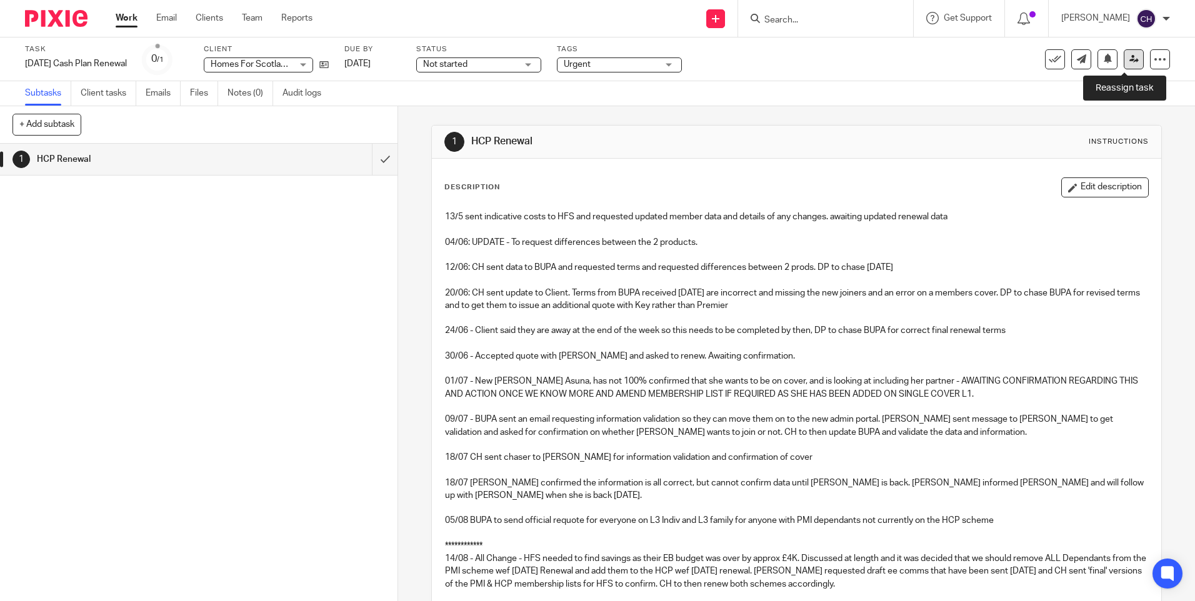
click at [1129, 56] on icon at bounding box center [1133, 58] width 9 height 9
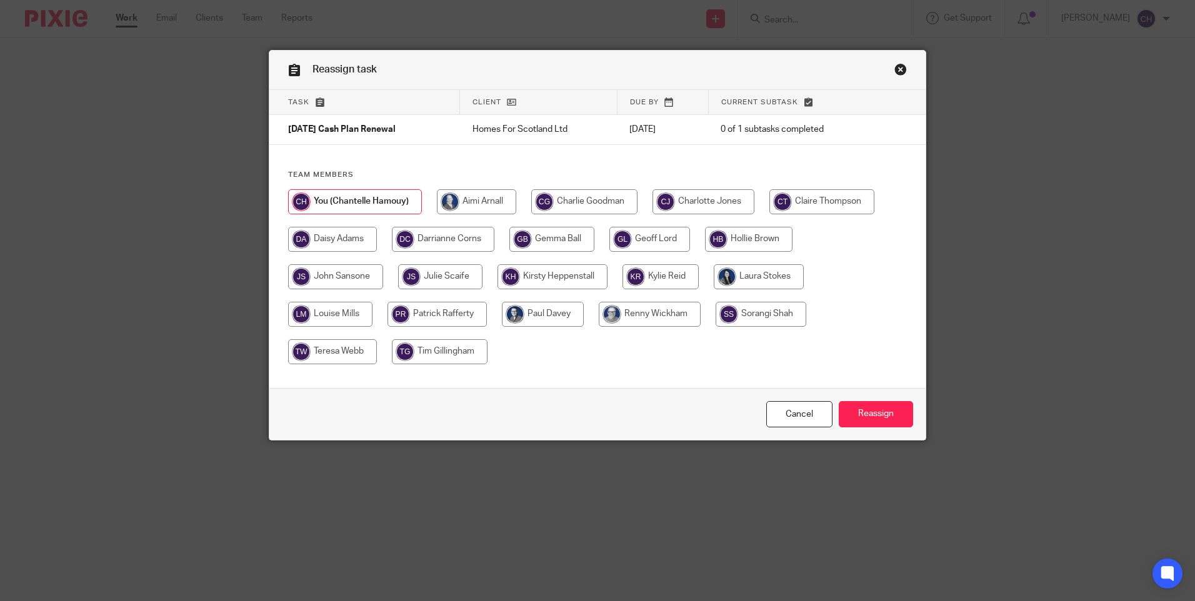
click at [412, 235] on input "radio" at bounding box center [443, 239] width 102 height 25
radio input "true"
click at [889, 412] on input "Reassign" at bounding box center [875, 414] width 74 height 27
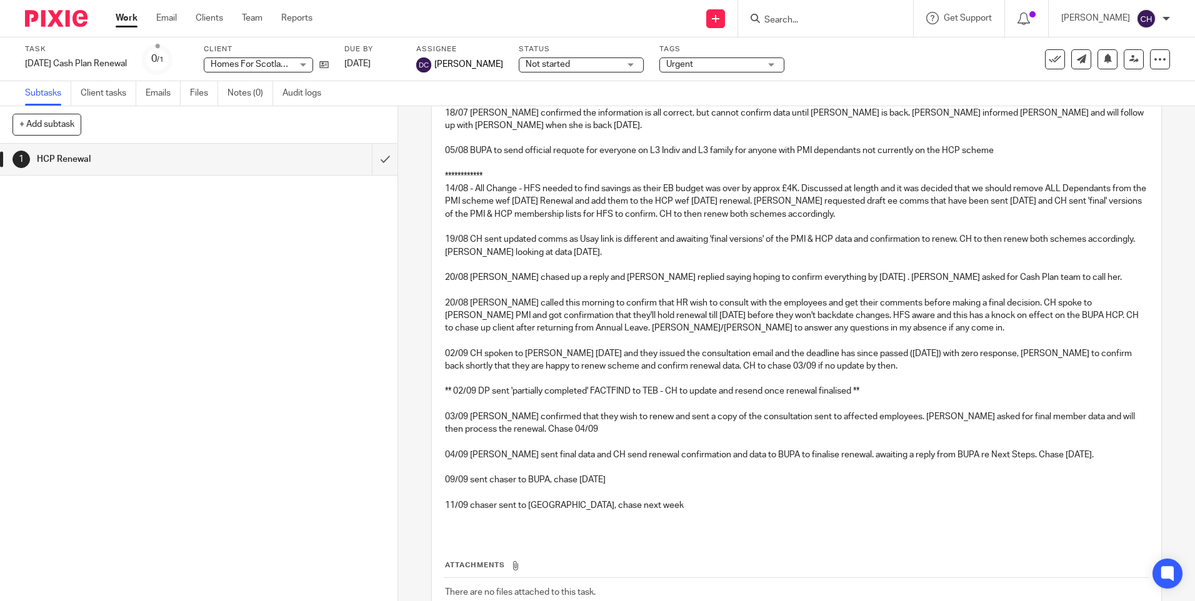
scroll to position [187, 0]
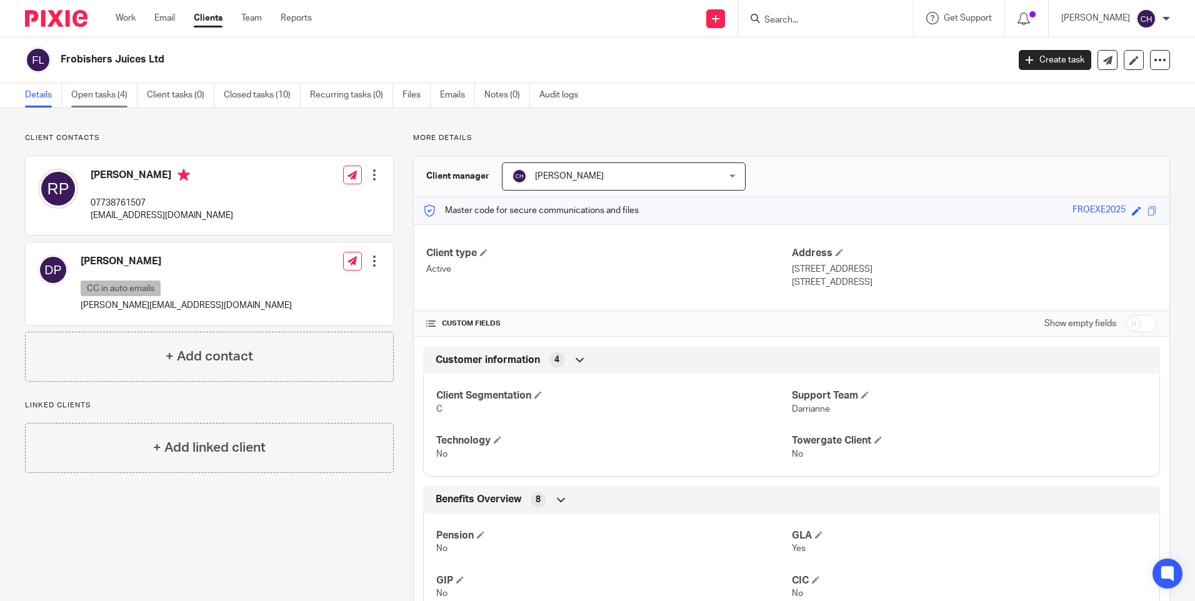
click at [112, 97] on link "Open tasks (4)" at bounding box center [104, 95] width 66 height 24
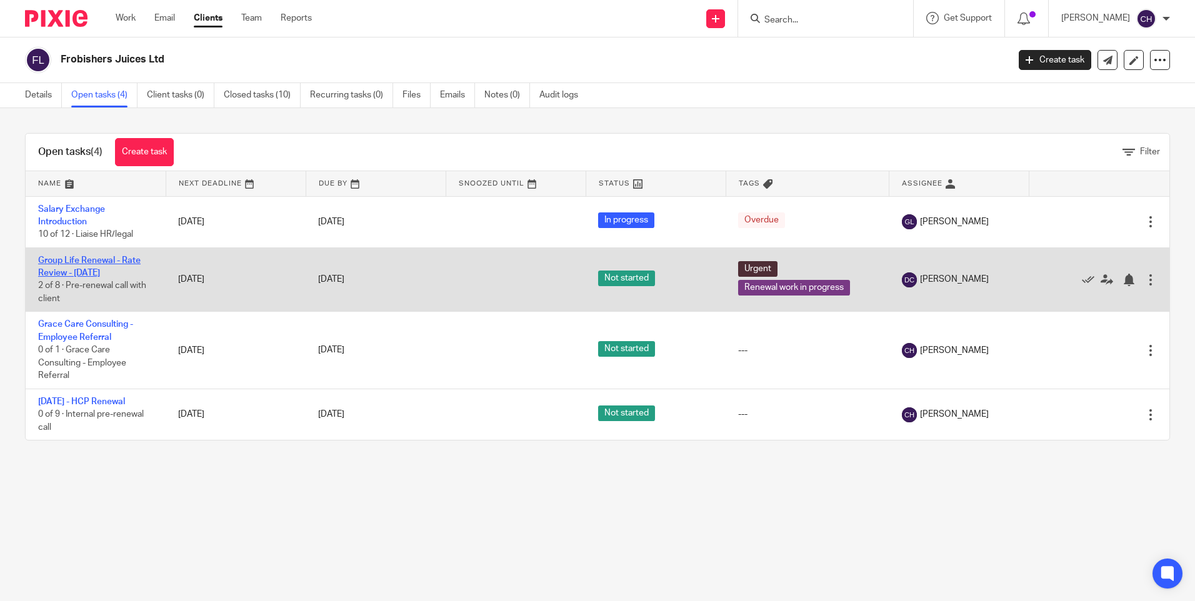
click at [85, 260] on link "Group Life Renewal - Rate Review - [DATE]" at bounding box center [89, 266] width 102 height 21
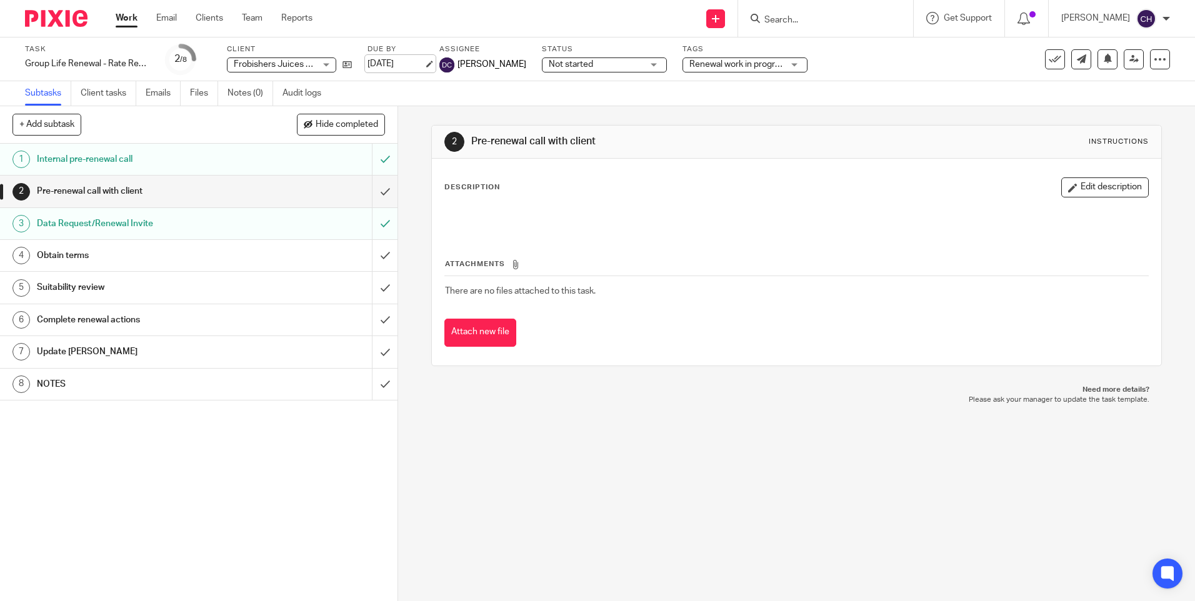
click at [385, 64] on link "22 Sep 2025" at bounding box center [395, 63] width 56 height 13
click at [51, 19] on img at bounding box center [56, 18] width 62 height 17
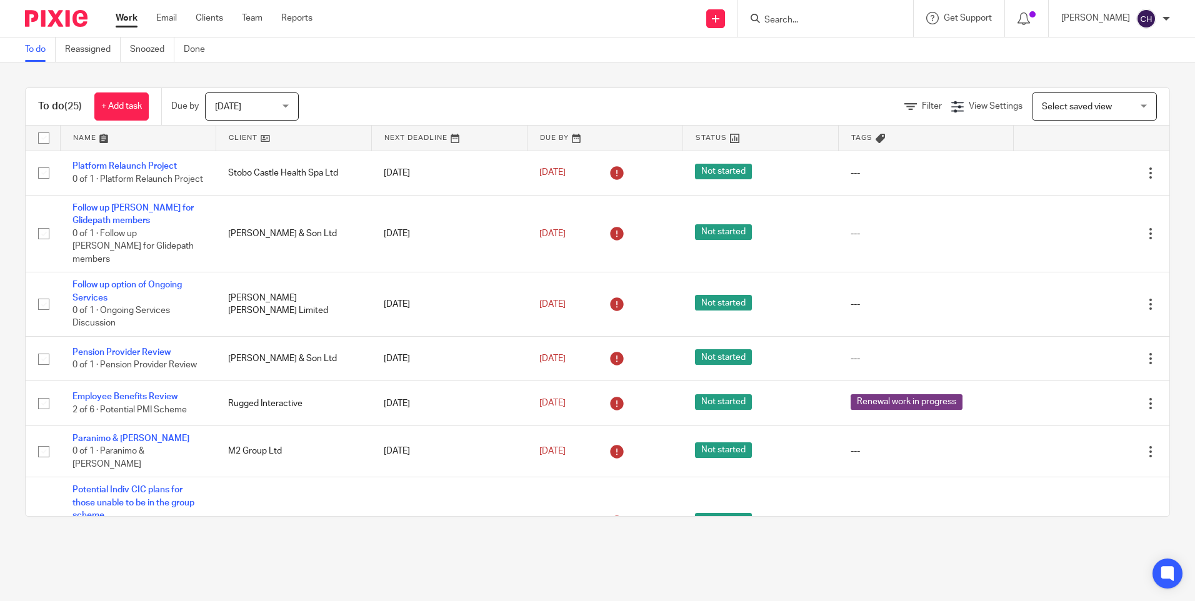
click at [775, 15] on input "Search" at bounding box center [819, 20] width 112 height 11
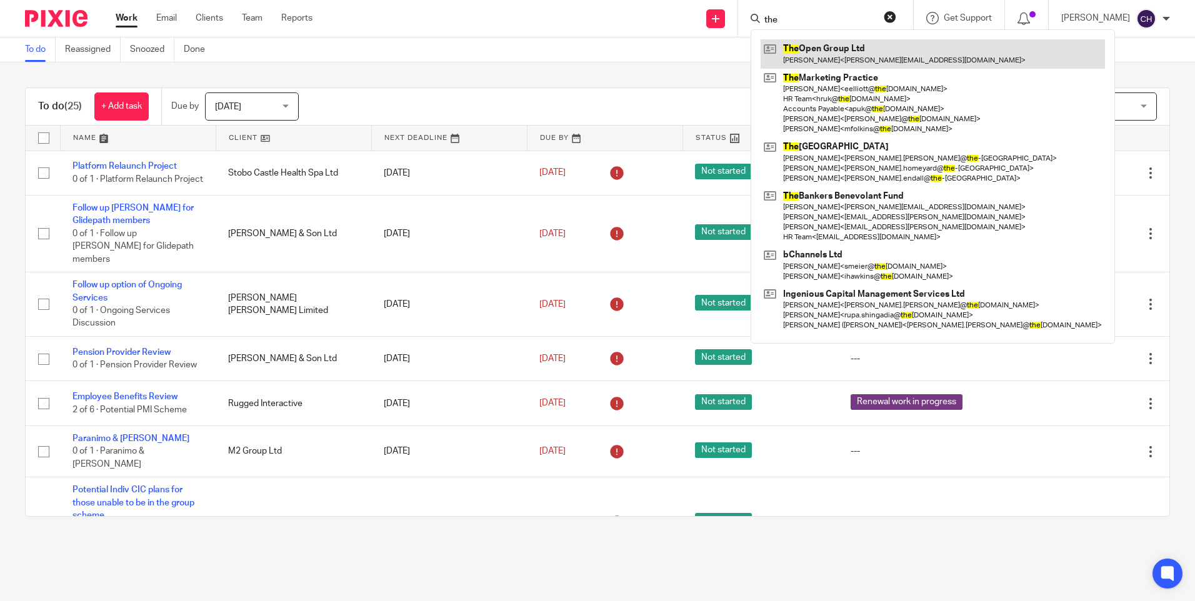
type input "the"
click at [879, 57] on link at bounding box center [932, 53] width 344 height 29
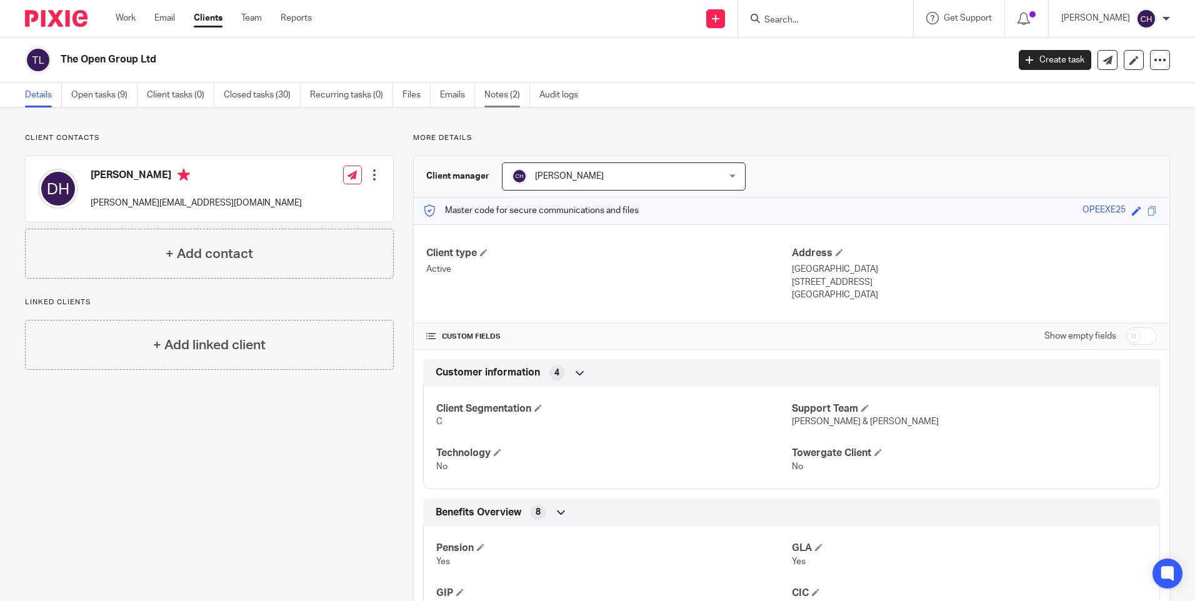
drag, startPoint x: 505, startPoint y: 96, endPoint x: 490, endPoint y: 101, distance: 16.0
click at [505, 96] on link "Notes (2)" at bounding box center [507, 95] width 46 height 24
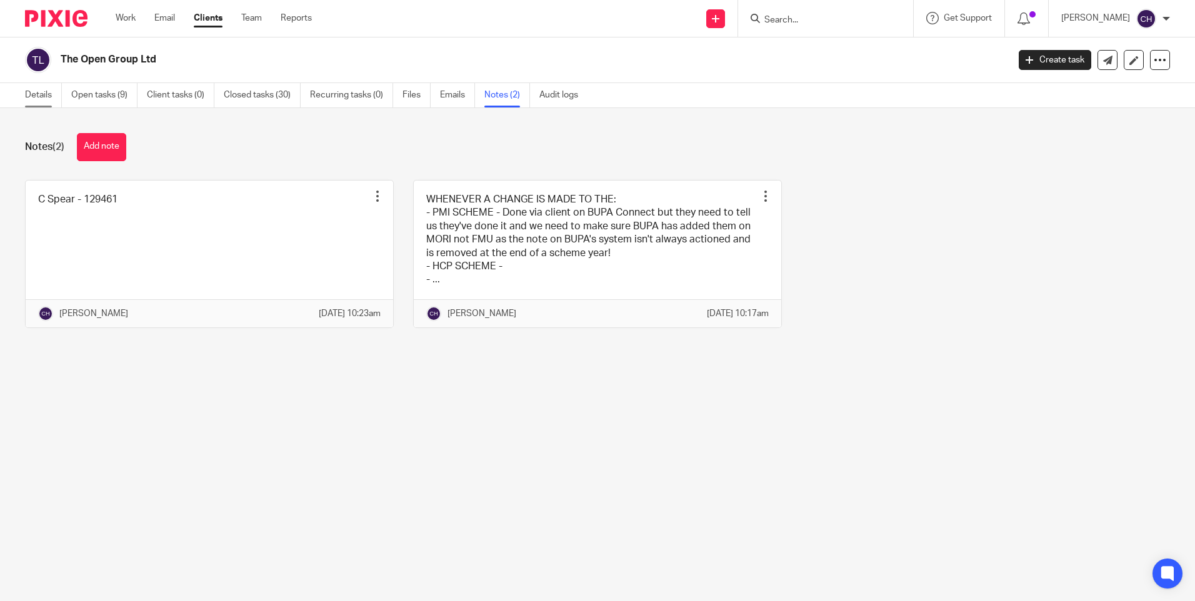
click at [37, 96] on link "Details" at bounding box center [43, 95] width 37 height 24
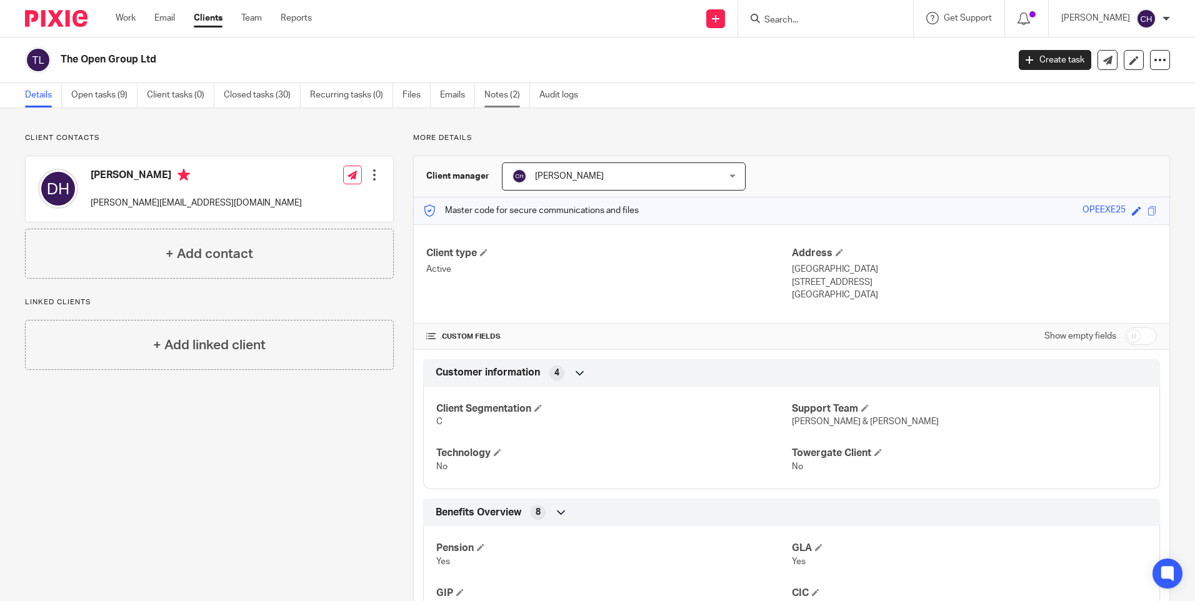
click at [495, 97] on link "Notes (2)" at bounding box center [507, 95] width 46 height 24
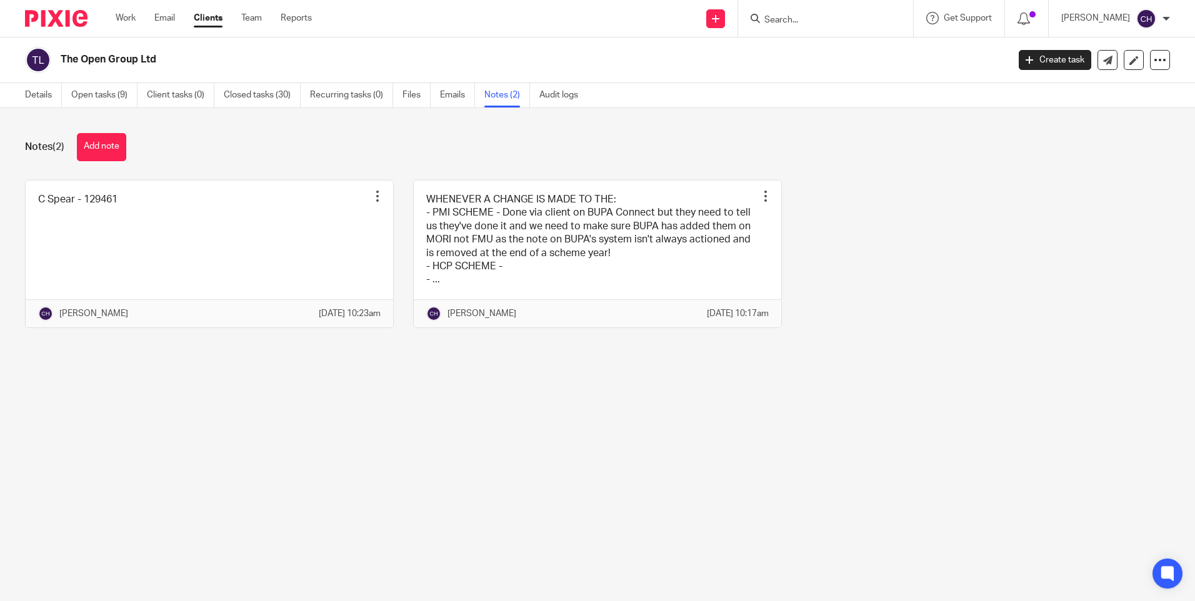
click at [51, 17] on img at bounding box center [56, 18] width 62 height 17
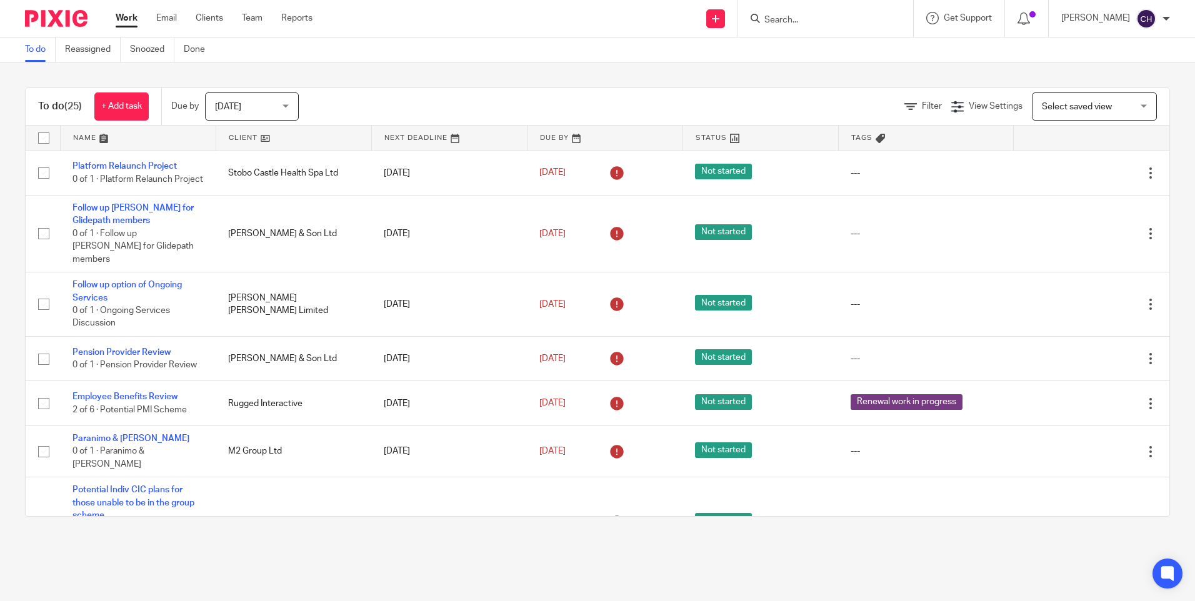
click at [763, 19] on input "Search" at bounding box center [819, 20] width 112 height 11
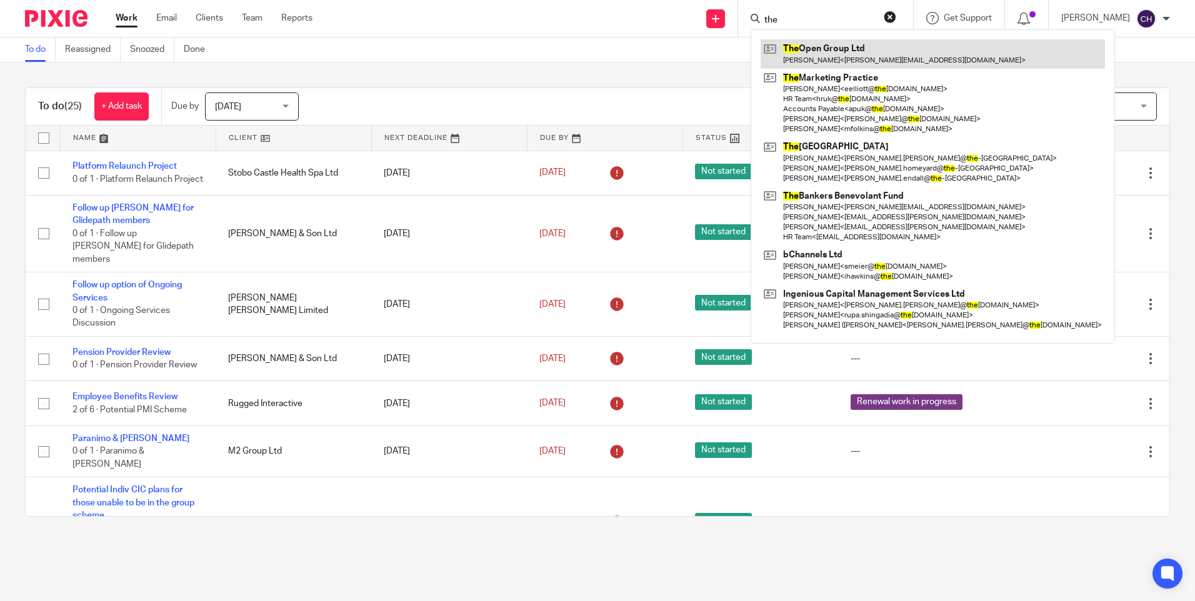
type input "the"
click at [838, 46] on link at bounding box center [932, 53] width 344 height 29
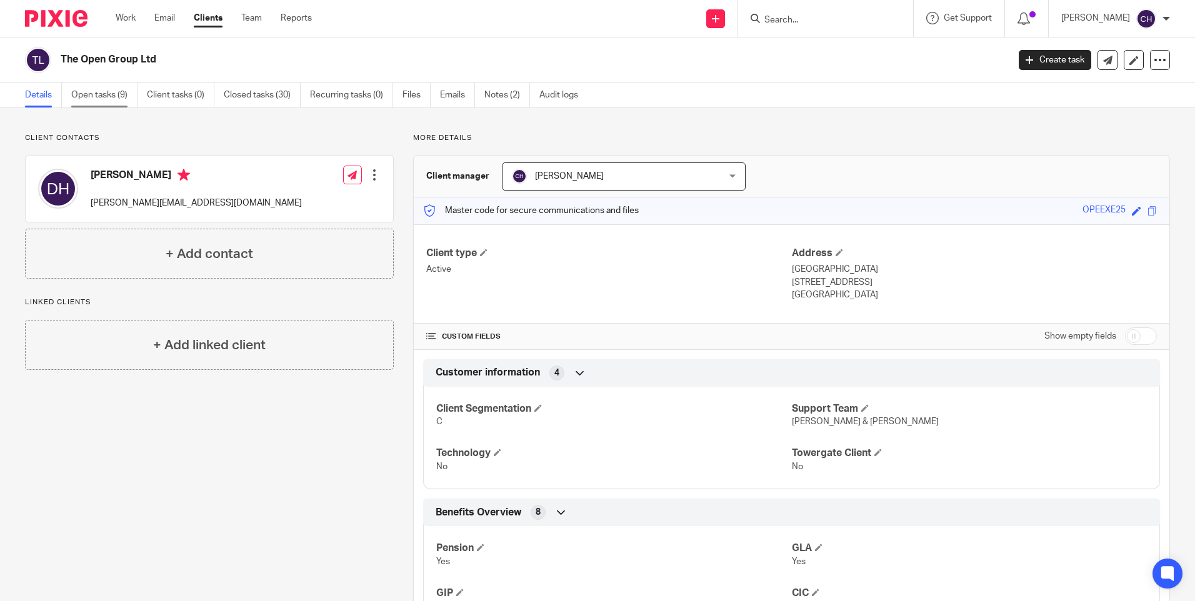
click at [114, 98] on link "Open tasks (9)" at bounding box center [104, 95] width 66 height 24
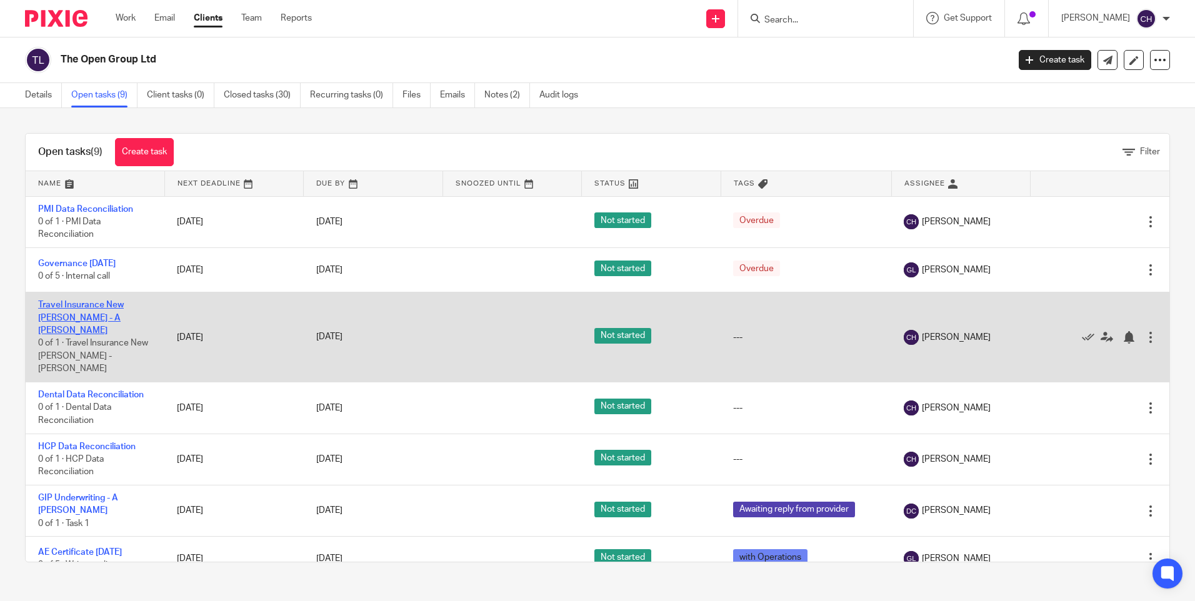
click at [71, 306] on link "Travel Insurance New [PERSON_NAME] - A [PERSON_NAME]" at bounding box center [81, 318] width 86 height 34
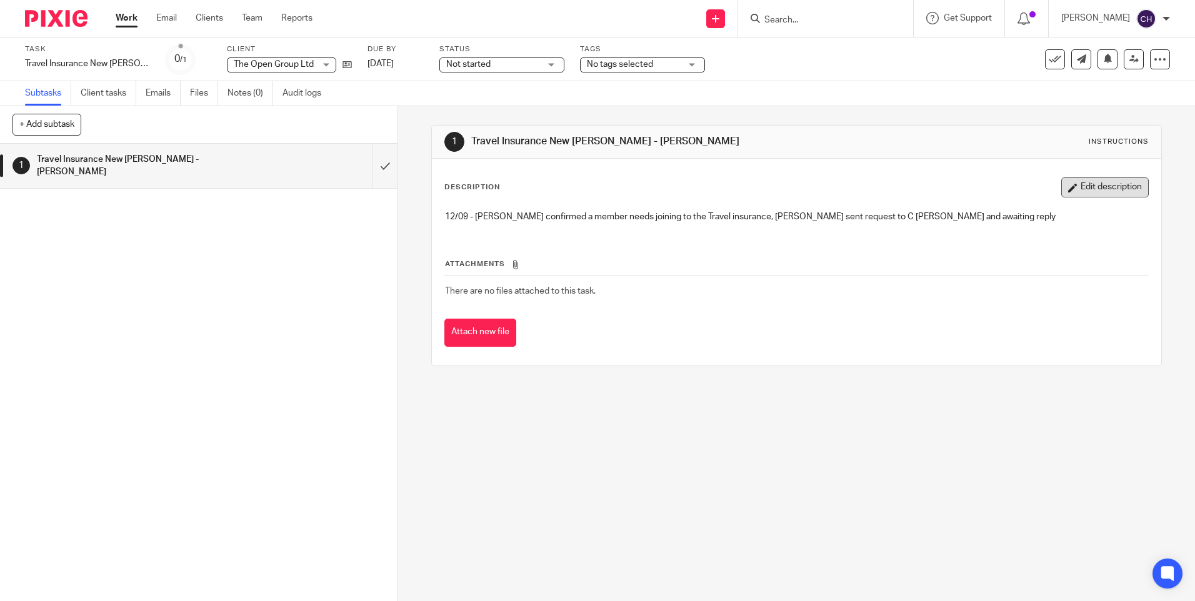
click at [1080, 187] on button "Edit description" at bounding box center [1104, 187] width 87 height 20
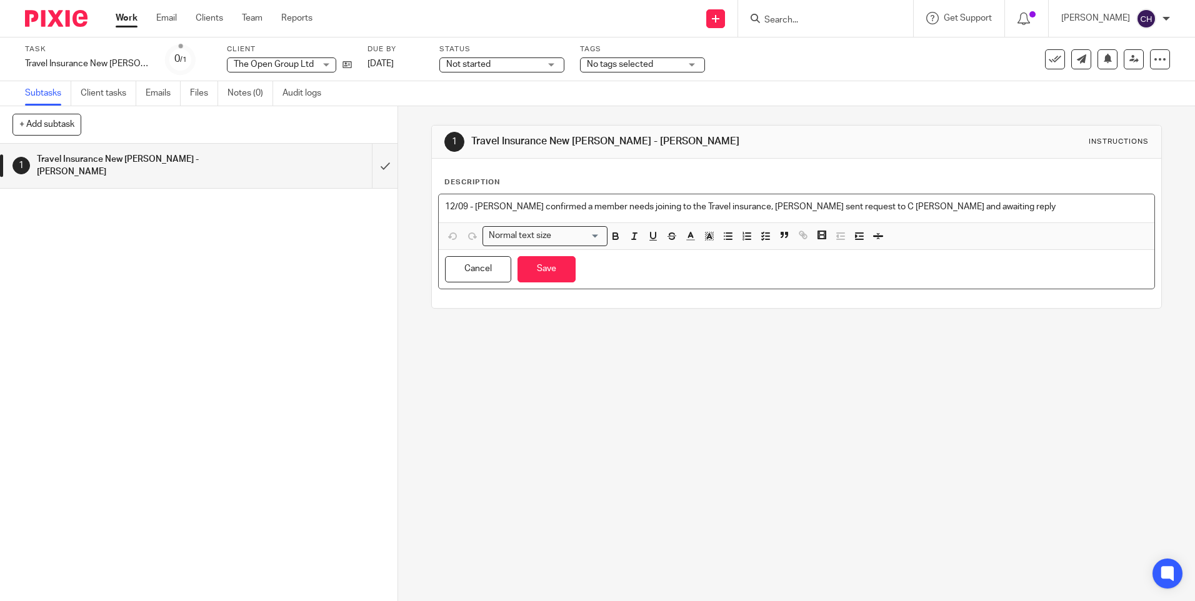
click at [929, 206] on p "12/09 - [PERSON_NAME] confirmed a member needs joining to the Travel insurance,…" at bounding box center [796, 207] width 702 height 12
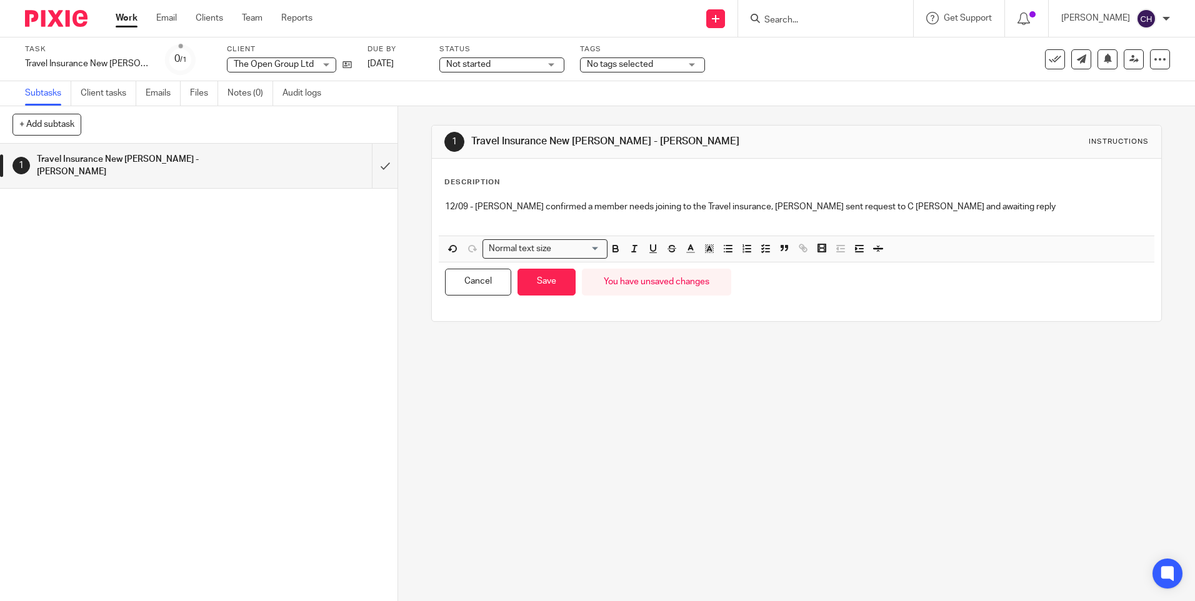
click at [478, 222] on p at bounding box center [796, 219] width 702 height 12
click at [482, 221] on p "15/09 - C SPears confirmed member has been added but needed email address." at bounding box center [796, 219] width 702 height 12
click at [773, 226] on p "15/09 - [PERSON_NAME] confirmed member has been added but needed email address." at bounding box center [796, 219] width 702 height 12
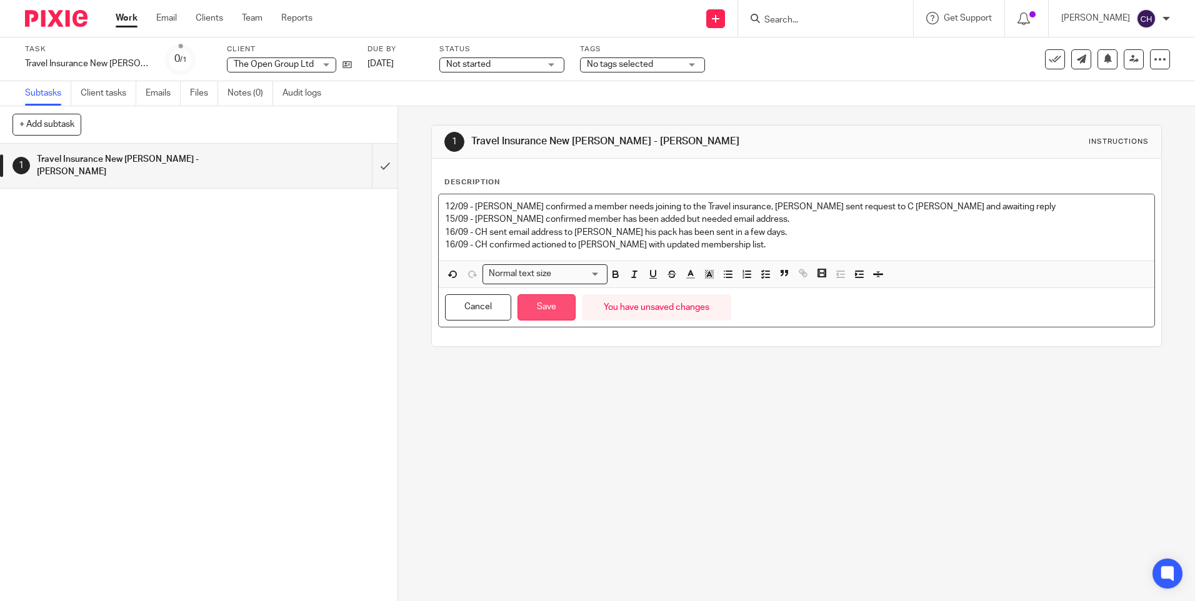
click at [544, 309] on button "Save" at bounding box center [546, 307] width 58 height 27
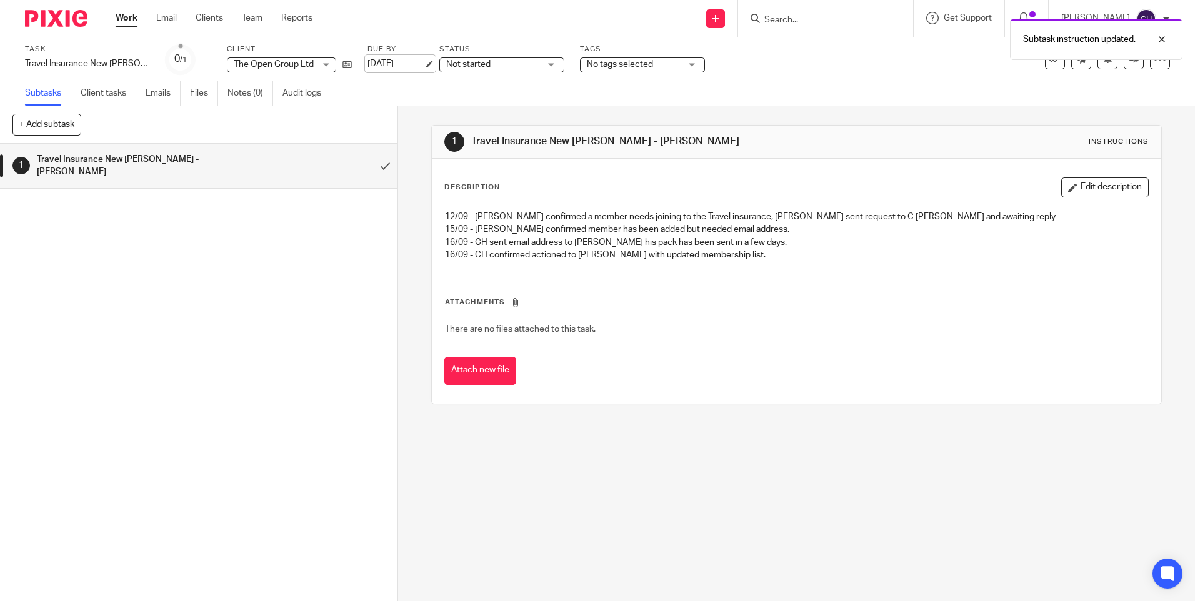
click at [372, 63] on link "[DATE]" at bounding box center [395, 63] width 56 height 13
click at [76, 19] on img at bounding box center [56, 18] width 62 height 17
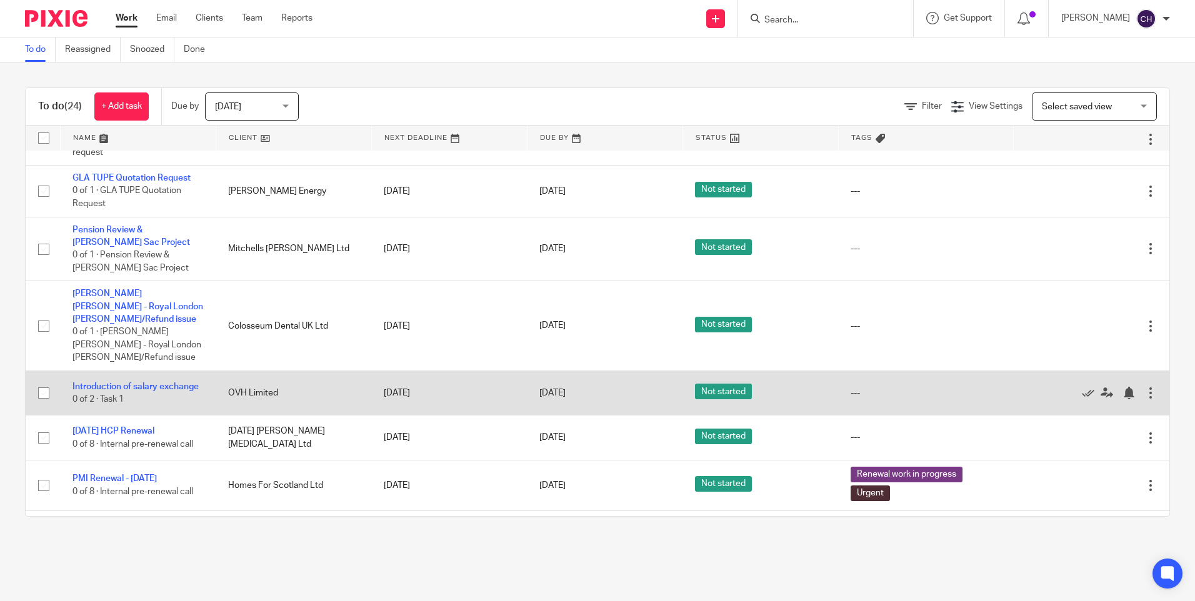
scroll to position [941, 0]
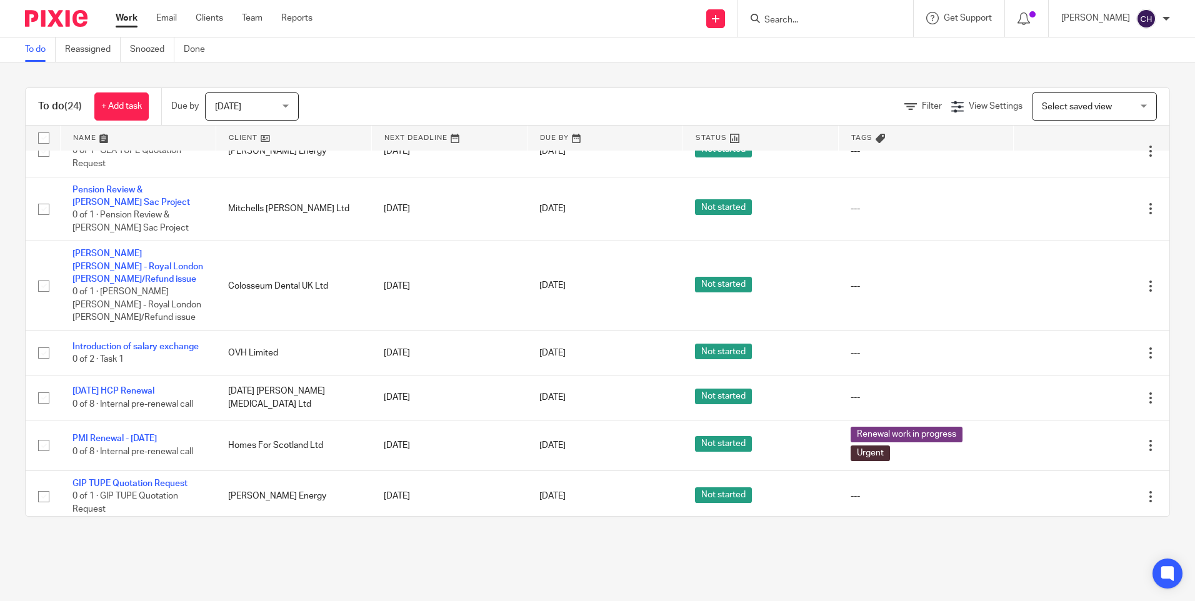
click at [787, 9] on div at bounding box center [825, 18] width 175 height 37
click at [768, 22] on input "Search" at bounding box center [819, 20] width 112 height 11
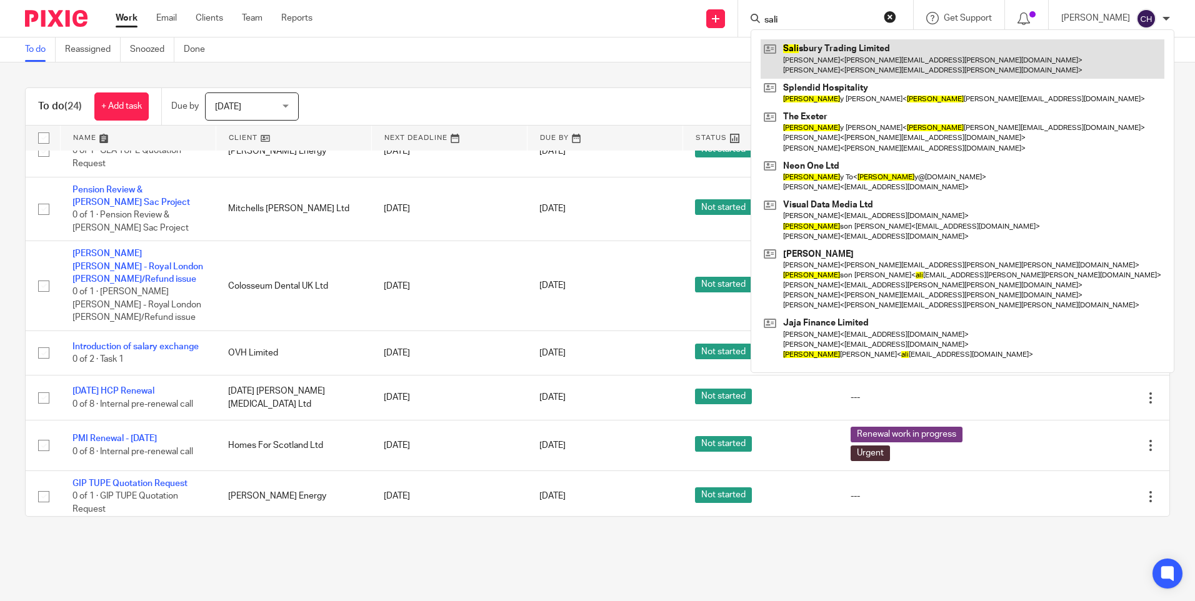
type input "sali"
click at [790, 52] on link at bounding box center [962, 58] width 404 height 39
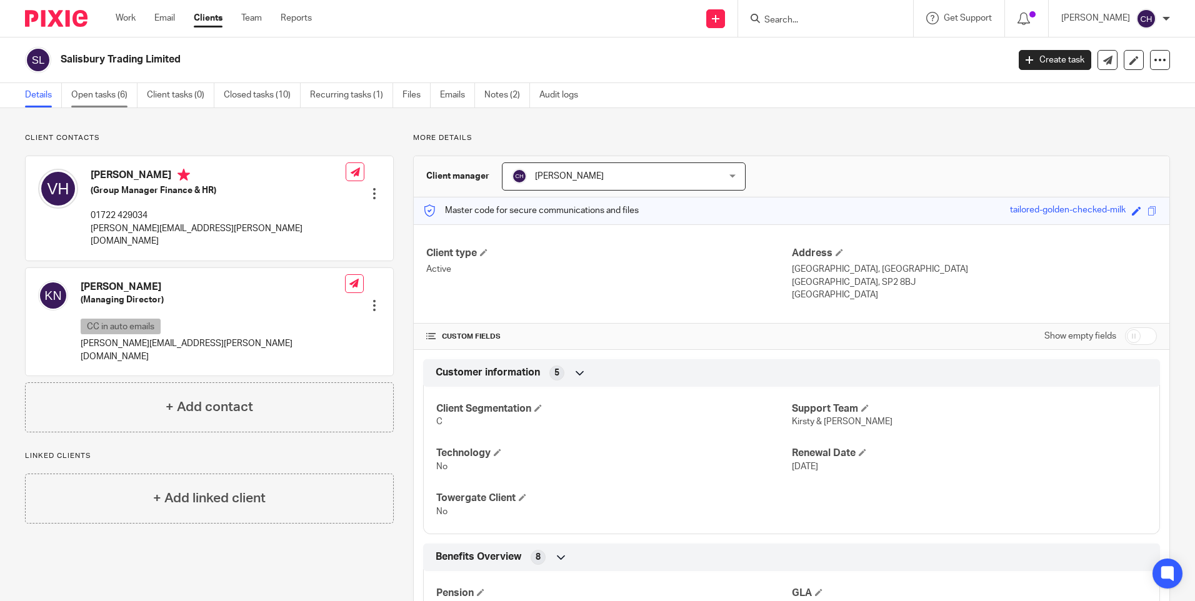
click at [86, 95] on link "Open tasks (6)" at bounding box center [104, 95] width 66 height 24
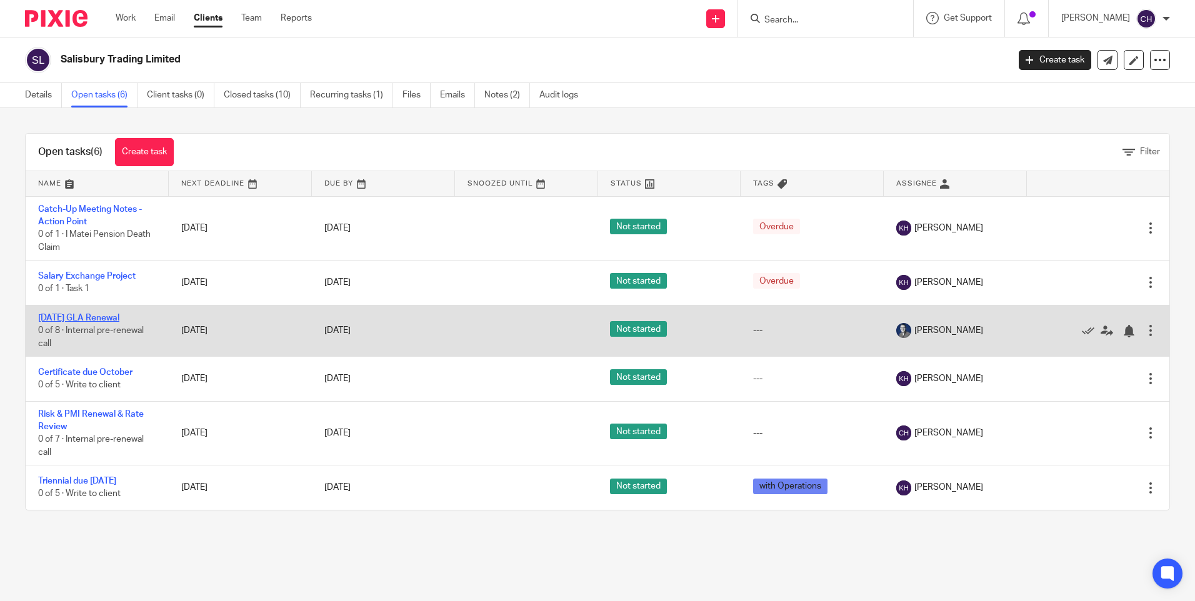
click at [101, 316] on link "[DATE] GLA Renewal" at bounding box center [78, 318] width 81 height 9
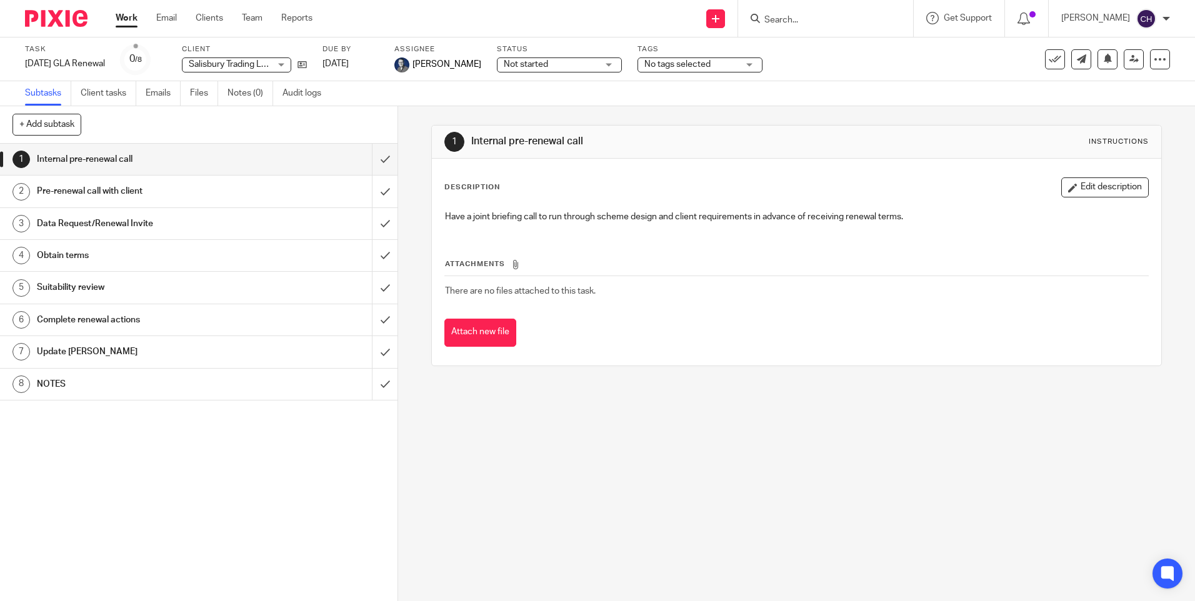
click at [83, 378] on h1 "NOTES" at bounding box center [144, 384] width 215 height 19
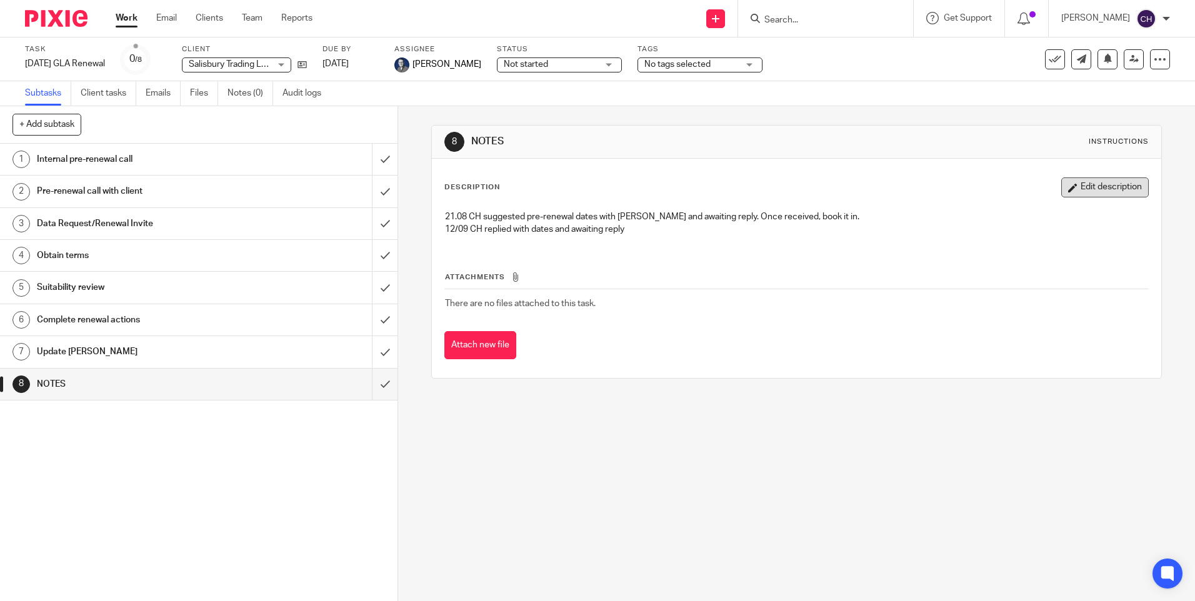
click at [1082, 185] on button "Edit description" at bounding box center [1104, 187] width 87 height 20
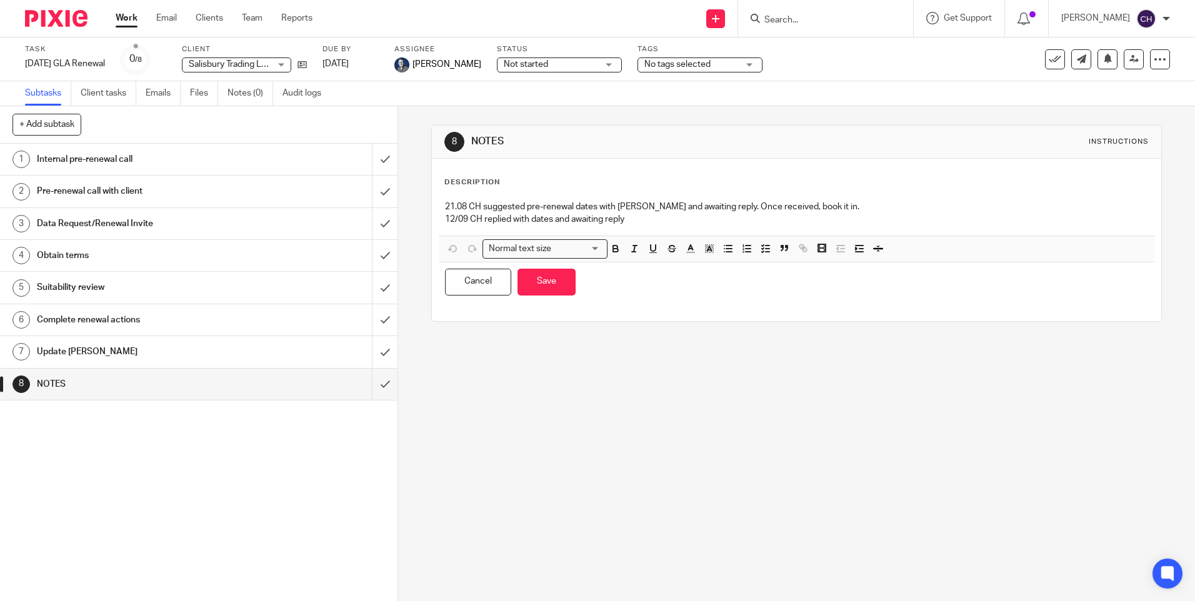
click at [643, 222] on p "12/09 CH replied with dates and awaiting reply" at bounding box center [796, 219] width 702 height 12
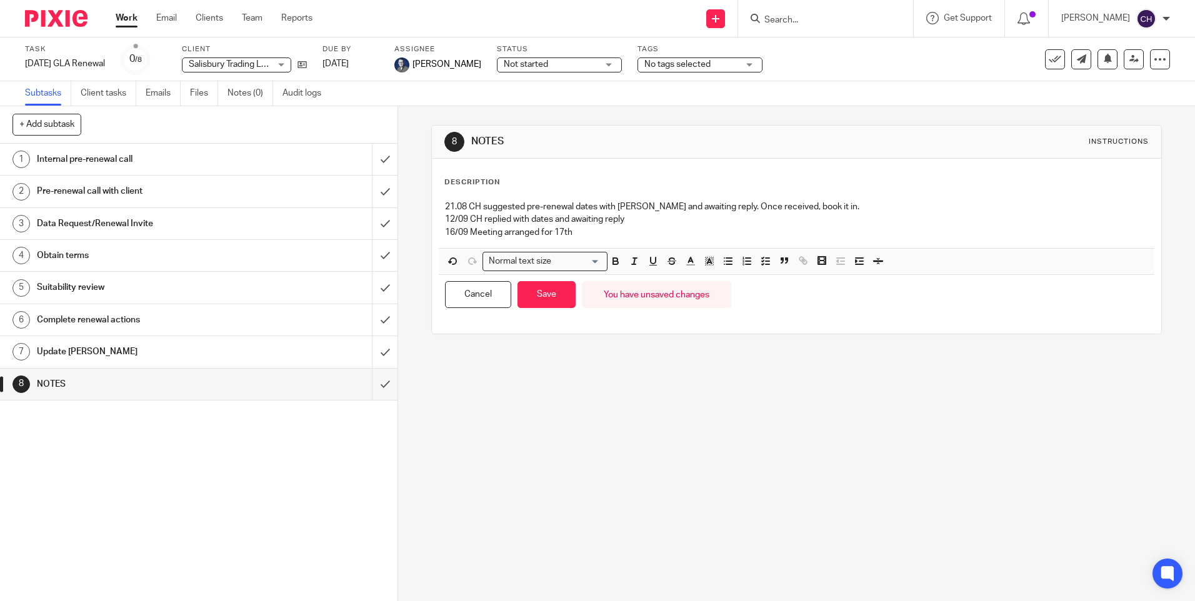
click at [575, 229] on p "16/09 Meeting arranged for 17th" at bounding box center [796, 232] width 702 height 12
click at [570, 232] on p "16/09 Meeting arranged for 17th @2pm" at bounding box center [796, 232] width 702 height 12
click at [539, 296] on button "Save" at bounding box center [546, 294] width 58 height 27
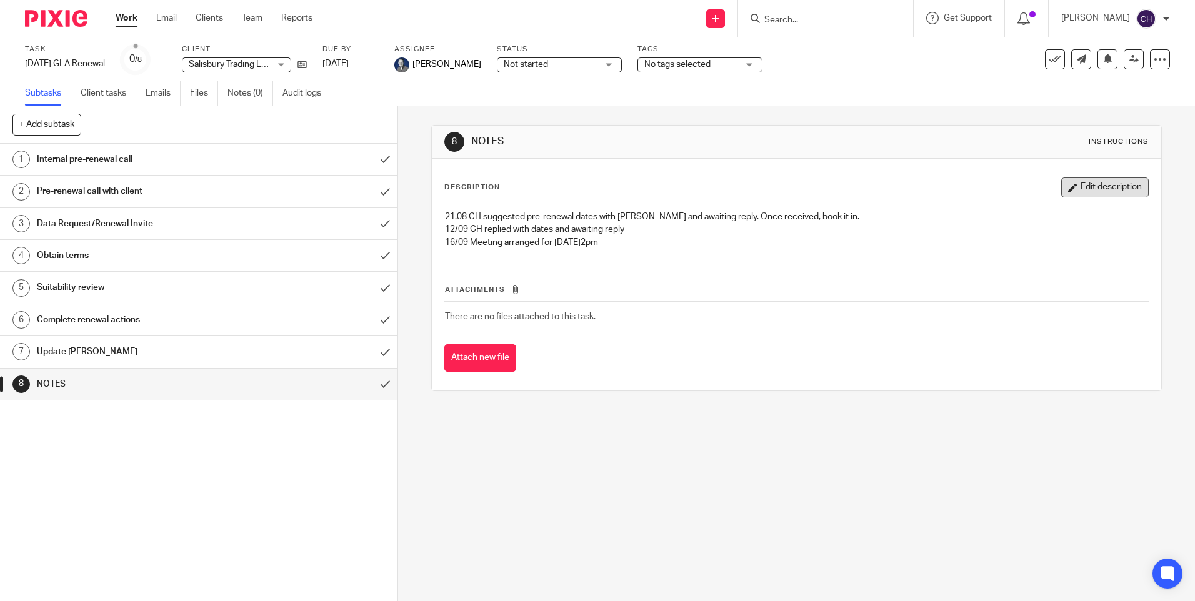
click at [1078, 191] on button "Edit description" at bounding box center [1104, 187] width 87 height 20
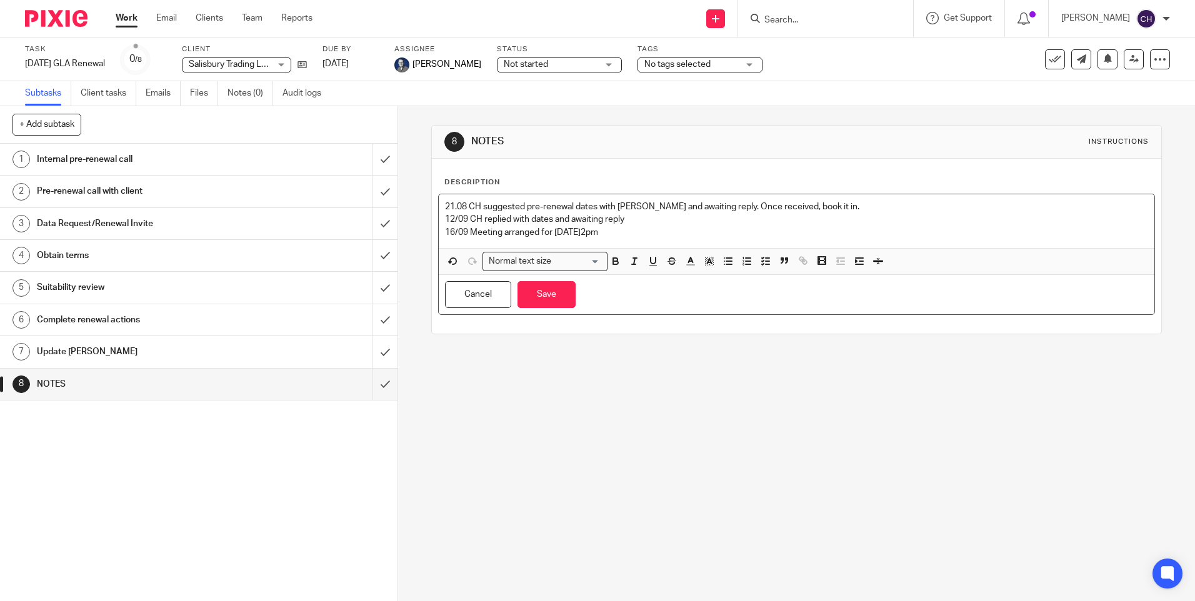
click at [633, 234] on p "16/09 Meeting arranged for 17th Sept @2pm" at bounding box center [796, 232] width 702 height 12
click at [558, 294] on button "Save" at bounding box center [546, 294] width 58 height 27
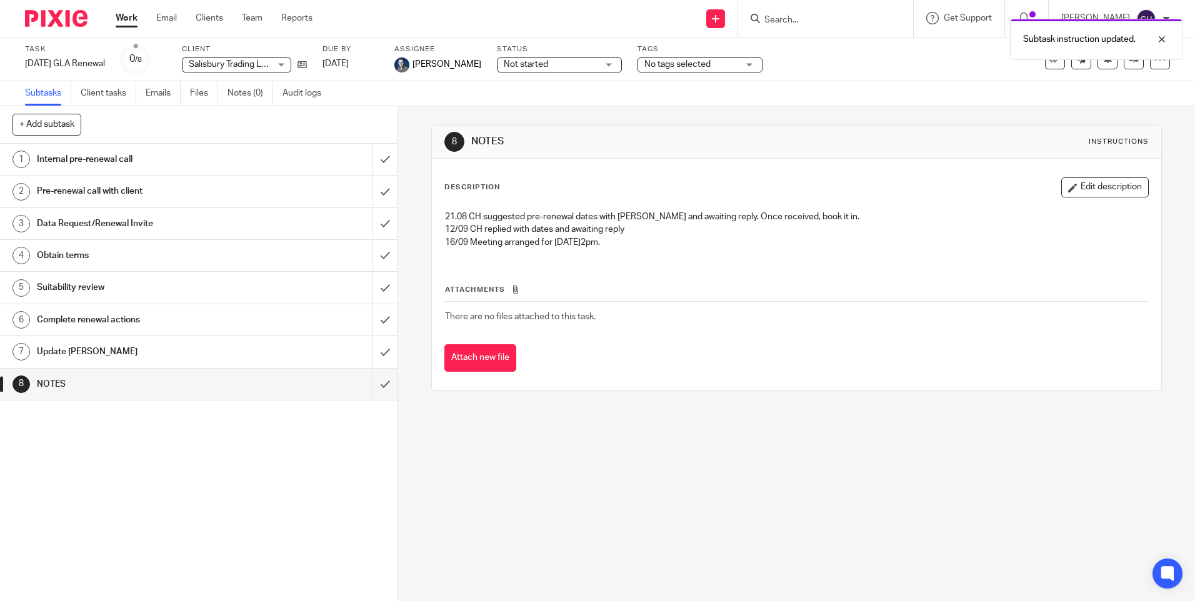
click at [69, 22] on img at bounding box center [56, 18] width 62 height 17
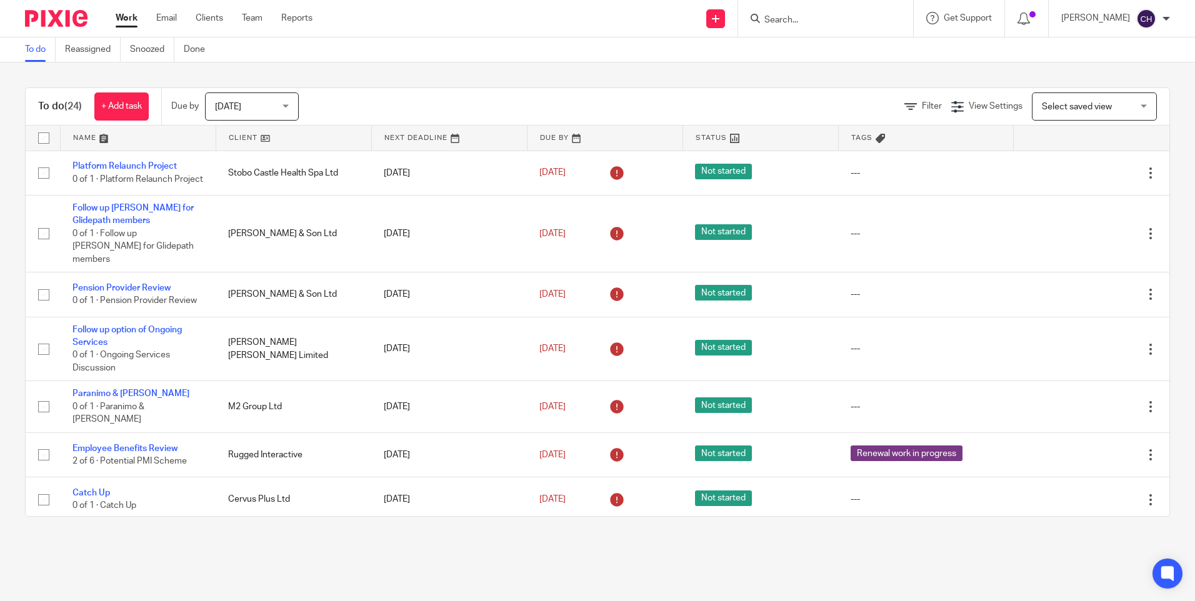
click at [787, 12] on form at bounding box center [829, 19] width 133 height 16
click at [776, 18] on input "Search" at bounding box center [819, 20] width 112 height 11
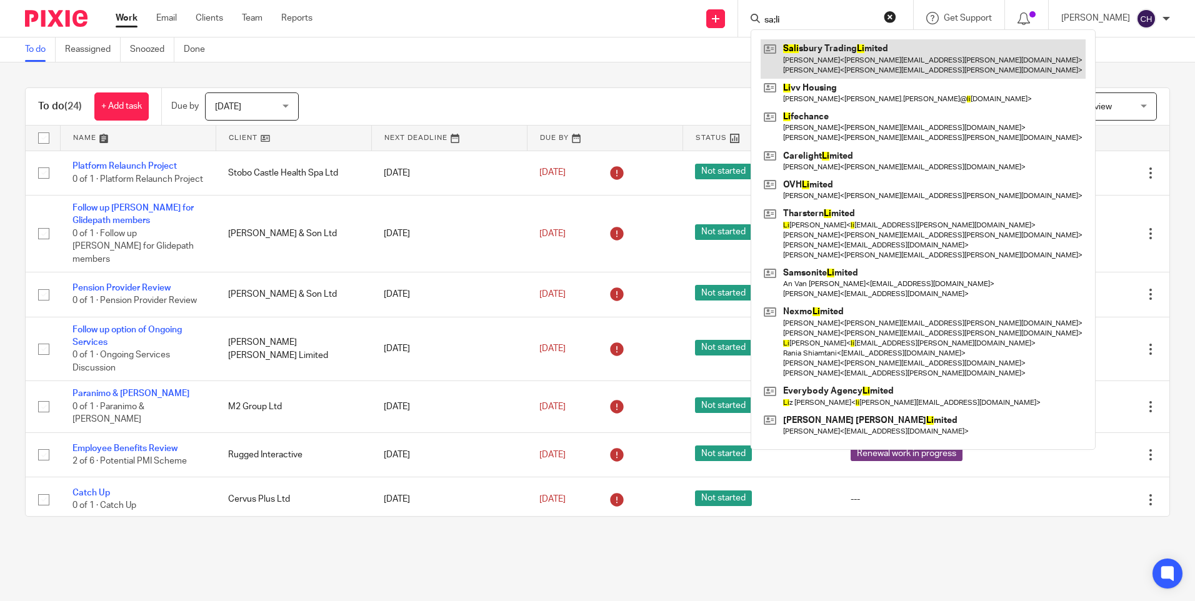
type input "sa;li"
click at [803, 42] on link at bounding box center [922, 58] width 325 height 39
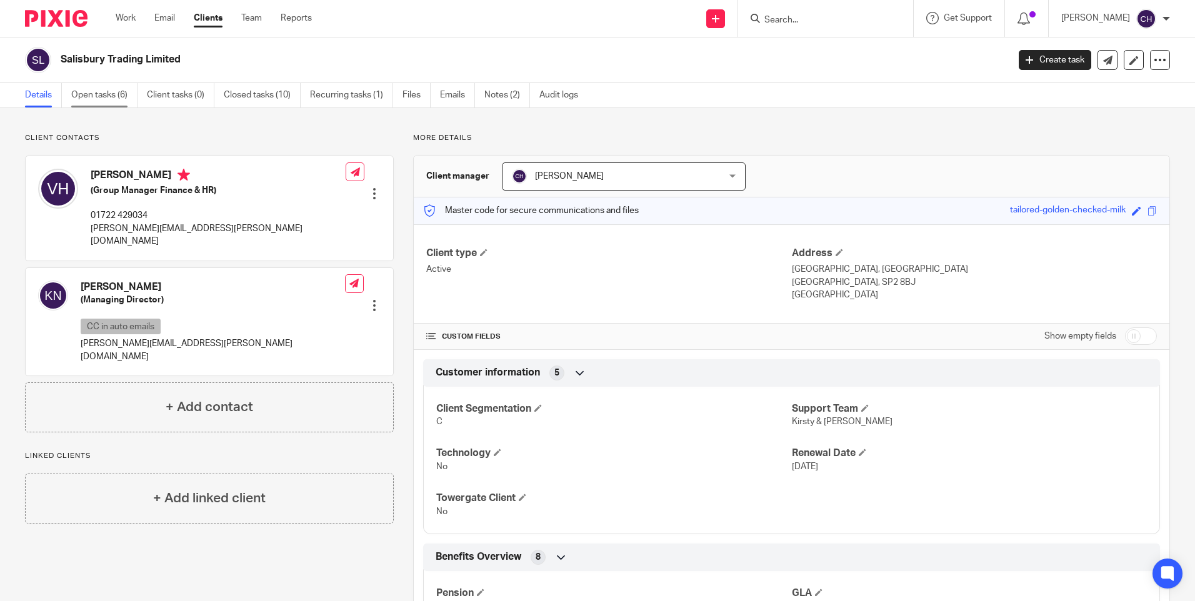
click at [88, 91] on link "Open tasks (6)" at bounding box center [104, 95] width 66 height 24
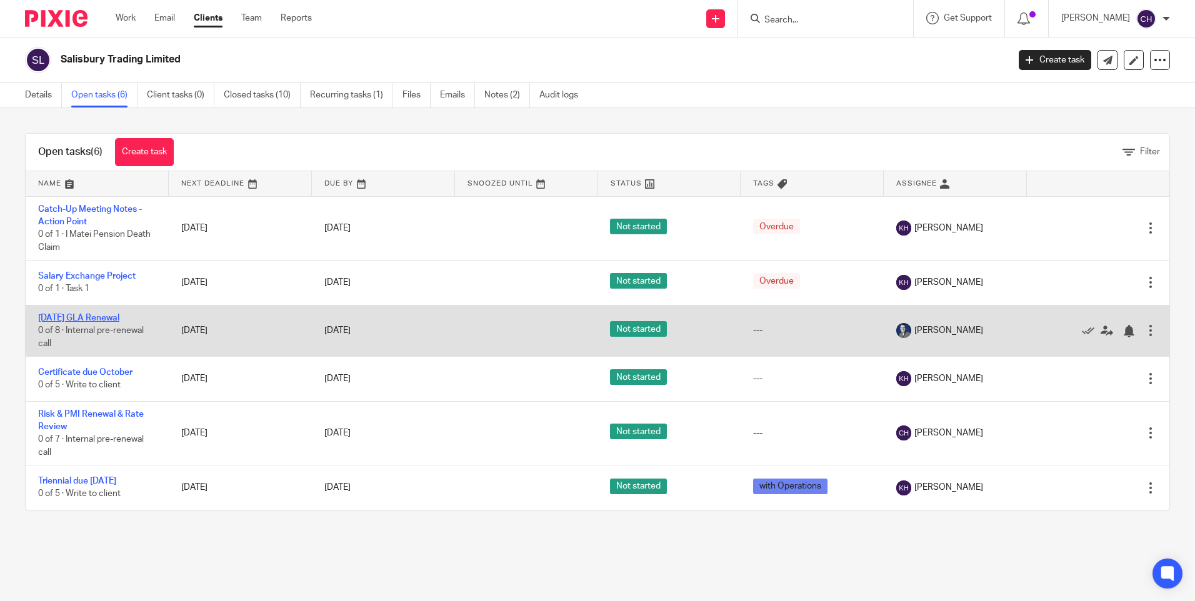
click at [64, 316] on link "[DATE] GLA Renewal" at bounding box center [78, 318] width 81 height 9
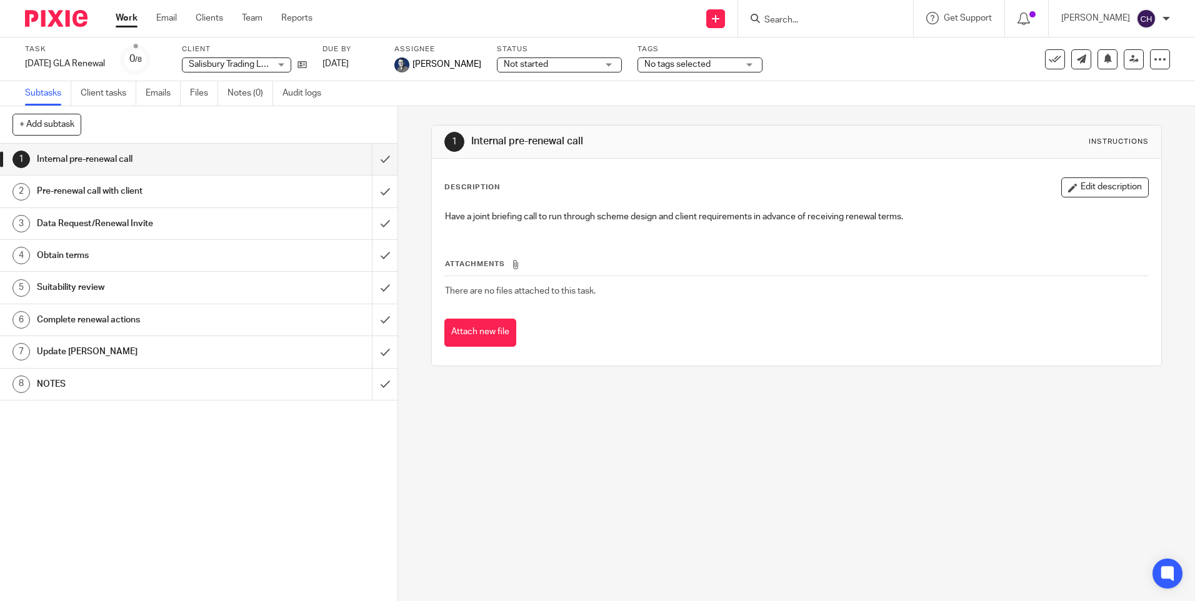
click at [67, 376] on h1 "NOTES" at bounding box center [144, 384] width 215 height 19
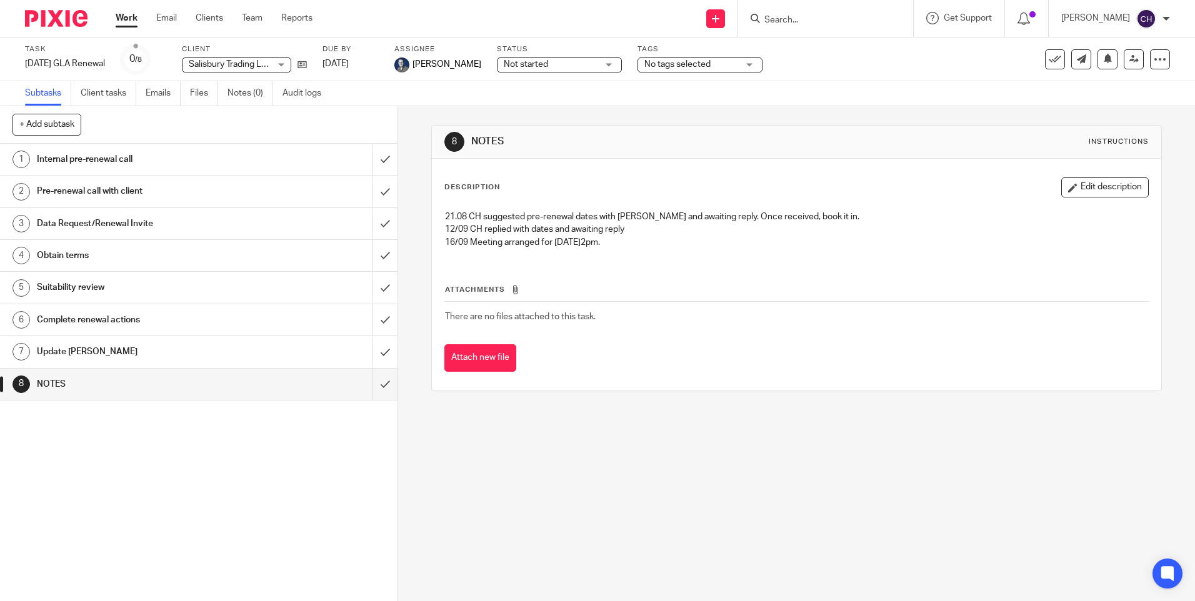
click at [1080, 186] on button "Edit description" at bounding box center [1104, 187] width 87 height 20
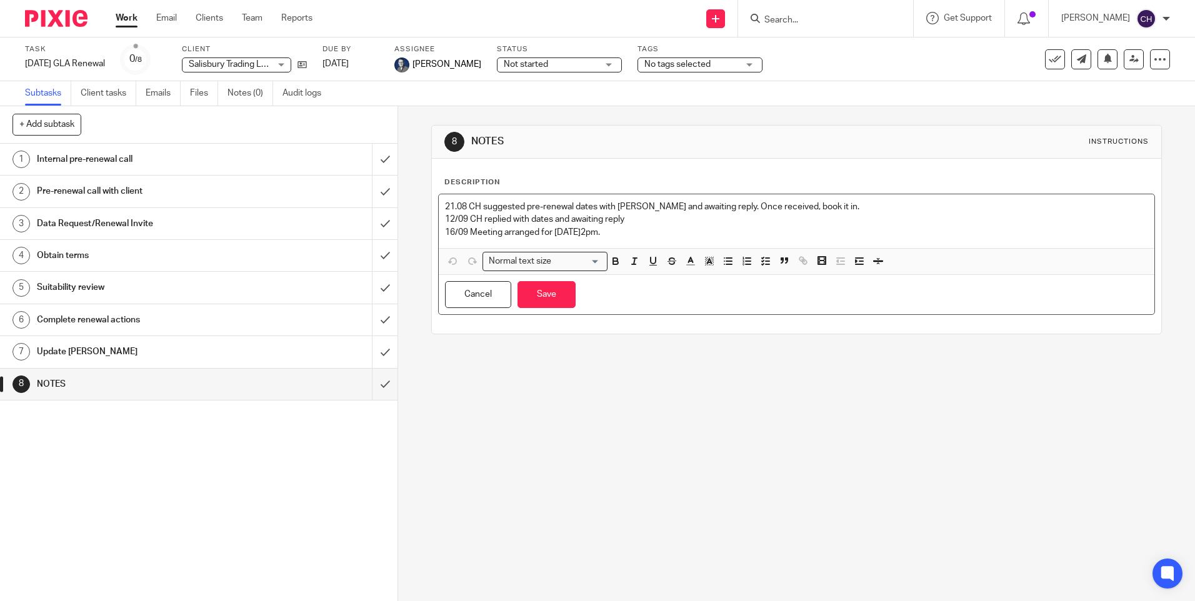
click at [645, 235] on p "16/09 Meeting arranged for 17th Sept @2pm." at bounding box center [796, 232] width 702 height 12
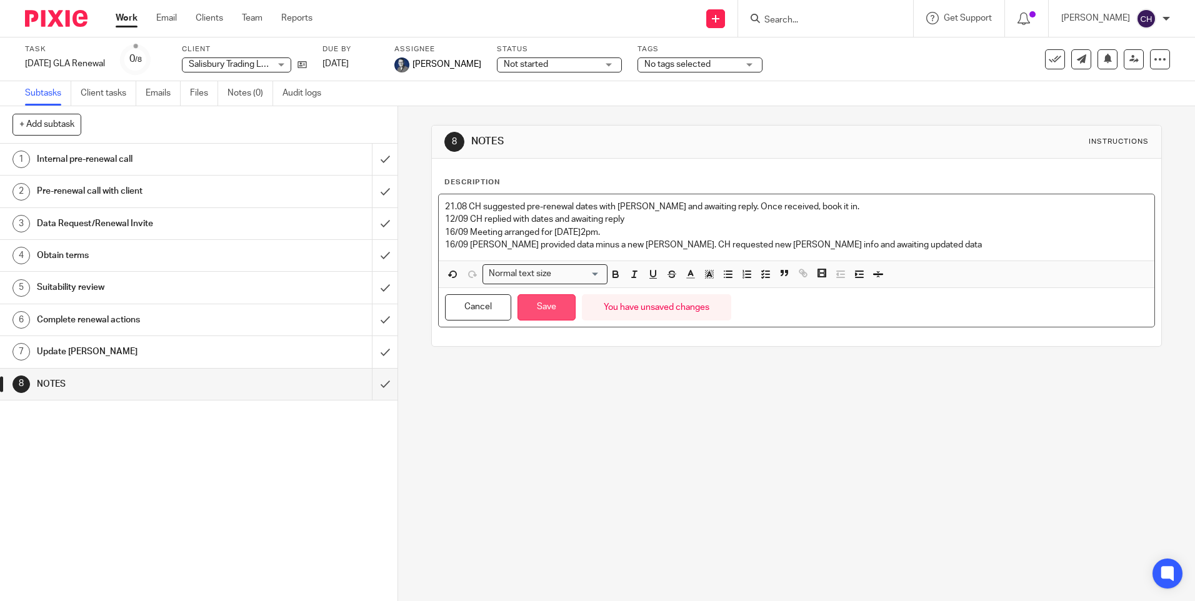
click at [530, 302] on button "Save" at bounding box center [546, 307] width 58 height 27
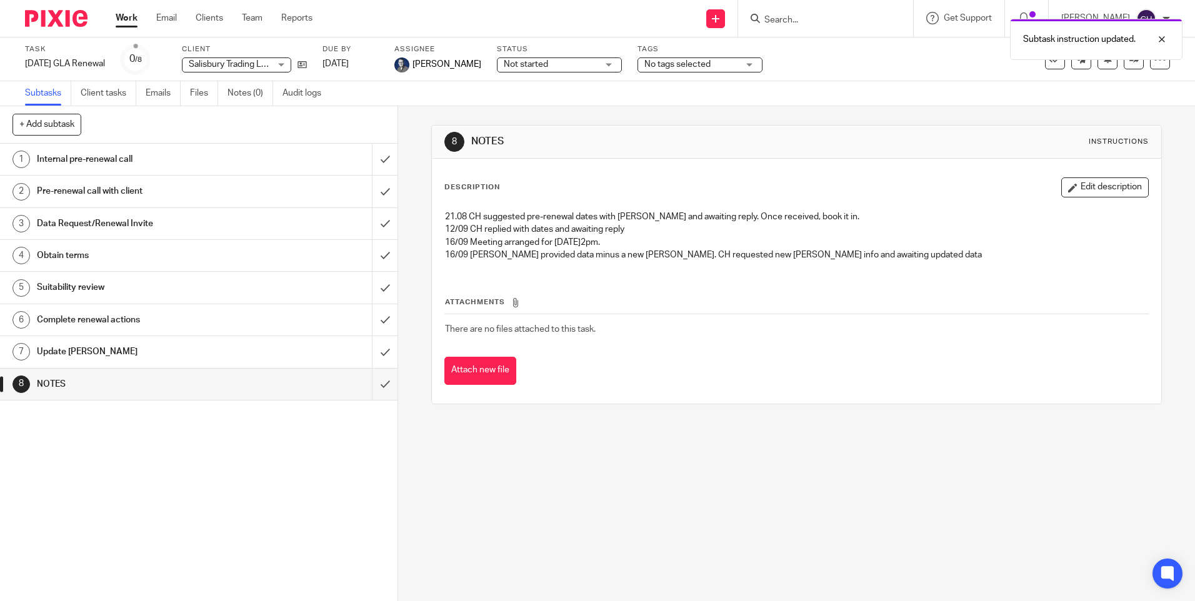
click at [64, 15] on img at bounding box center [56, 18] width 62 height 17
